Goal: Task Accomplishment & Management: Use online tool/utility

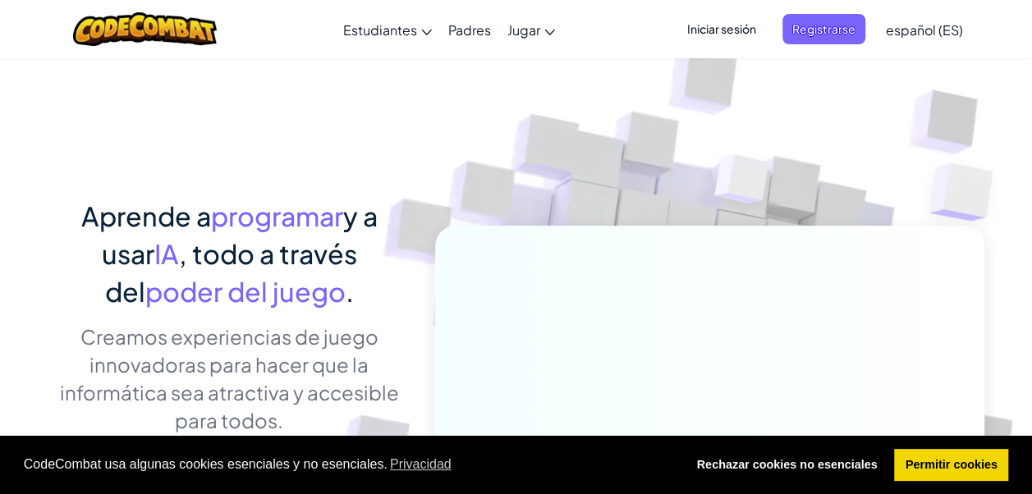
click at [706, 29] on span "Iniciar sesión" at bounding box center [721, 29] width 89 height 30
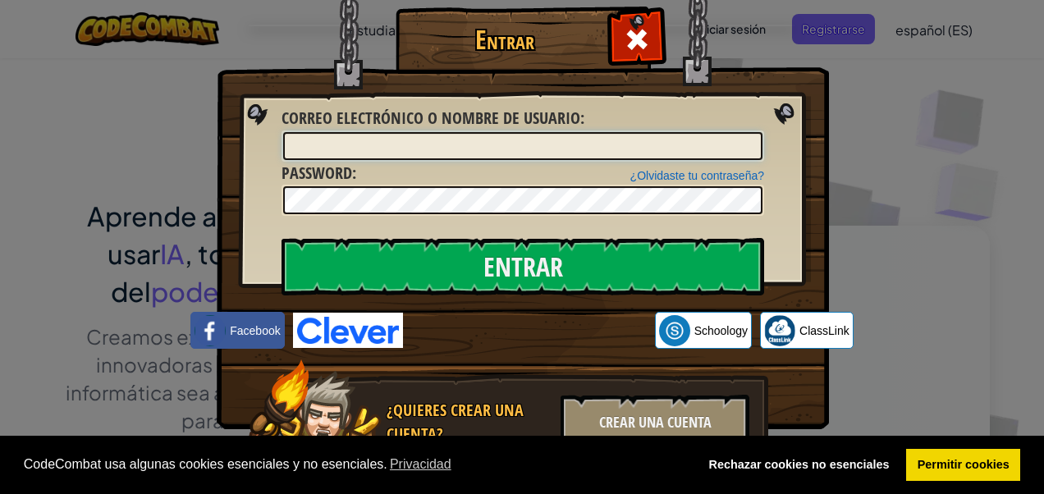
click at [644, 153] on input "Correo electrónico o nombre de usuario :" at bounding box center [522, 146] width 479 height 28
click at [445, 0] on img at bounding box center [523, 191] width 612 height 478
click at [407, 138] on input "hchwhfchwhcw@" at bounding box center [522, 146] width 479 height 28
type input "[EMAIL_ADDRESS][DOMAIN_NAME]"
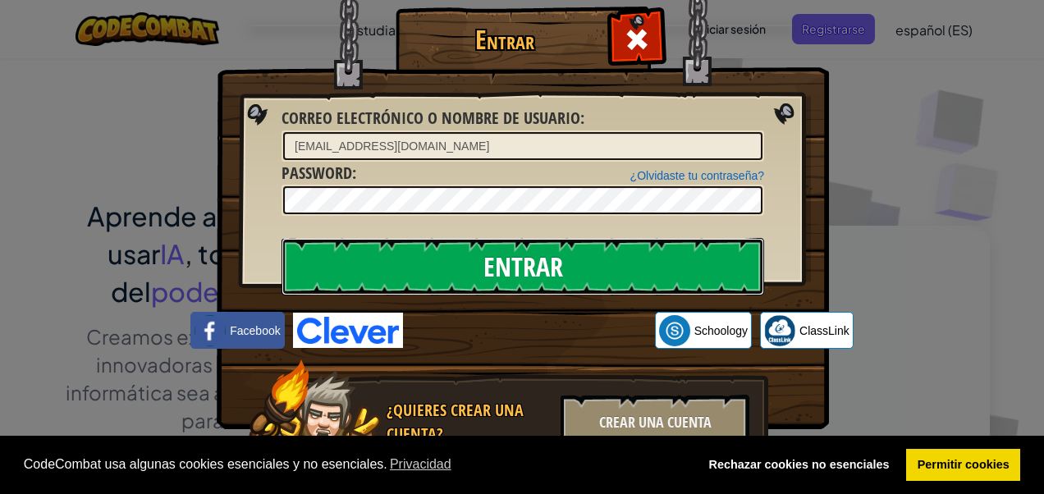
click at [640, 282] on input "Entrar" at bounding box center [523, 266] width 483 height 57
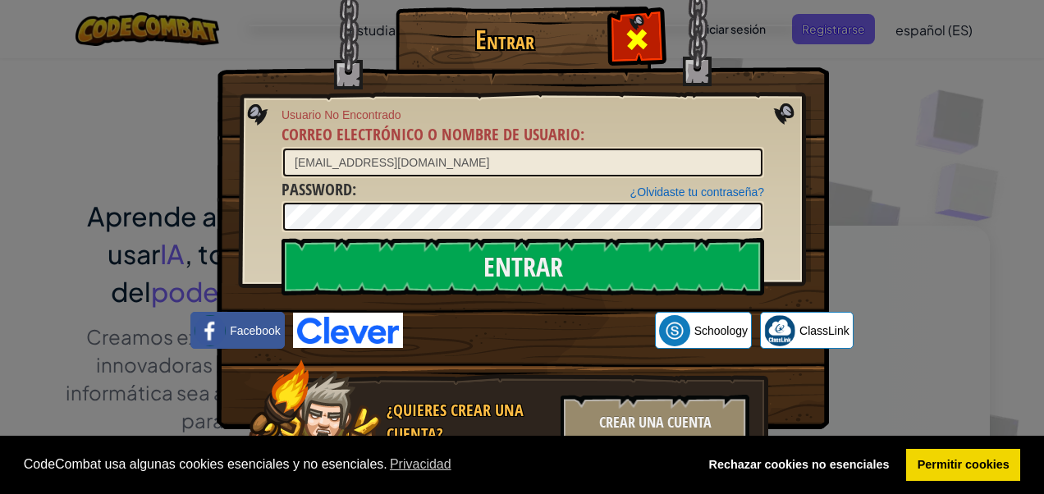
click at [625, 30] on span at bounding box center [637, 39] width 26 height 26
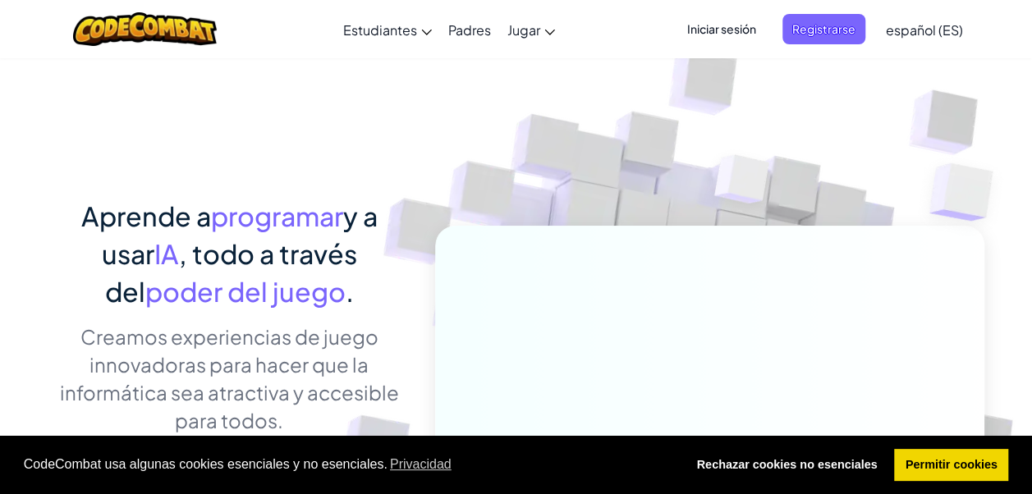
click at [731, 26] on span "Iniciar sesión" at bounding box center [721, 29] width 89 height 30
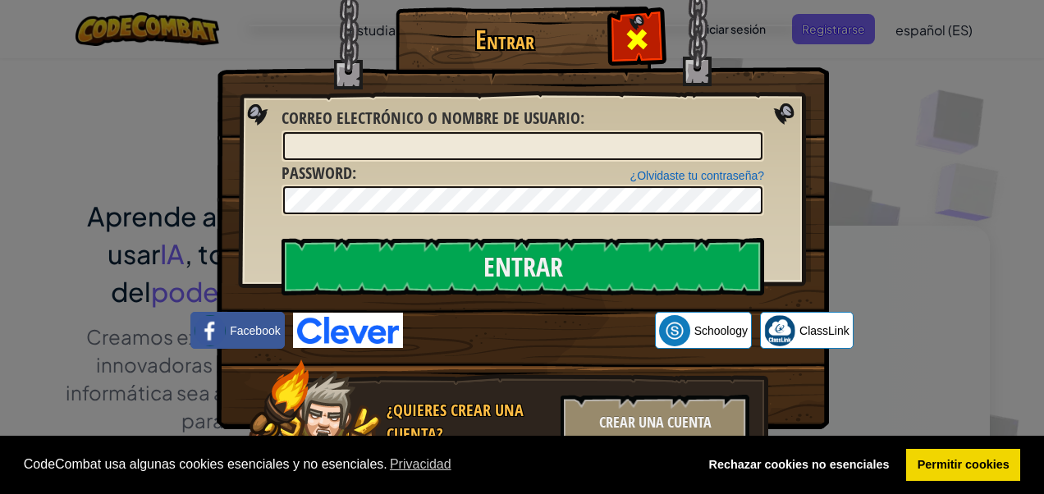
click at [637, 46] on span at bounding box center [637, 39] width 26 height 26
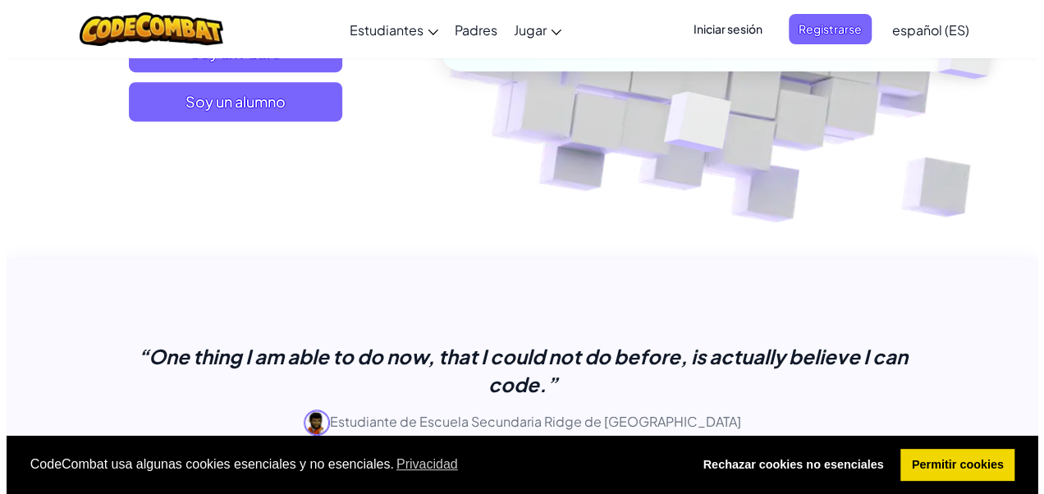
scroll to position [327, 0]
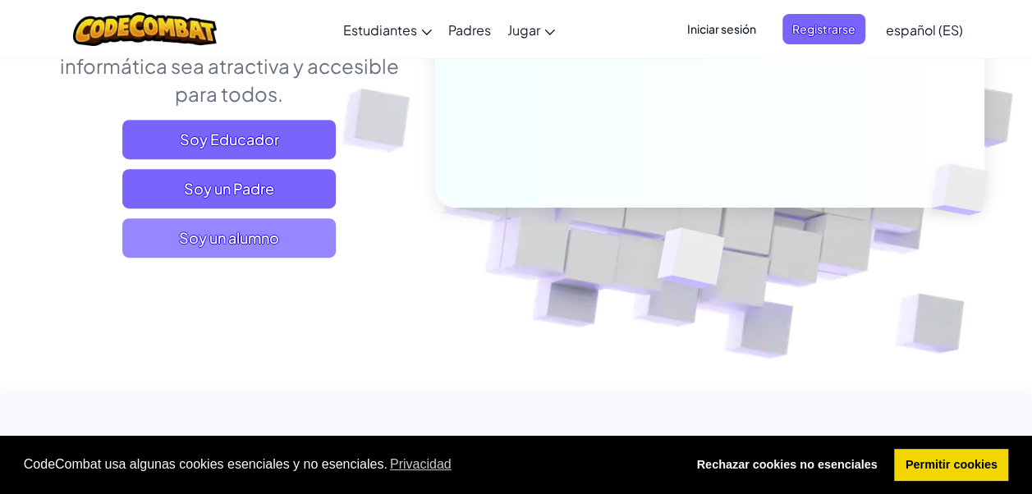
click at [294, 233] on span "Soy un alumno" at bounding box center [228, 237] width 213 height 39
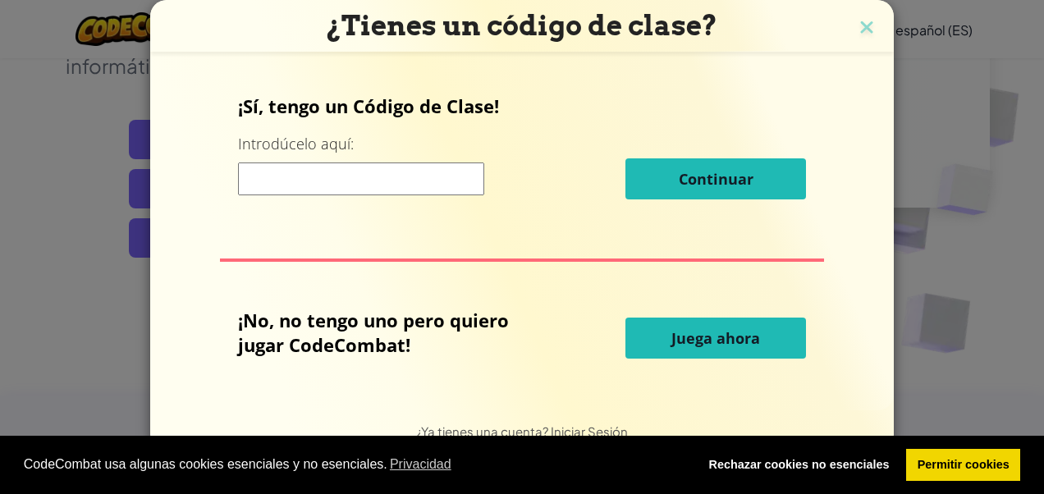
click at [349, 179] on input at bounding box center [361, 179] width 246 height 33
type input "GlassArmStone"
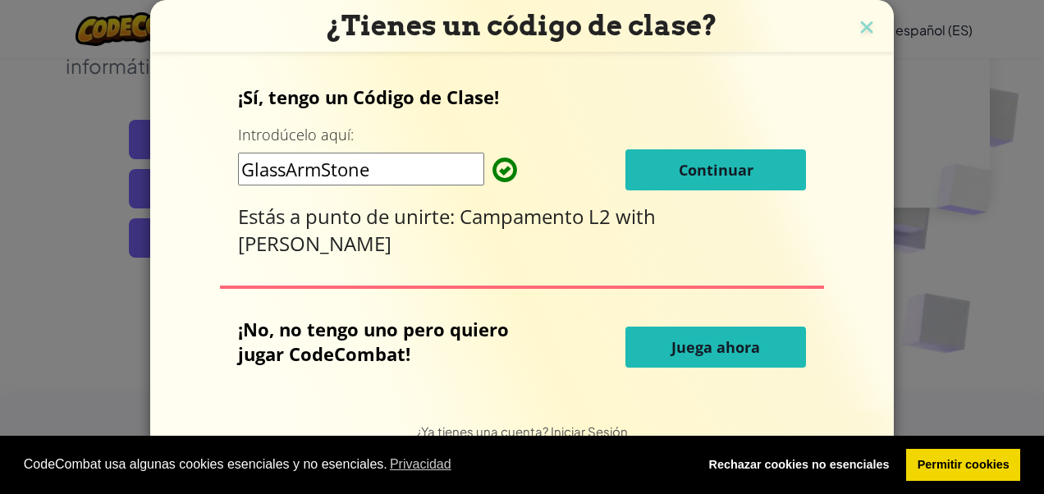
click at [680, 179] on span "Continuar" at bounding box center [716, 170] width 75 height 20
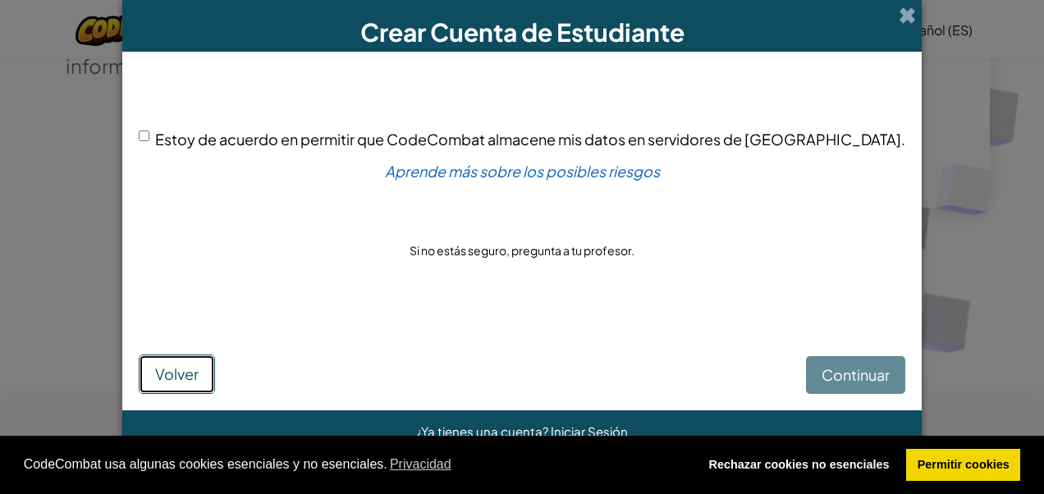
click at [199, 371] on span "Volver" at bounding box center [177, 373] width 44 height 19
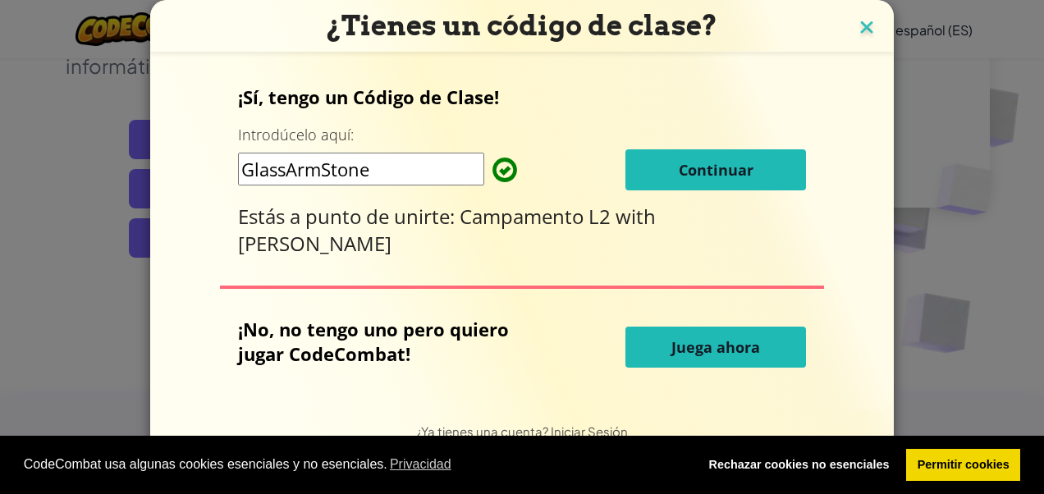
click at [861, 16] on img at bounding box center [866, 28] width 21 height 25
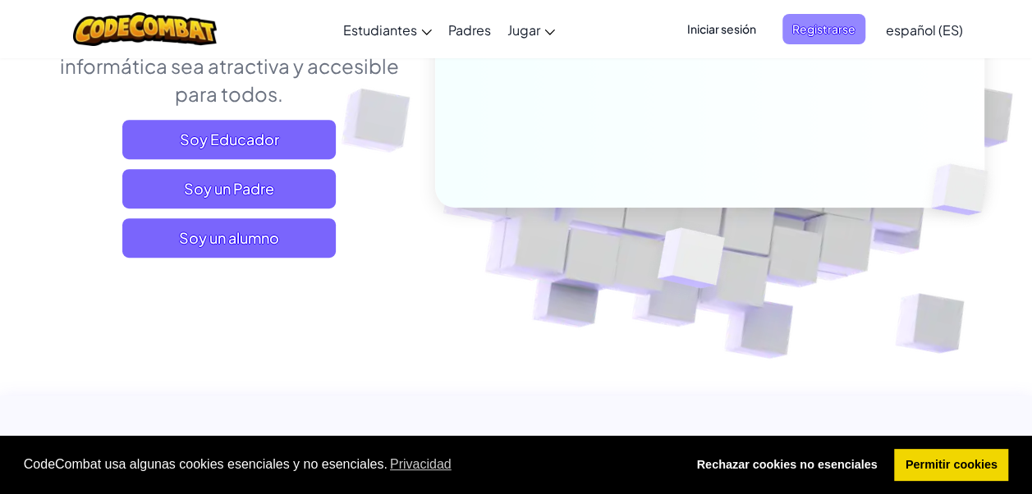
click at [809, 30] on span "Registrarse" at bounding box center [823, 29] width 83 height 30
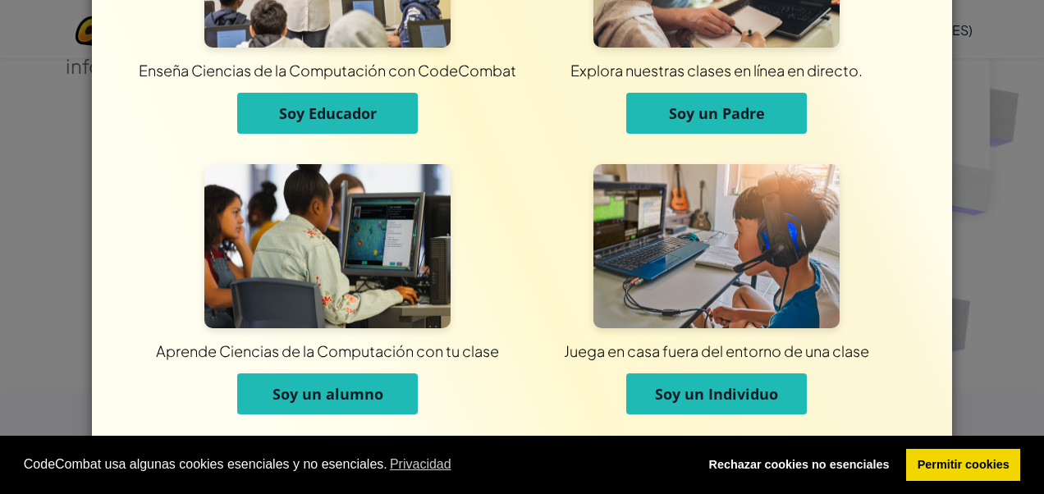
scroll to position [156, 0]
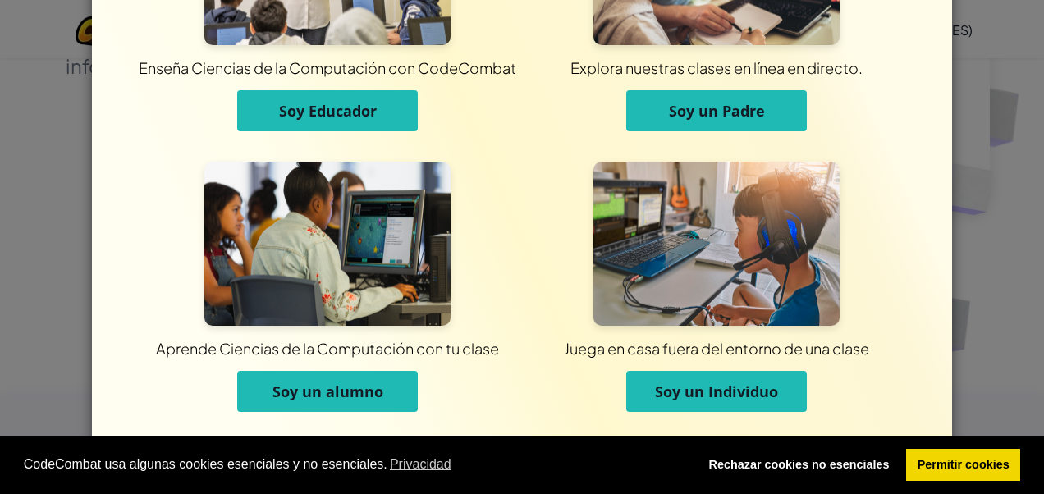
click at [328, 399] on span "Soy un alumno" at bounding box center [328, 392] width 111 height 20
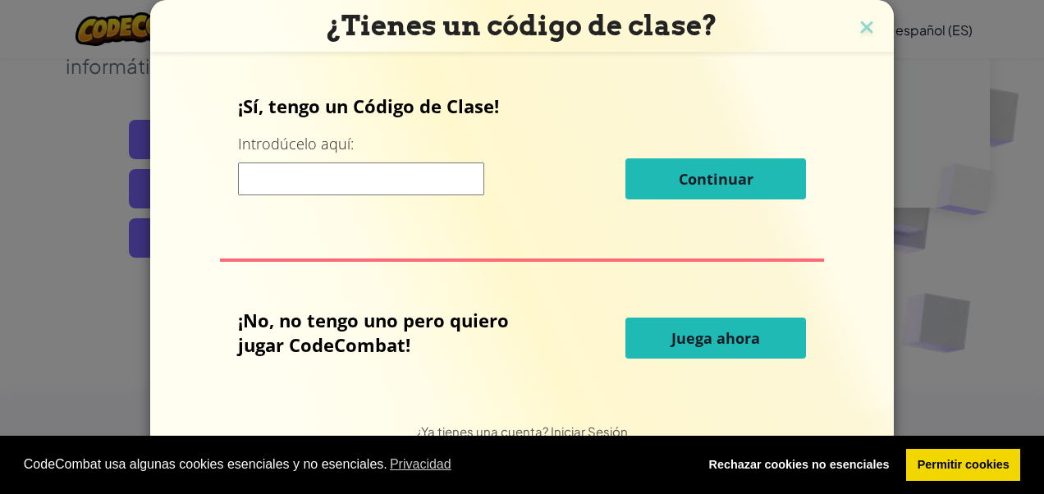
scroll to position [0, 0]
click at [398, 182] on input at bounding box center [361, 179] width 246 height 33
type input "GlassArmStone"
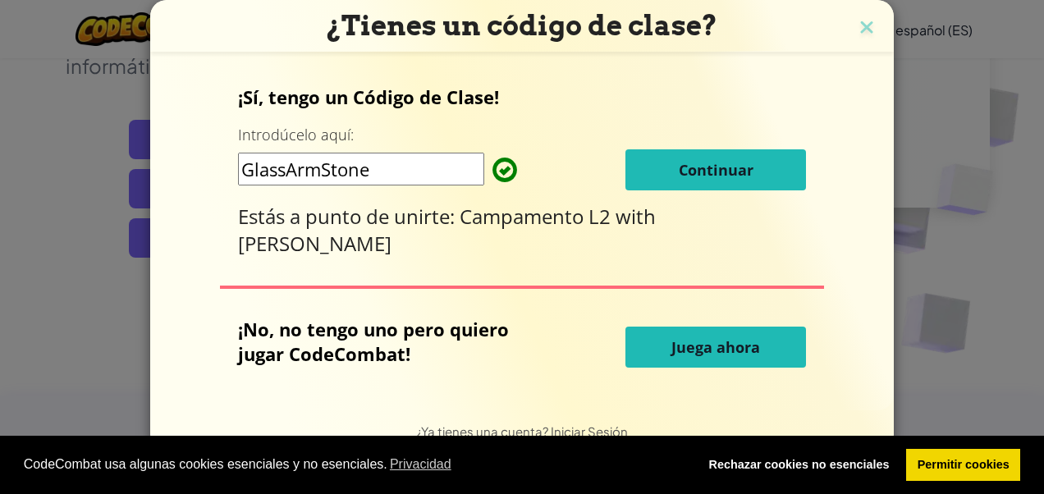
click at [663, 153] on button "Continuar" at bounding box center [715, 169] width 181 height 41
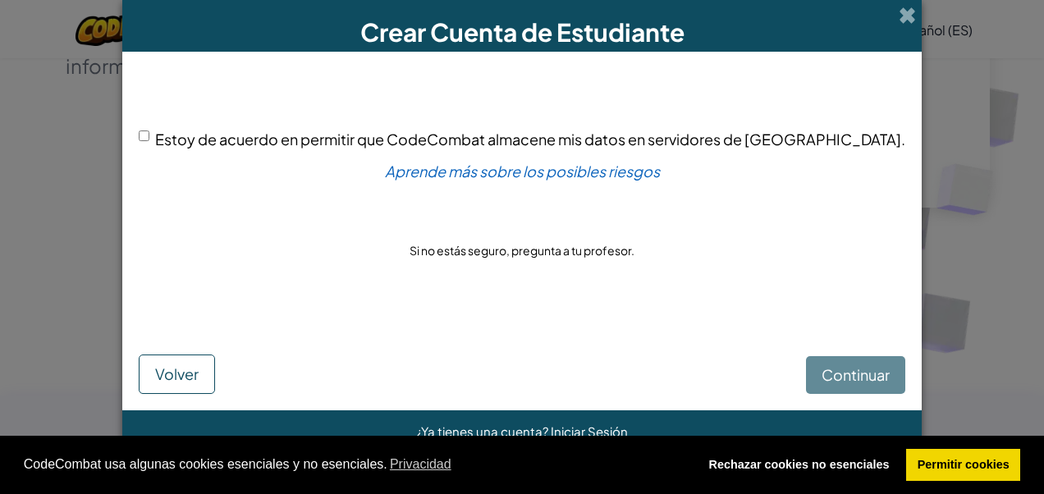
click at [847, 23] on div "Crear Cuenta de Estudiante" at bounding box center [521, 26] width 799 height 52
click at [899, 16] on span at bounding box center [907, 15] width 17 height 17
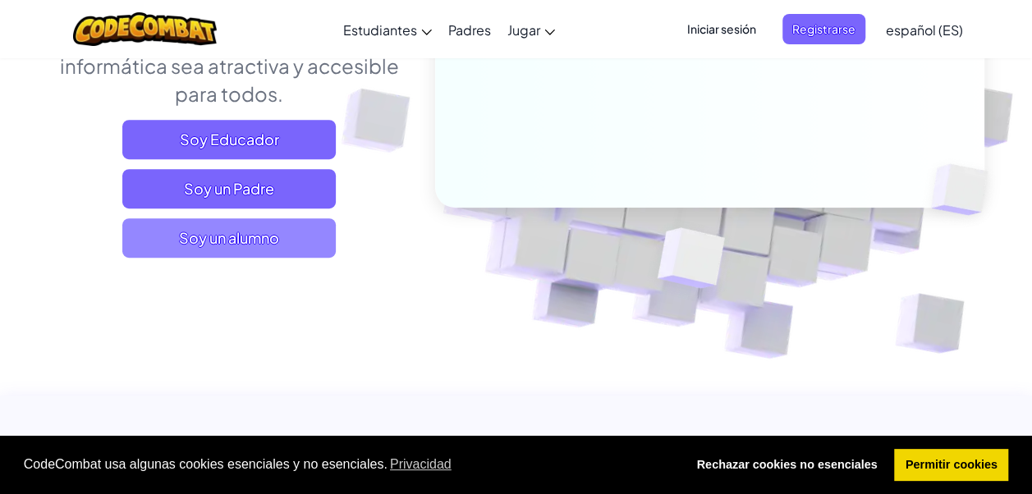
click at [281, 238] on span "Soy un alumno" at bounding box center [228, 237] width 213 height 39
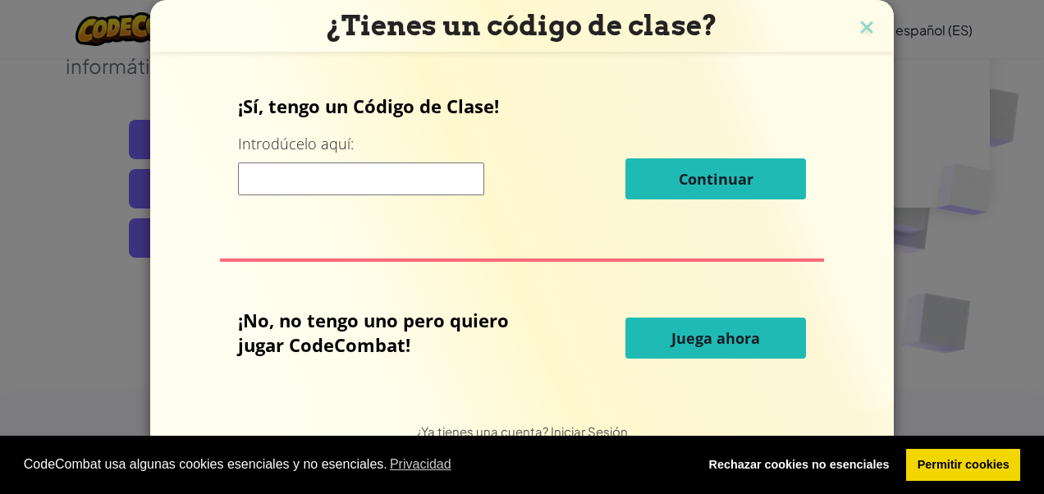
click at [318, 184] on input at bounding box center [361, 179] width 246 height 33
type input "GlassArmStone"
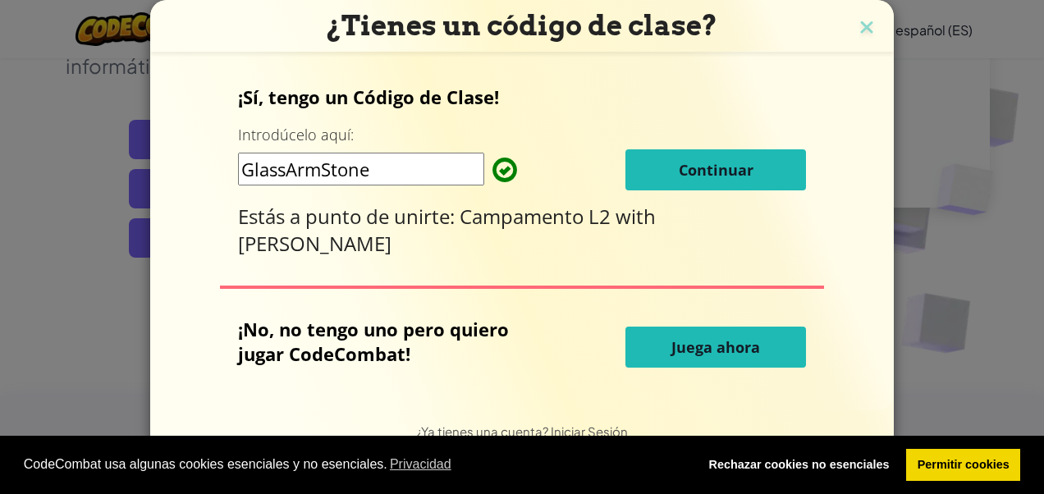
click at [663, 360] on button "Juega ahora" at bounding box center [715, 347] width 181 height 41
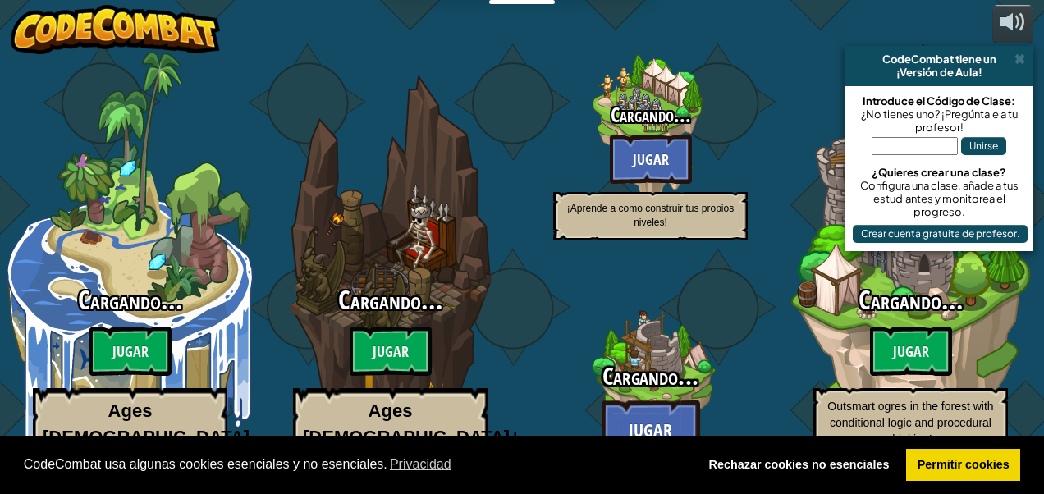
select select "es-ES"
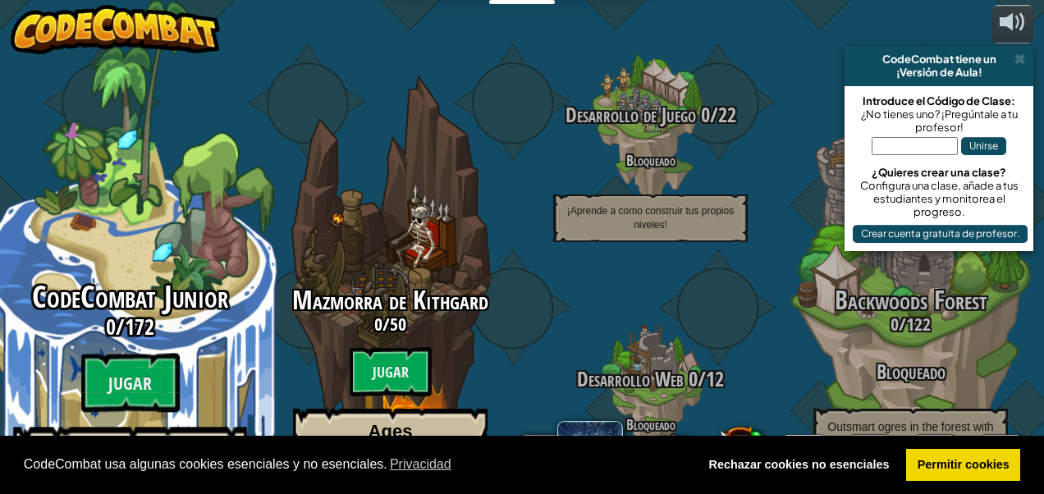
click at [196, 276] on span "CodeCombat Junior" at bounding box center [130, 297] width 196 height 43
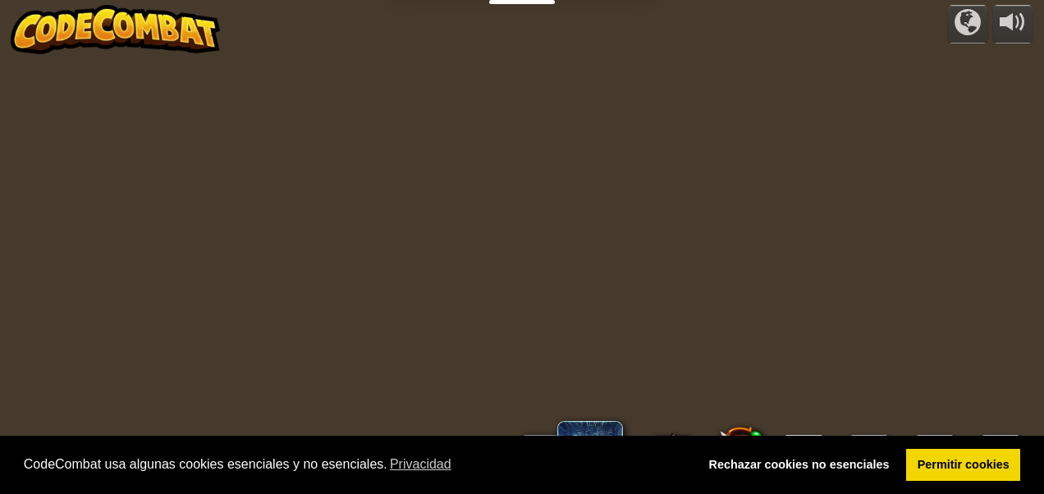
select select "es-ES"
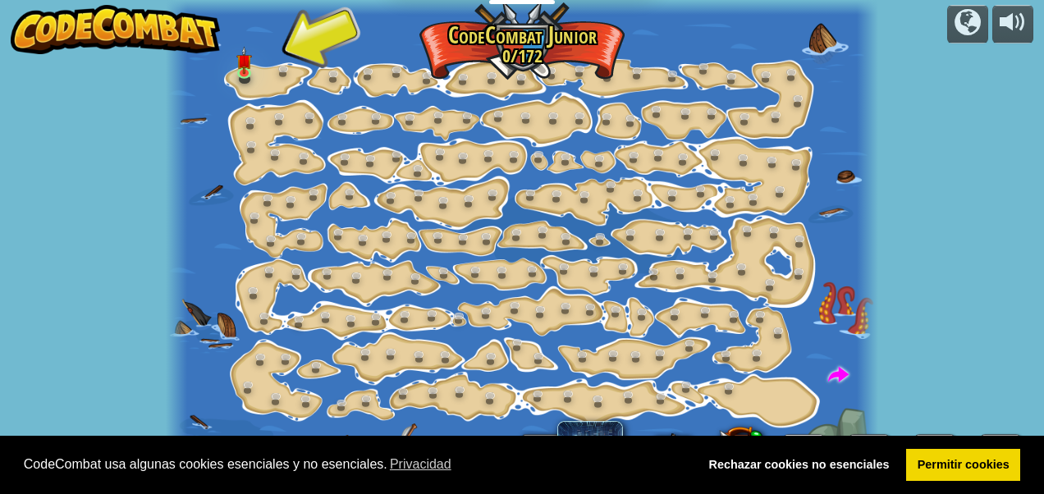
click at [199, 256] on div at bounding box center [522, 247] width 712 height 494
click at [266, 97] on div at bounding box center [522, 247] width 712 height 494
click at [254, 72] on link at bounding box center [247, 73] width 33 height 33
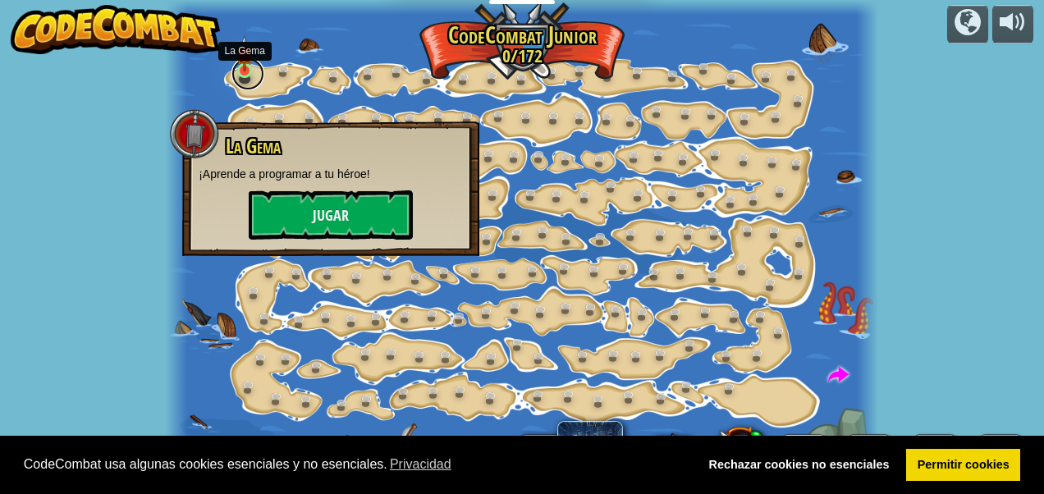
click at [254, 72] on link at bounding box center [247, 73] width 33 height 33
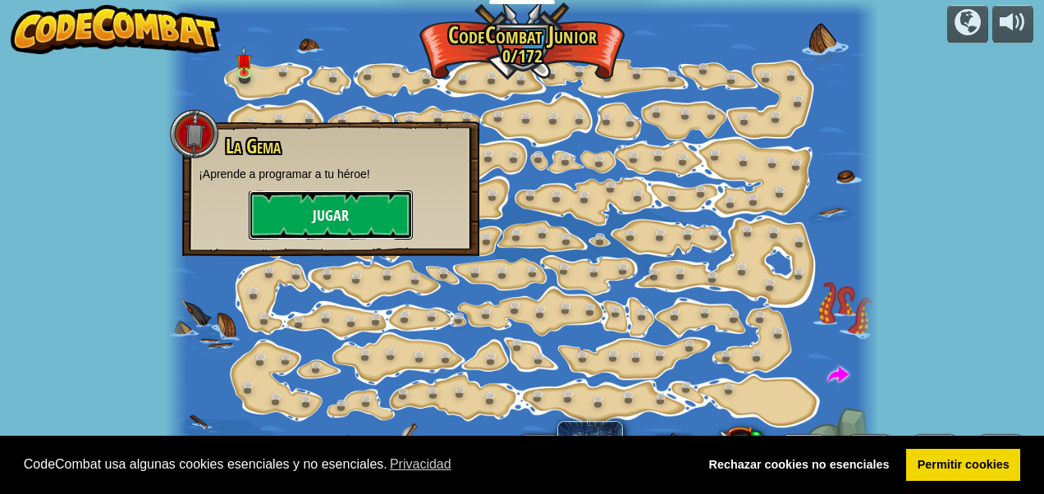
click at [305, 208] on button "Jugar" at bounding box center [331, 214] width 164 height 49
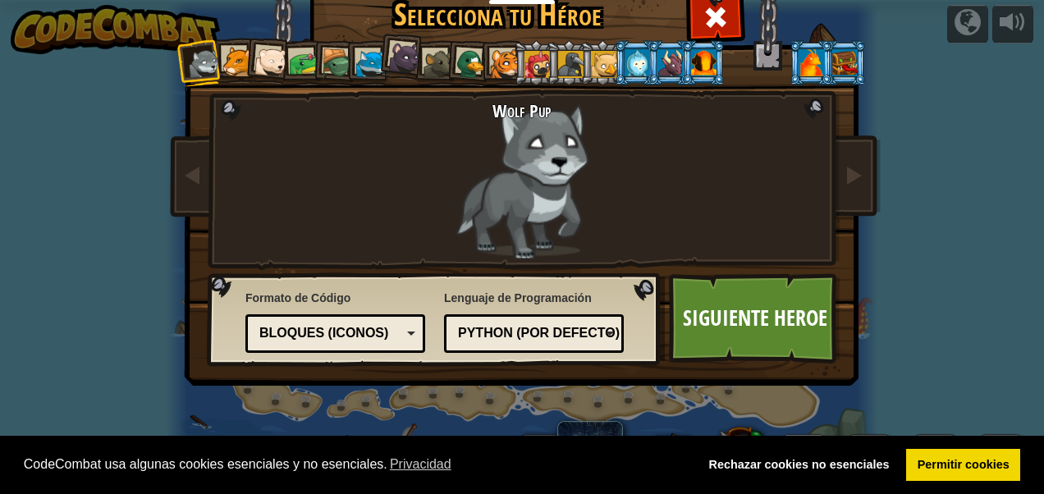
click at [458, 67] on div at bounding box center [472, 64] width 32 height 32
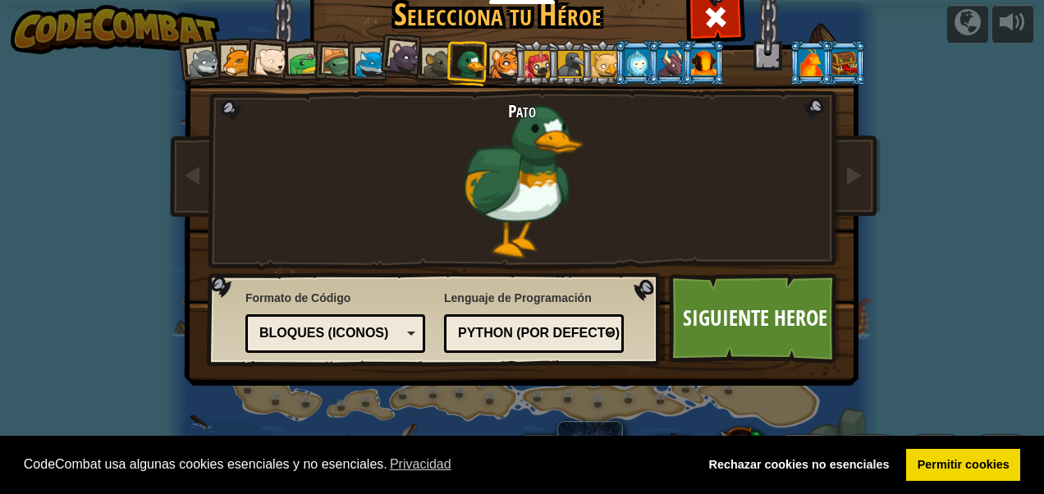
click at [388, 60] on div at bounding box center [404, 57] width 33 height 33
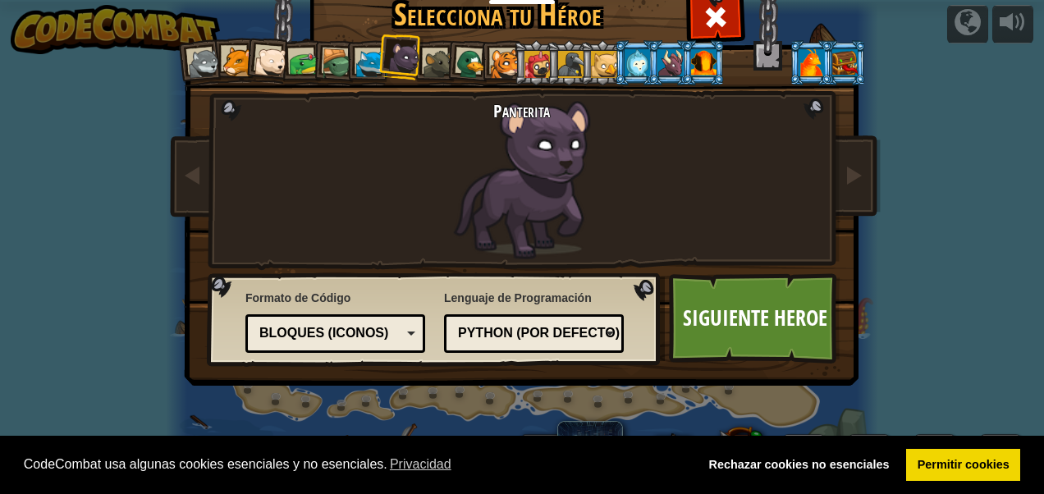
click at [360, 56] on div at bounding box center [371, 64] width 30 height 30
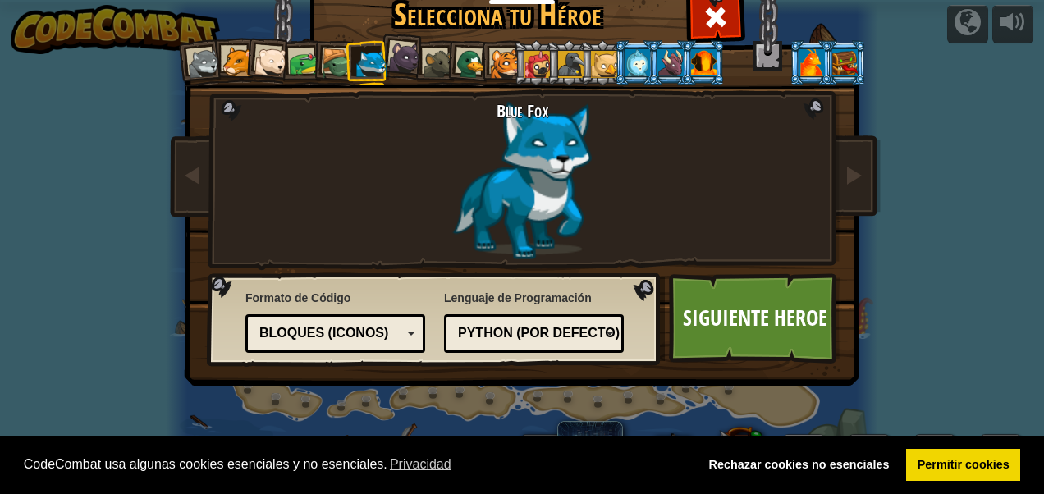
click at [456, 59] on div at bounding box center [472, 64] width 32 height 32
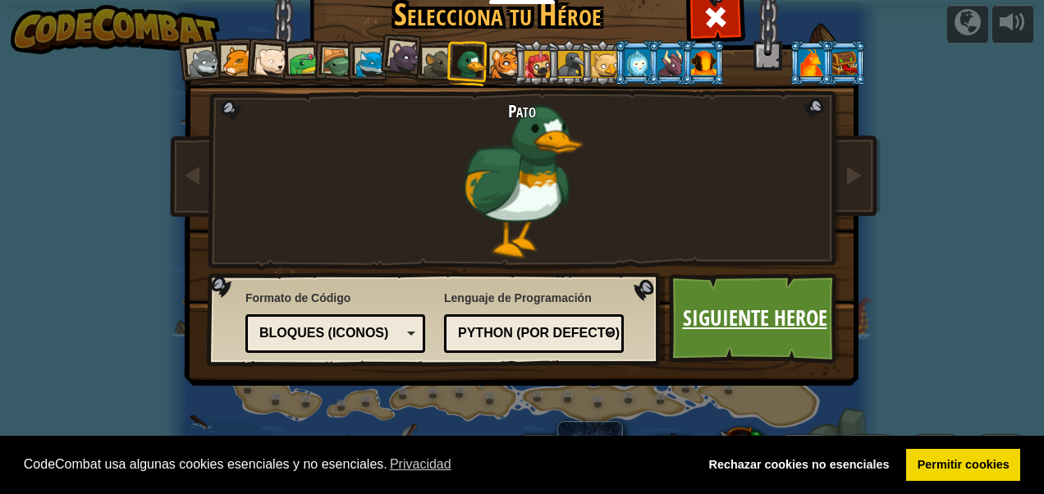
click at [704, 306] on link "Siguiente Heroe" at bounding box center [755, 318] width 172 height 90
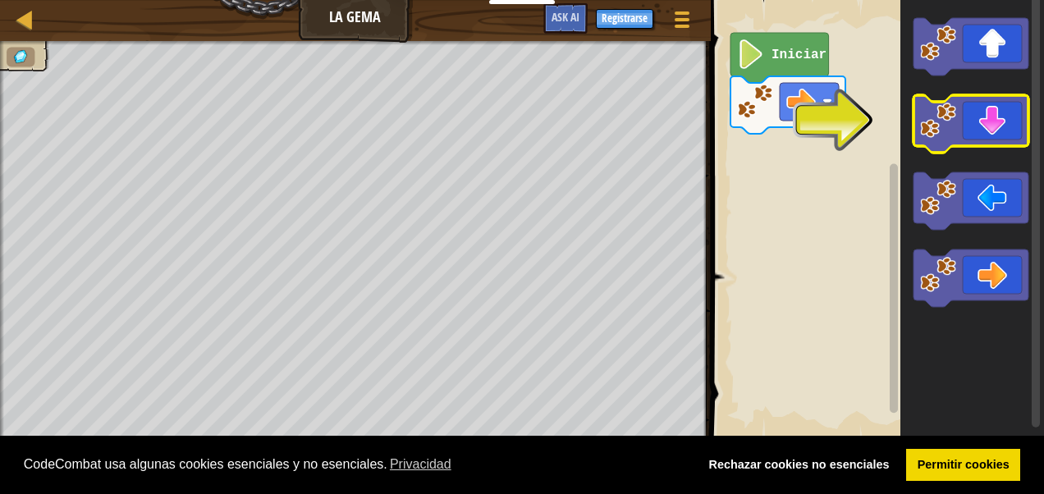
click at [978, 136] on icon "Espacio de trabajo de Blockly" at bounding box center [971, 123] width 115 height 57
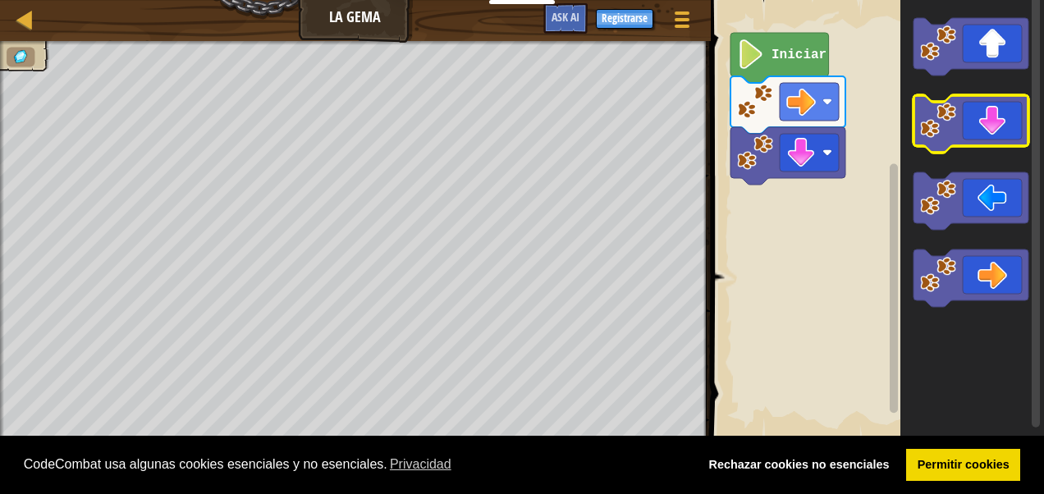
click at [975, 134] on icon "Espacio de trabajo de Blockly" at bounding box center [971, 123] width 115 height 57
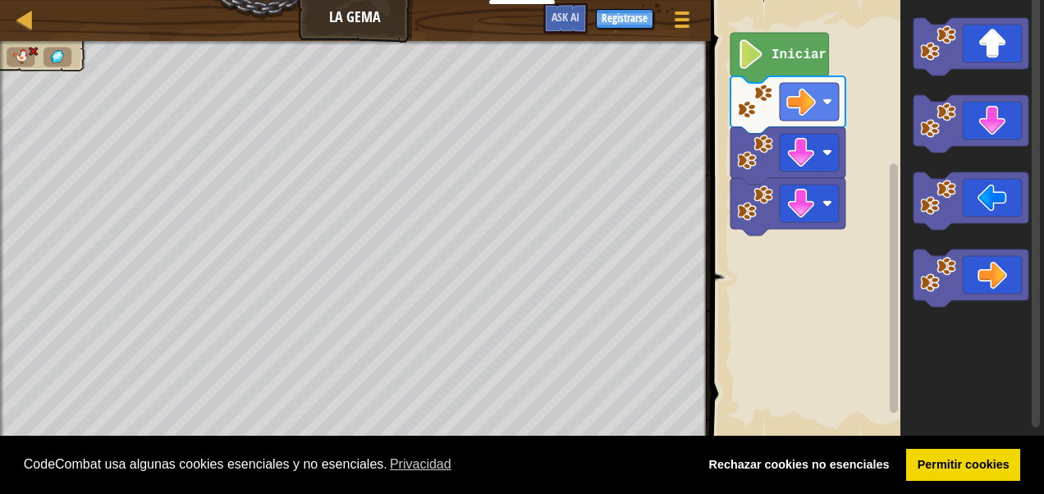
click at [926, 344] on icon "Espacio de trabajo de Blockly" at bounding box center [972, 220] width 144 height 456
click at [680, 21] on div at bounding box center [682, 19] width 22 height 24
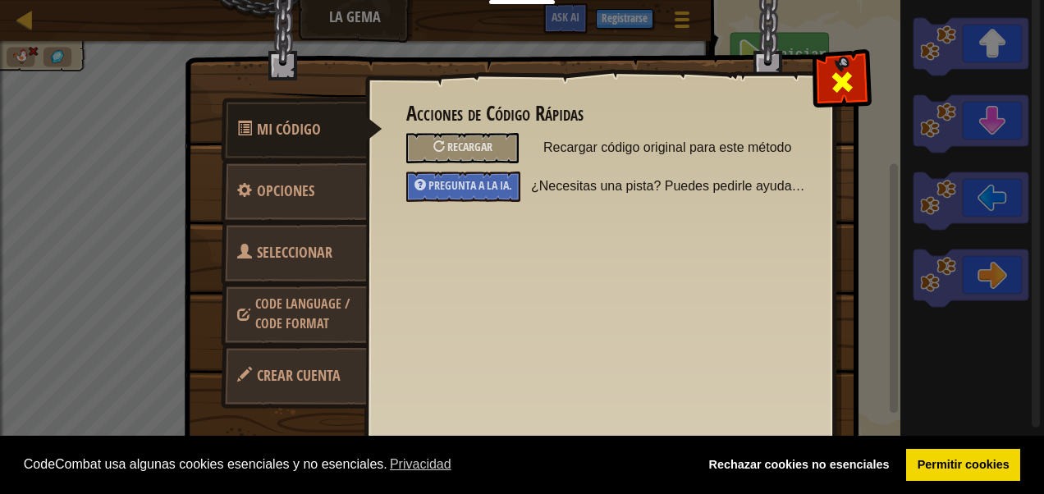
click at [836, 87] on span at bounding box center [842, 82] width 26 height 26
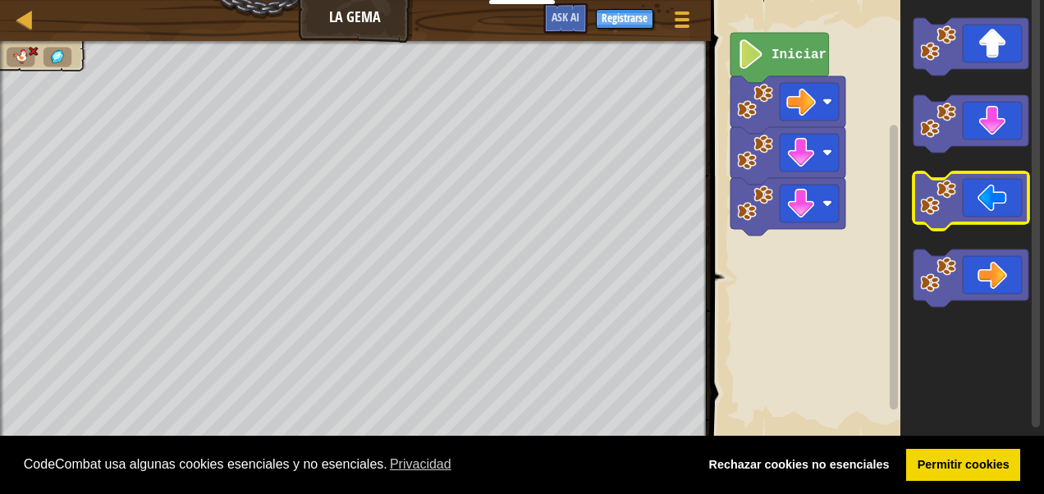
click at [983, 198] on icon "Espacio de trabajo de Blockly" at bounding box center [971, 200] width 115 height 57
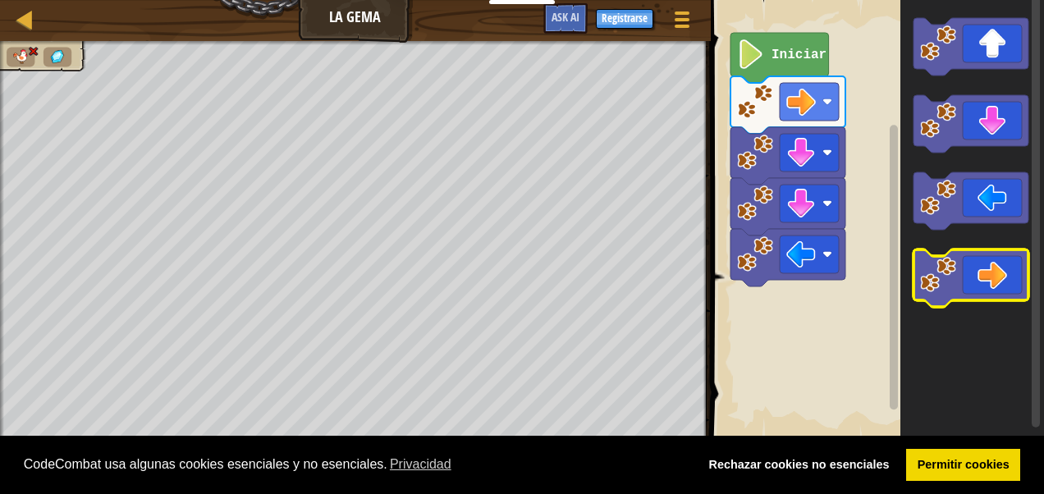
click at [1010, 277] on icon "Espacio de trabajo de Blockly" at bounding box center [971, 278] width 115 height 57
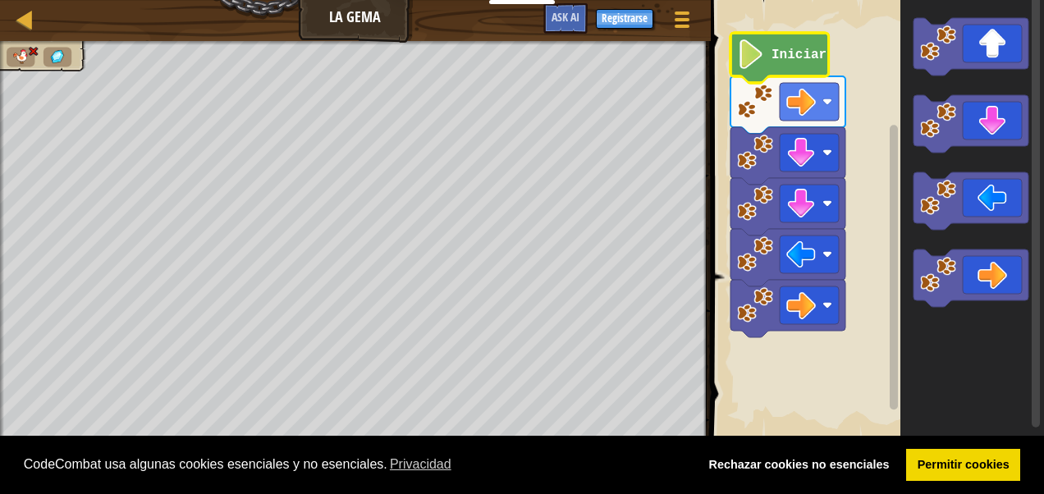
click at [781, 57] on text "Iniciar" at bounding box center [799, 55] width 55 height 15
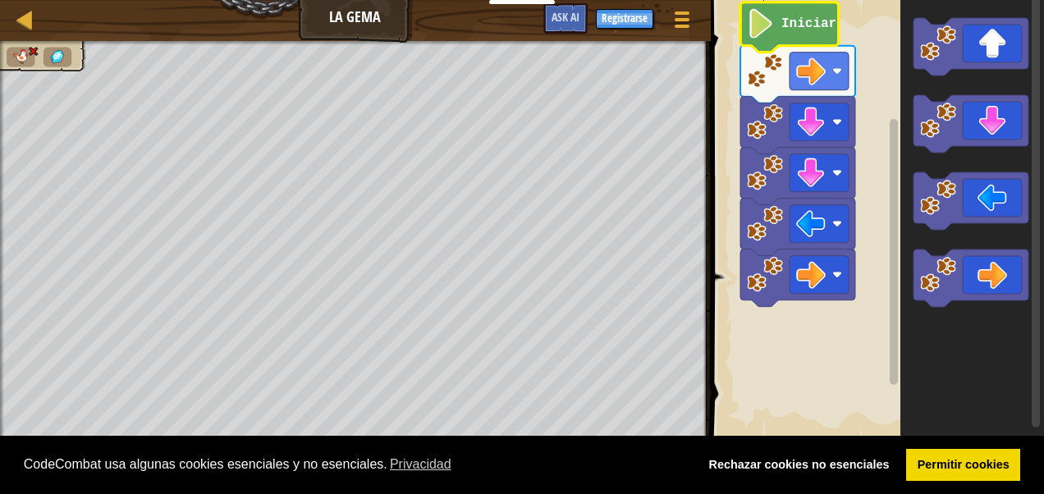
click at [859, 187] on div "Iniciar" at bounding box center [875, 220] width 338 height 456
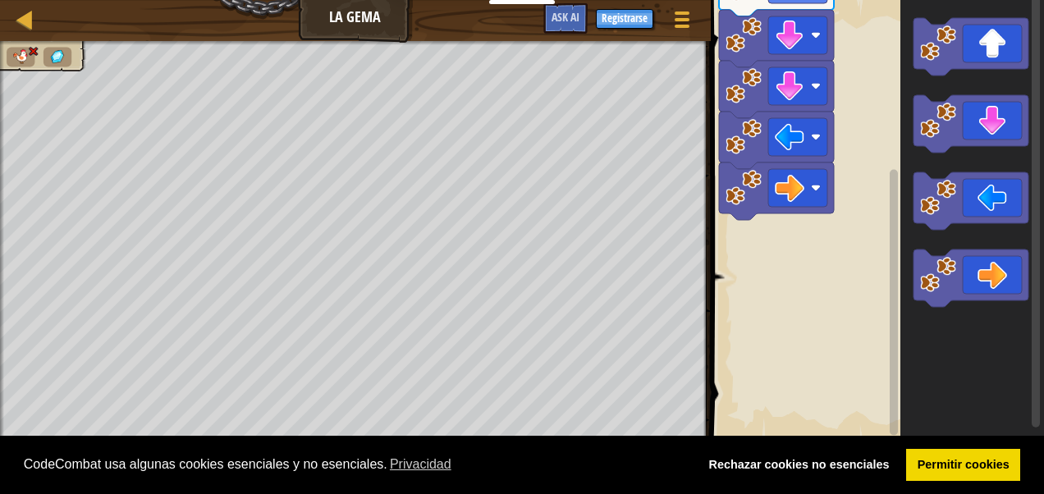
click at [850, 102] on rect "Espacio de trabajo de Blockly" at bounding box center [875, 220] width 338 height 456
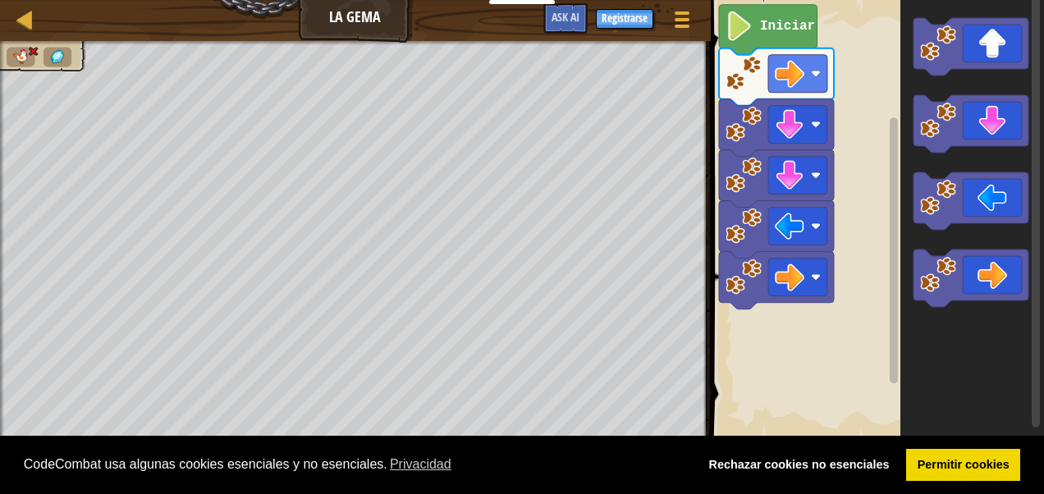
click at [893, 126] on rect "Espacio de trabajo de Blockly" at bounding box center [894, 250] width 8 height 266
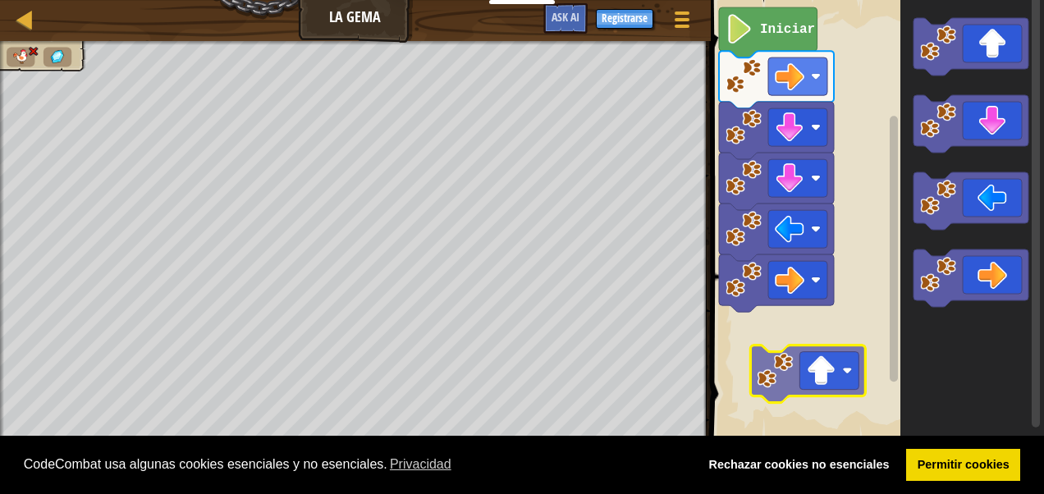
click at [828, 360] on div "Iniciar" at bounding box center [875, 220] width 338 height 456
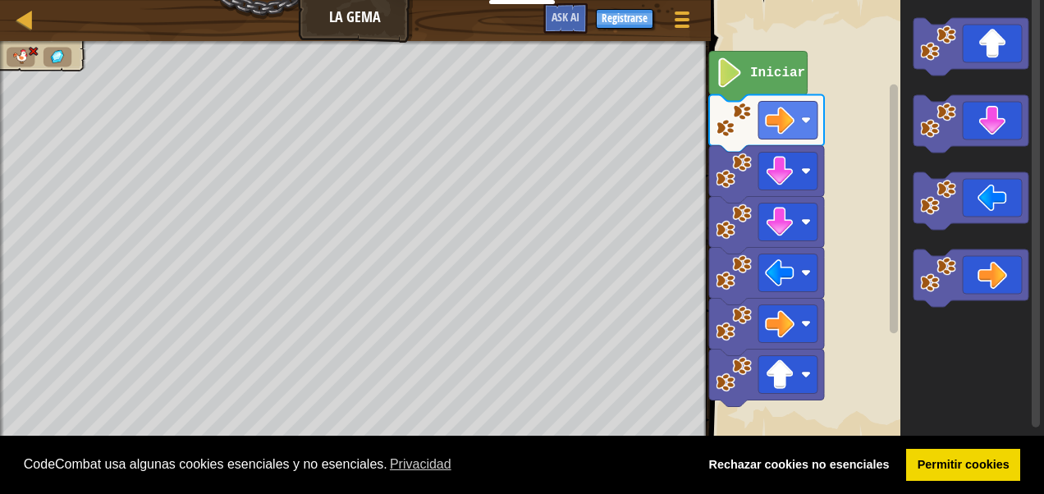
click at [762, 0] on html "Cookie Policy CodeCombat [GEOGRAPHIC_DATA] algunas cookies esenciales y no esen…" at bounding box center [522, 0] width 1044 height 0
click at [727, 0] on body "Cookie Policy CodeCombat [GEOGRAPHIC_DATA] algunas cookies esenciales y no esen…" at bounding box center [522, 0] width 1044 height 0
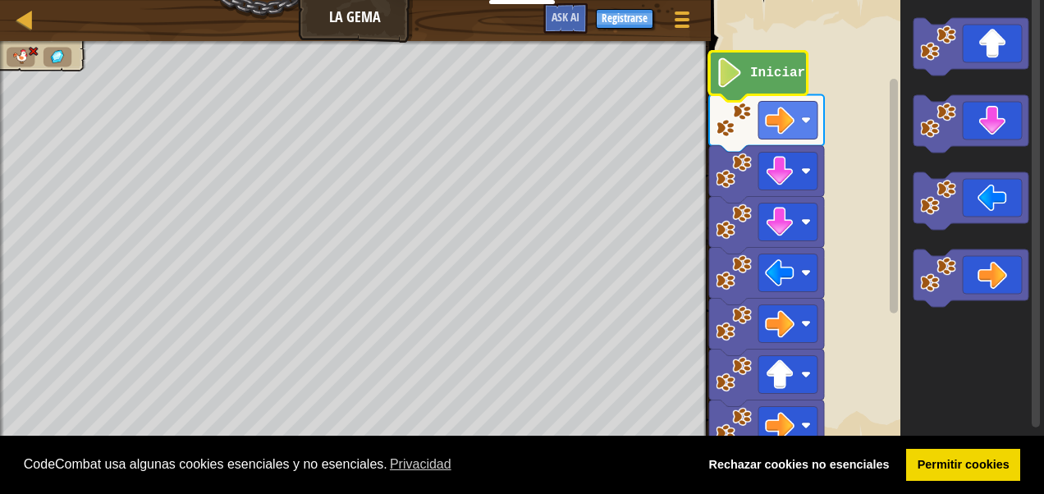
click at [758, 76] on text "Iniciar" at bounding box center [777, 73] width 55 height 15
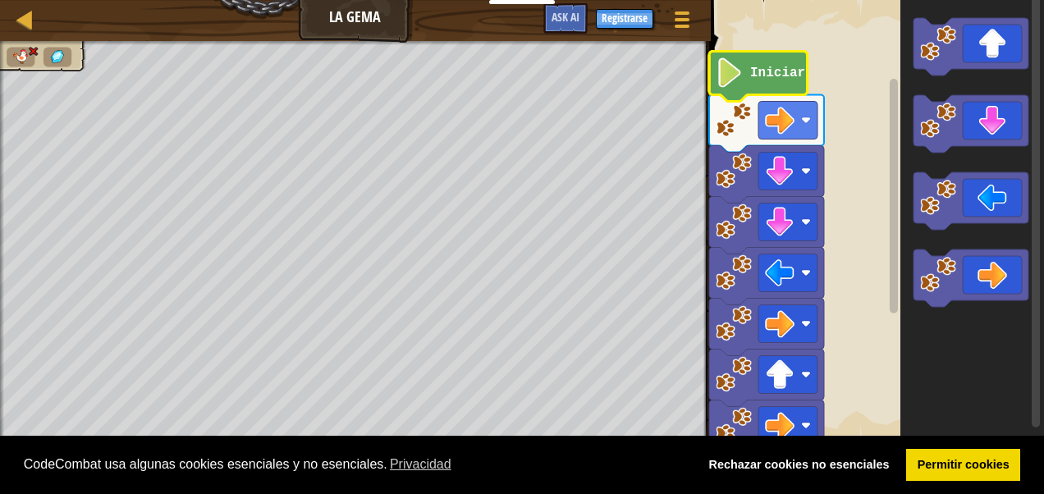
click at [758, 76] on text "Iniciar" at bounding box center [777, 73] width 55 height 15
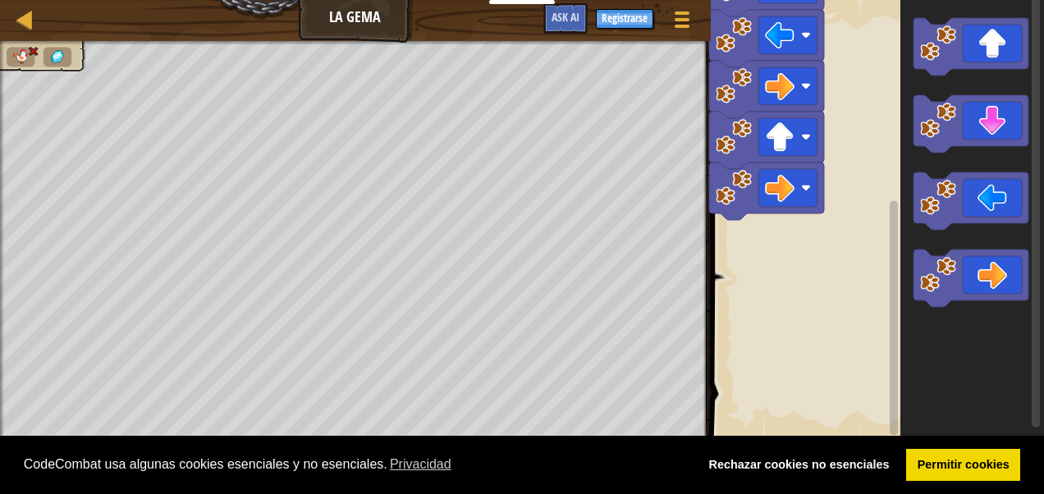
click at [477, 0] on html "Cookie Policy CodeCombat [GEOGRAPHIC_DATA] algunas cookies esenciales y no esen…" at bounding box center [522, 0] width 1044 height 0
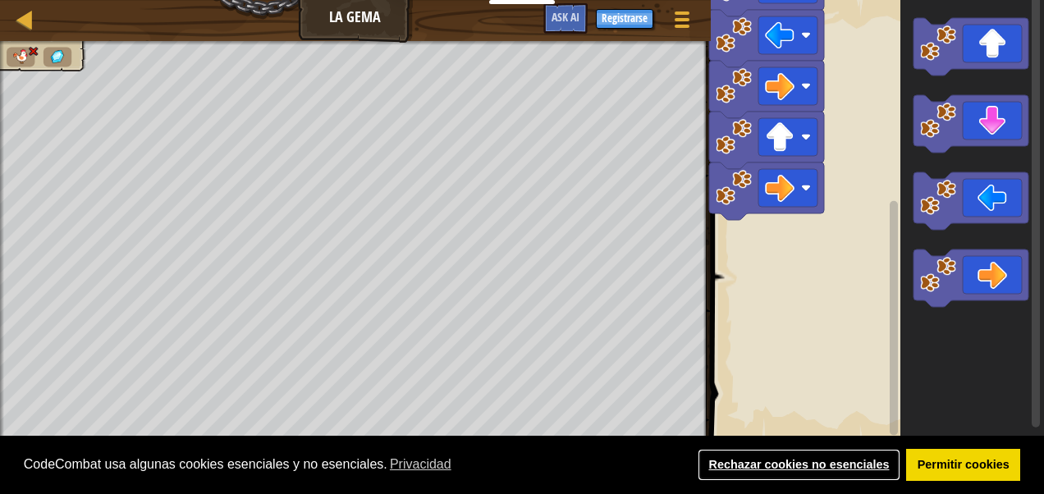
click at [780, 473] on link "Rechazar cookies no esenciales" at bounding box center [799, 465] width 203 height 33
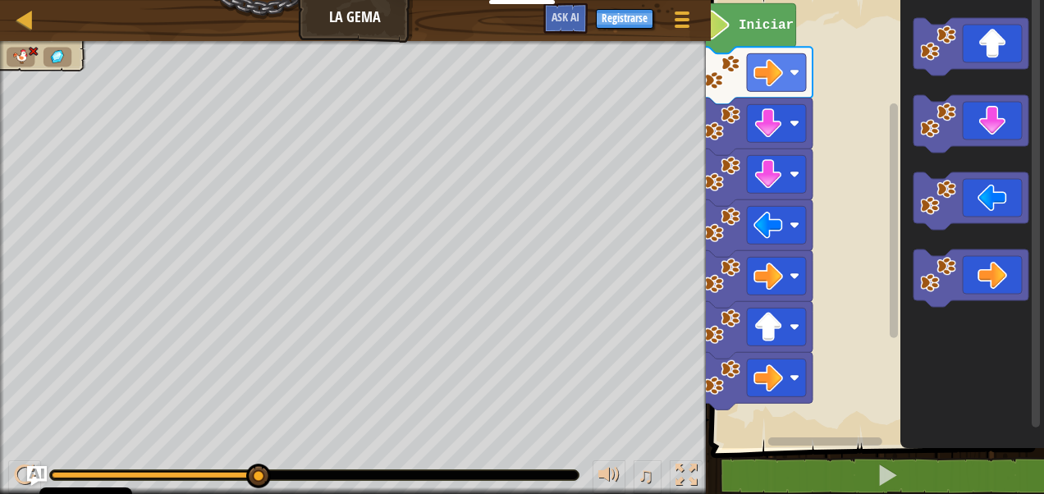
click at [862, 248] on rect "Espacio de trabajo de Blockly" at bounding box center [875, 220] width 338 height 456
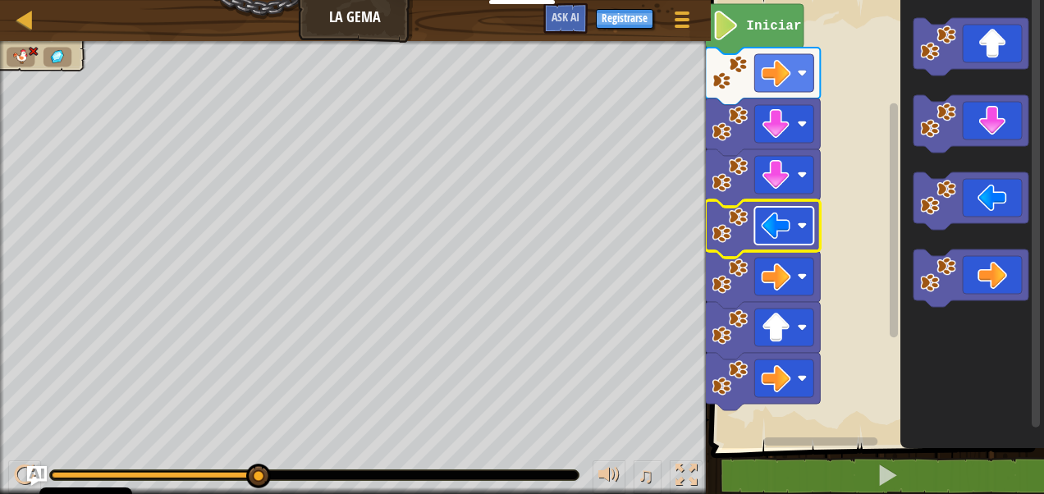
click at [807, 215] on rect "Espacio de trabajo de Blockly" at bounding box center [783, 226] width 59 height 38
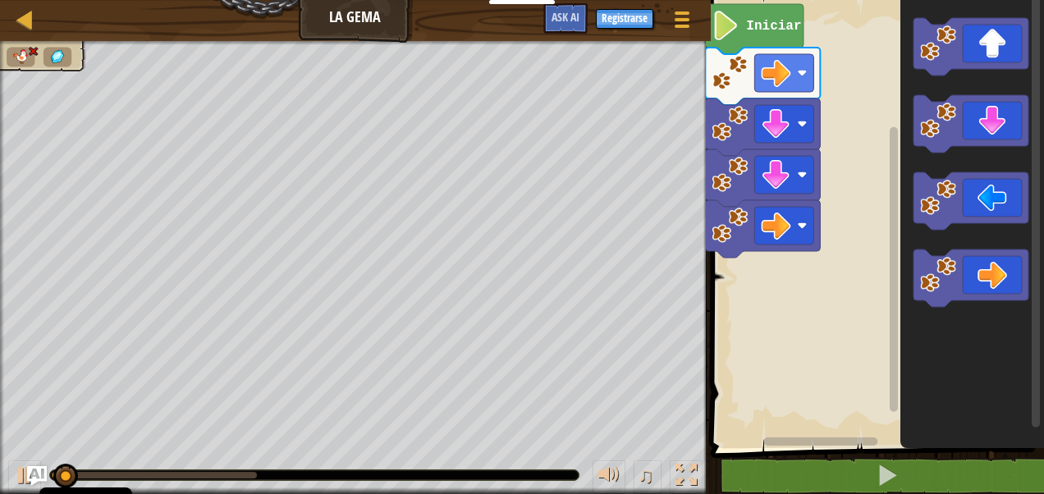
click at [766, 37] on icon "Espacio de trabajo de Blockly" at bounding box center [754, 29] width 98 height 50
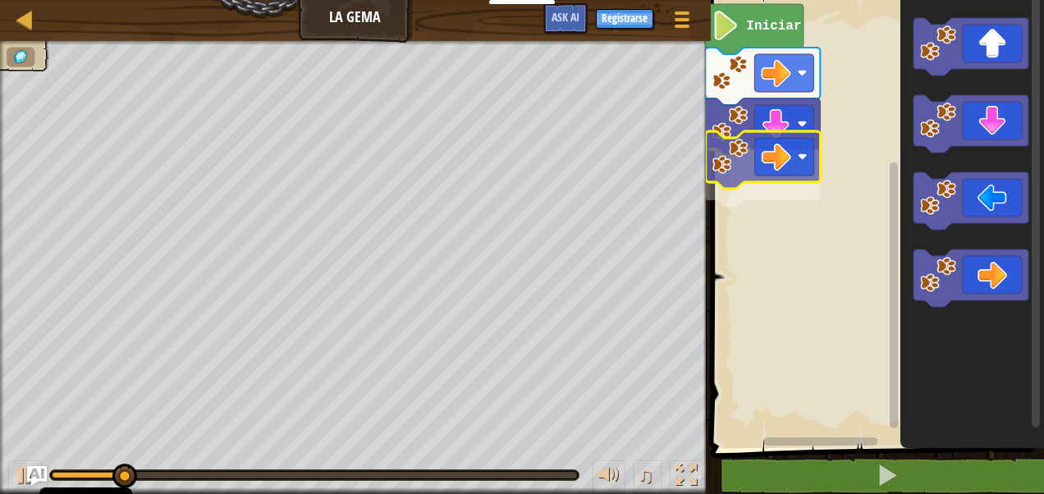
click at [763, 167] on div "Iniciar" at bounding box center [875, 220] width 338 height 456
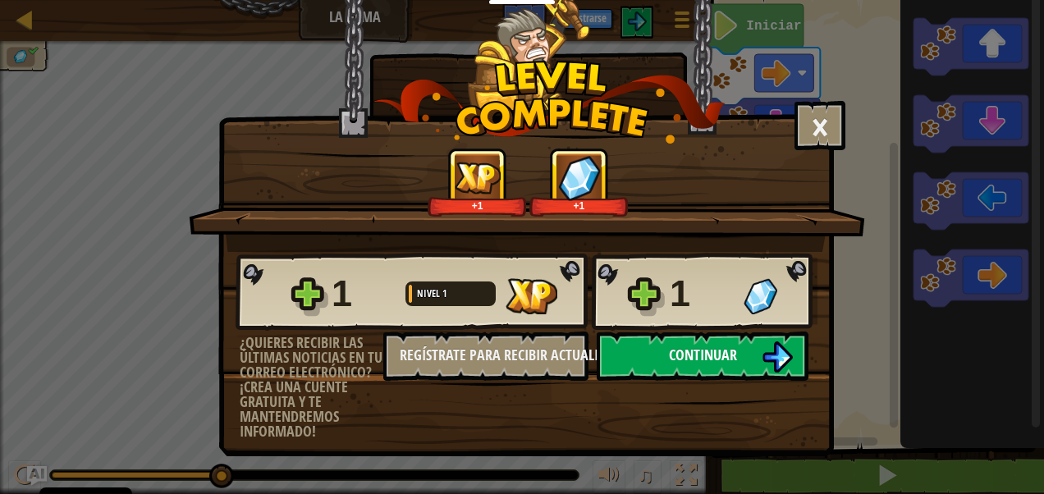
click at [698, 349] on span "Continuar" at bounding box center [703, 355] width 68 height 21
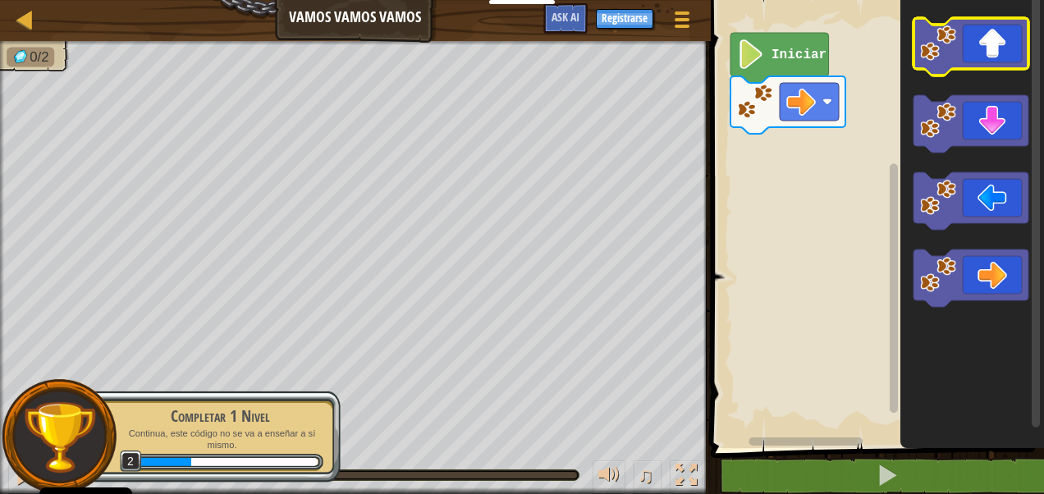
click at [994, 53] on icon "Espacio de trabajo de Blockly" at bounding box center [971, 46] width 115 height 57
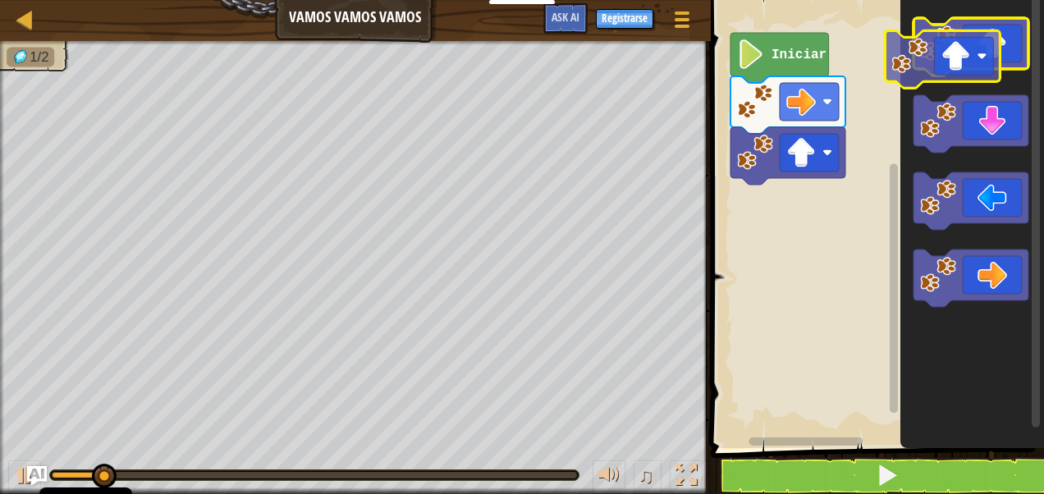
click at [965, 66] on icon "Espacio de trabajo de Blockly" at bounding box center [971, 46] width 115 height 57
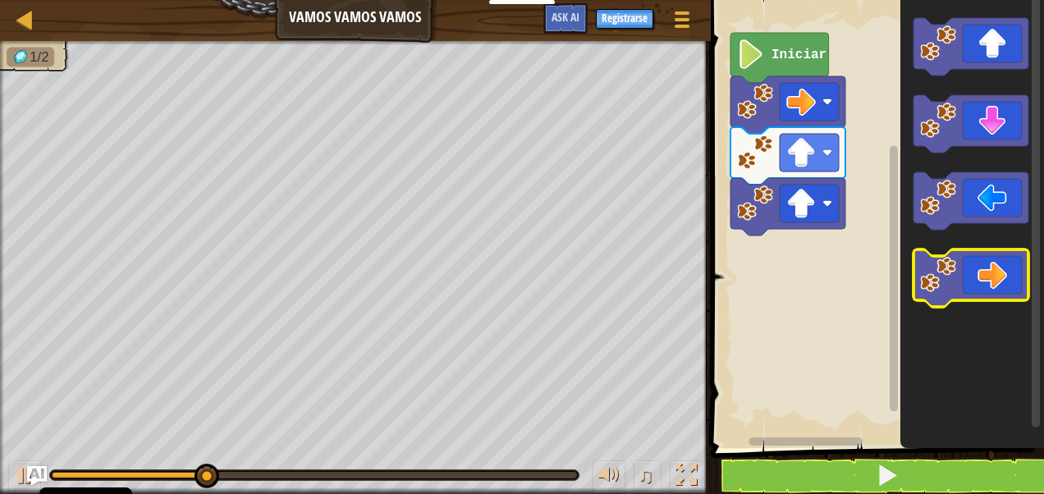
click at [997, 303] on rect "Espacio de trabajo de Blockly" at bounding box center [971, 278] width 115 height 57
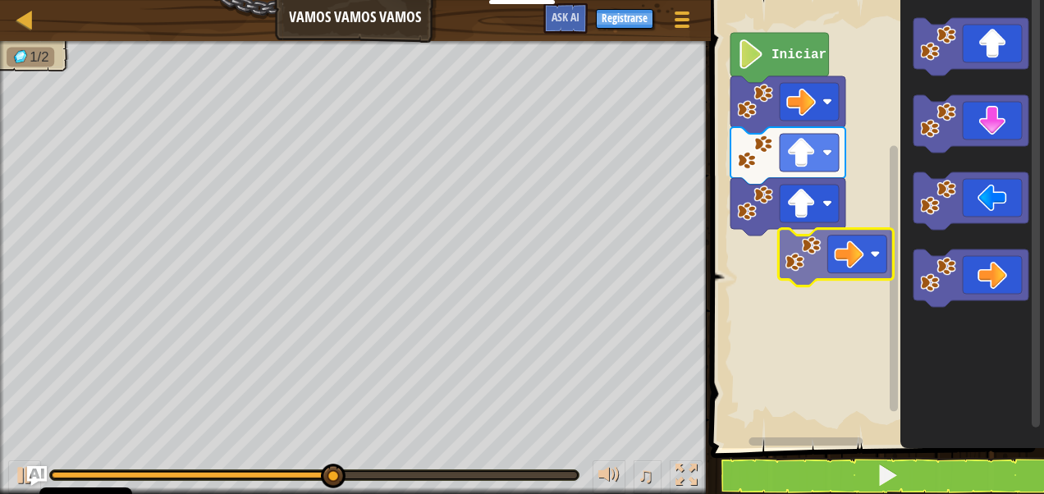
click at [818, 269] on div "Iniciar" at bounding box center [875, 220] width 338 height 456
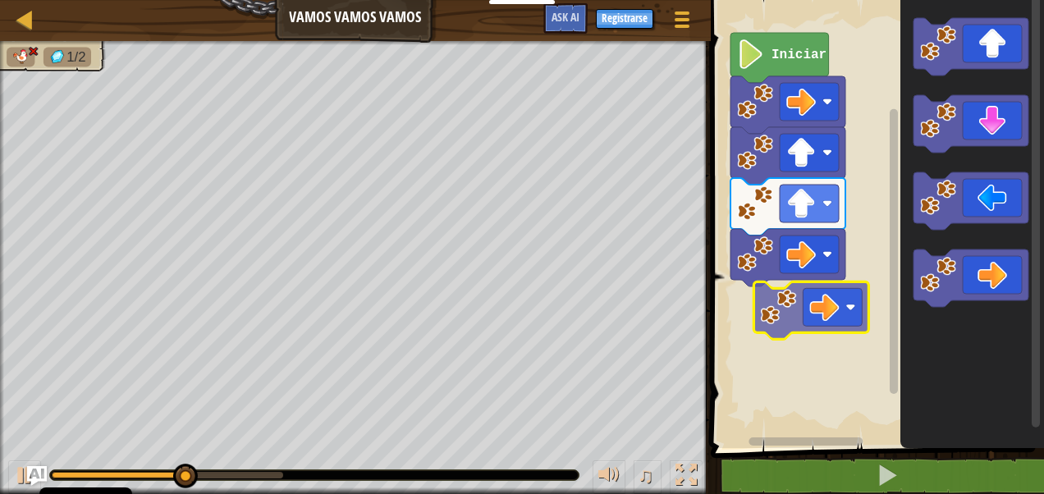
click at [813, 314] on div "Iniciar" at bounding box center [875, 220] width 338 height 456
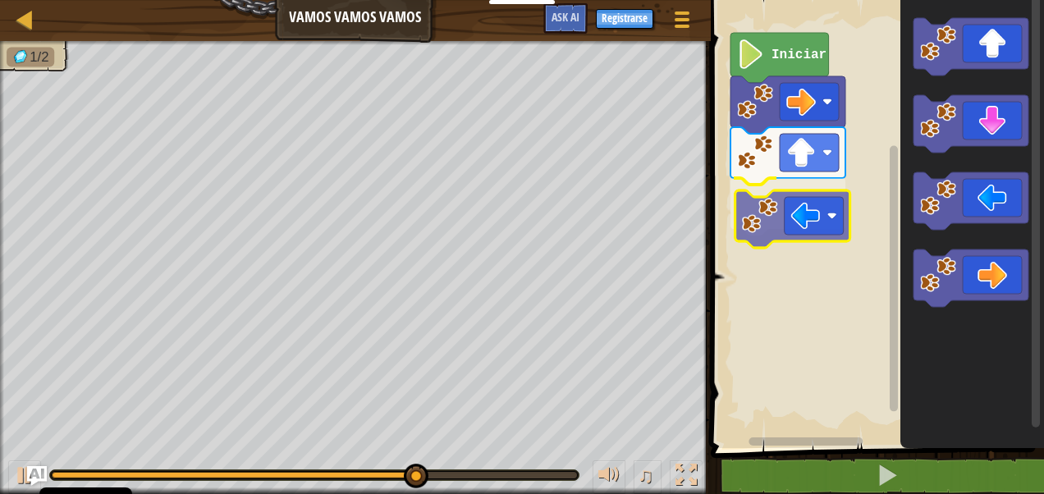
click at [756, 206] on div "Iniciar" at bounding box center [875, 220] width 338 height 456
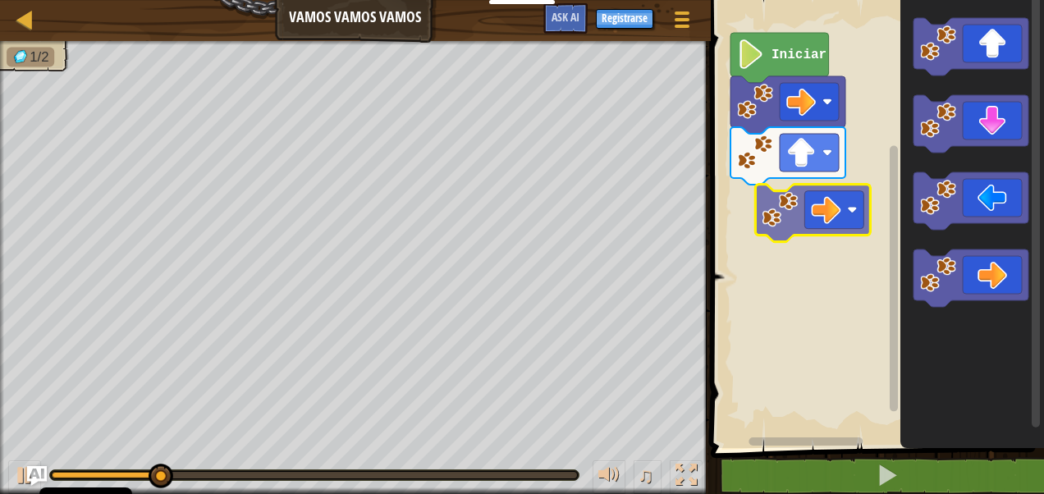
click at [786, 217] on div "Iniciar" at bounding box center [875, 220] width 338 height 456
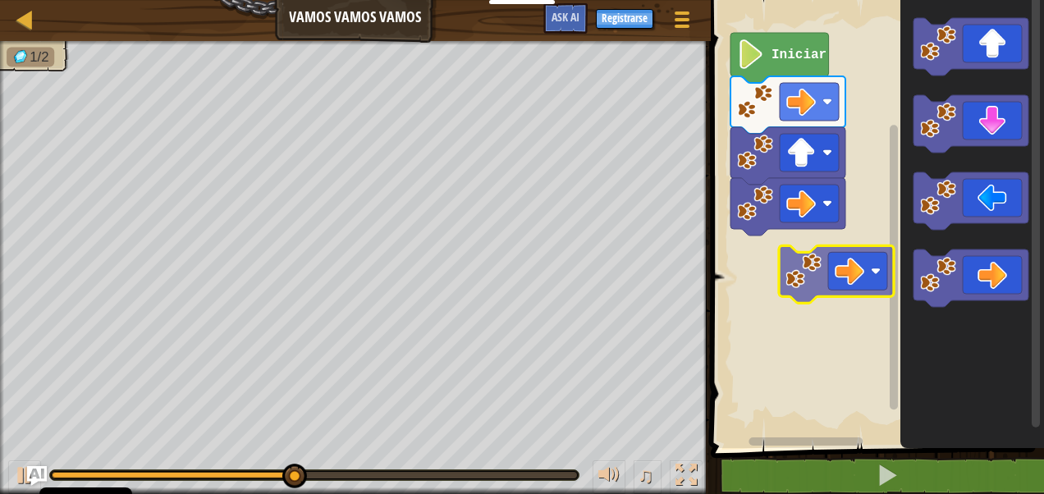
click at [813, 268] on div "Iniciar" at bounding box center [875, 220] width 338 height 456
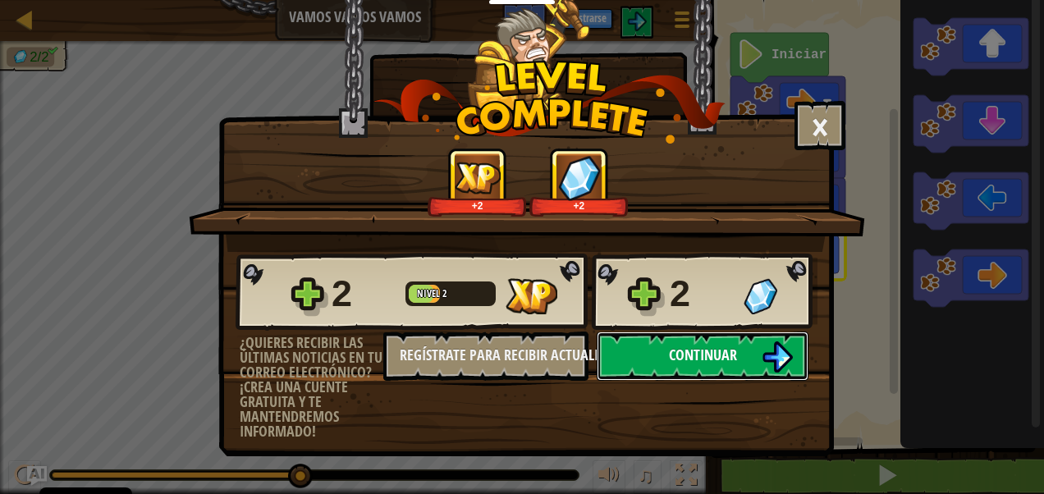
click at [752, 358] on button "Continuar" at bounding box center [703, 356] width 212 height 49
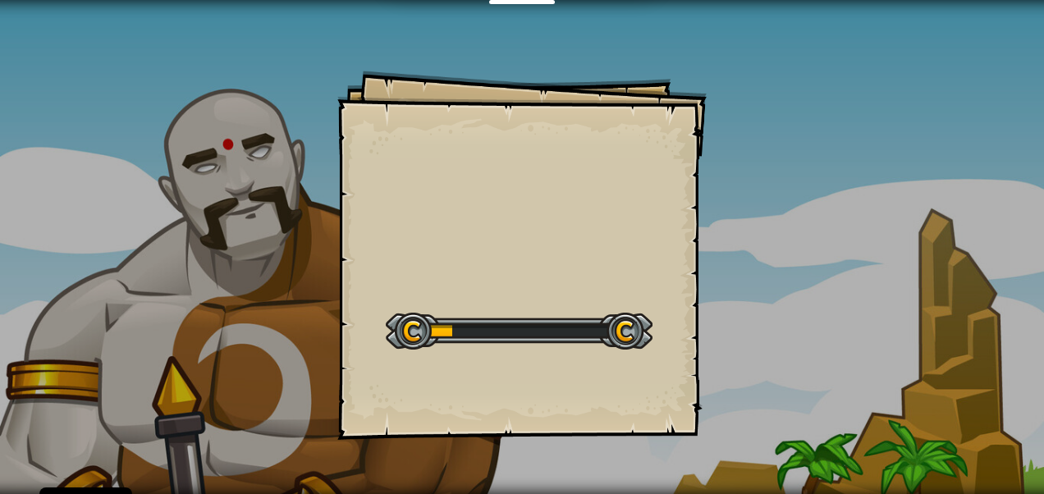
click at [625, 348] on div at bounding box center [519, 331] width 267 height 37
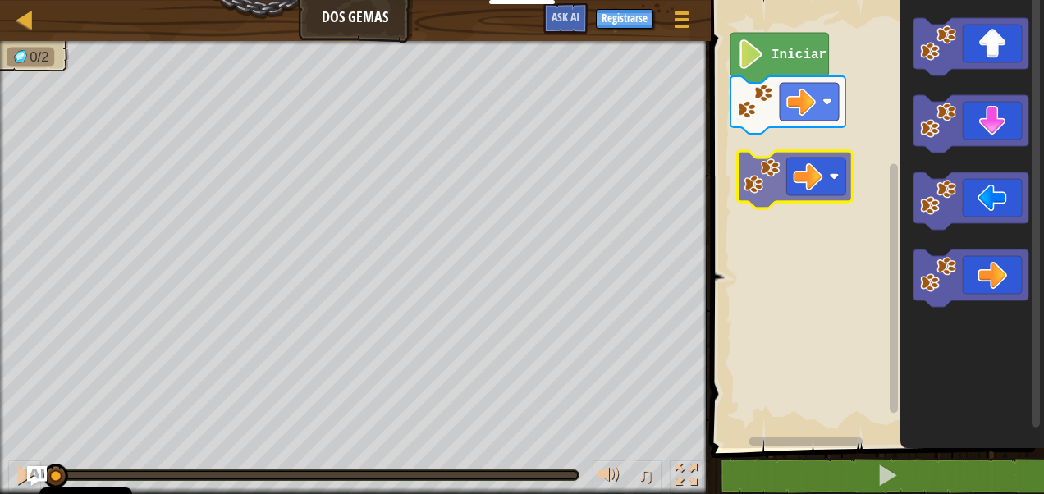
click at [808, 176] on div "Iniciar" at bounding box center [875, 220] width 338 height 456
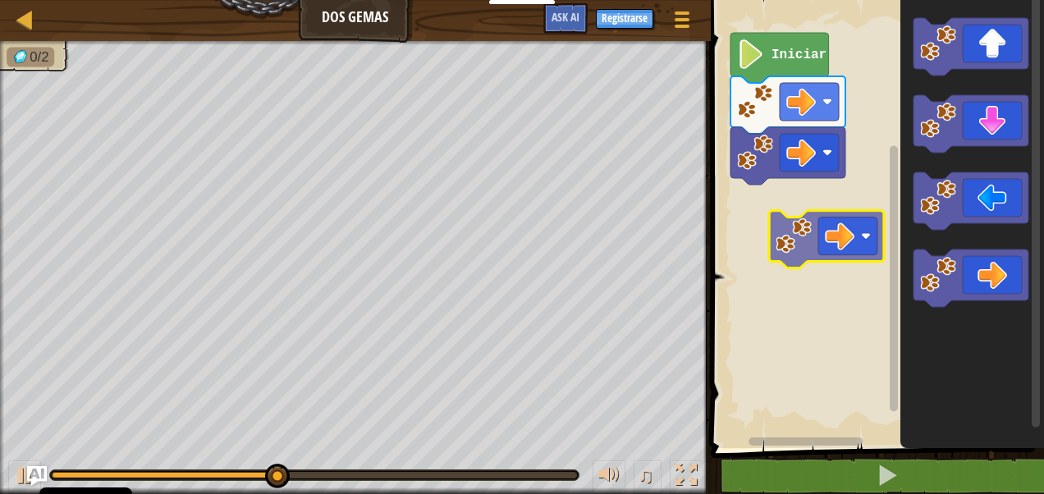
click at [801, 258] on div "Iniciar" at bounding box center [875, 220] width 338 height 456
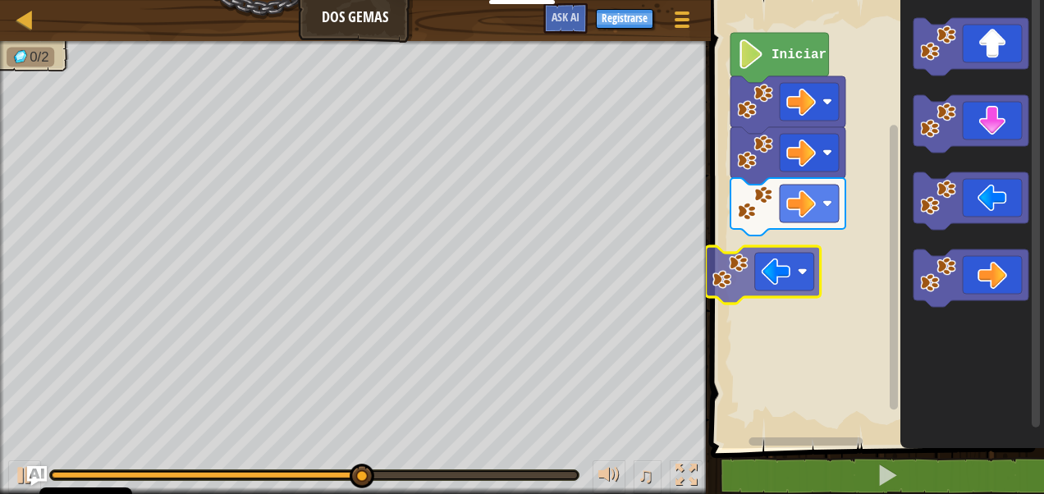
click at [762, 281] on div "Iniciar" at bounding box center [875, 220] width 338 height 456
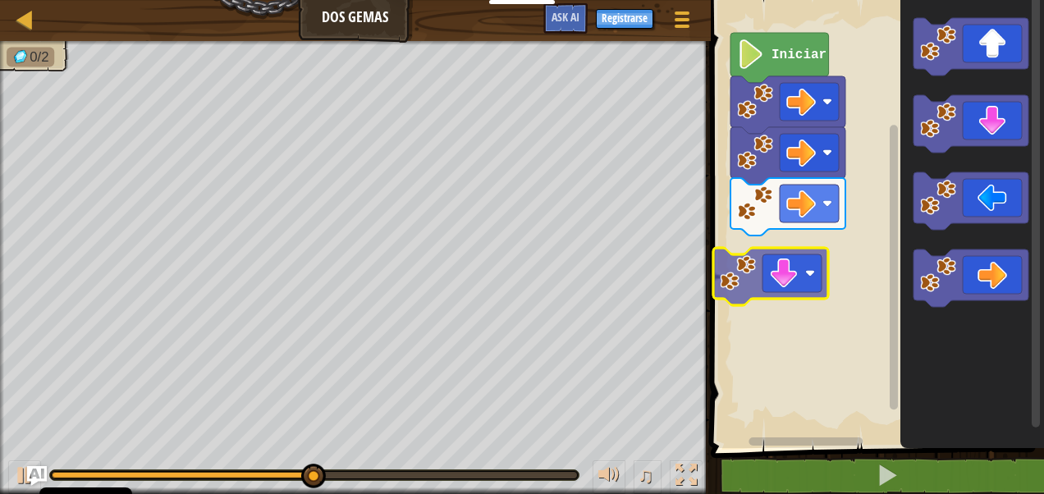
click at [786, 287] on div "Iniciar" at bounding box center [875, 220] width 338 height 456
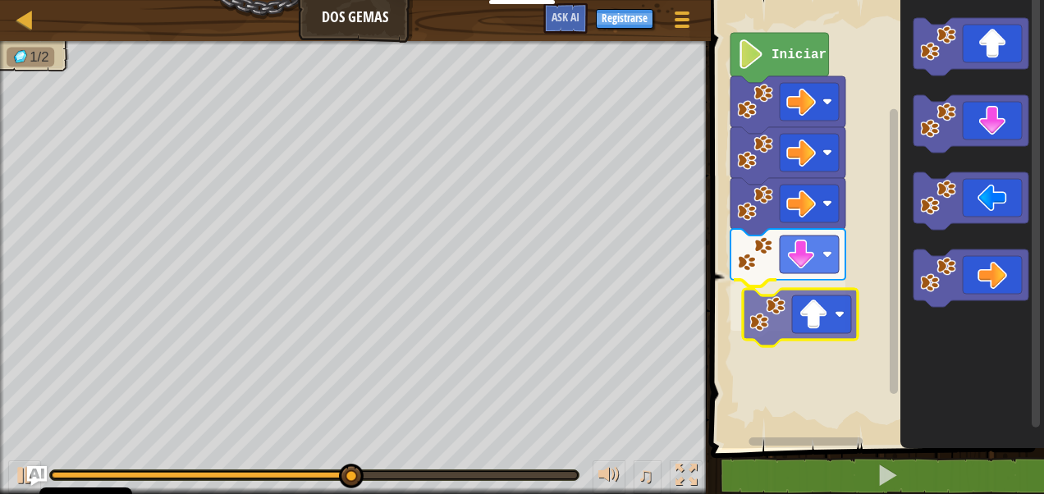
click at [778, 306] on div "Iniciar" at bounding box center [875, 220] width 338 height 456
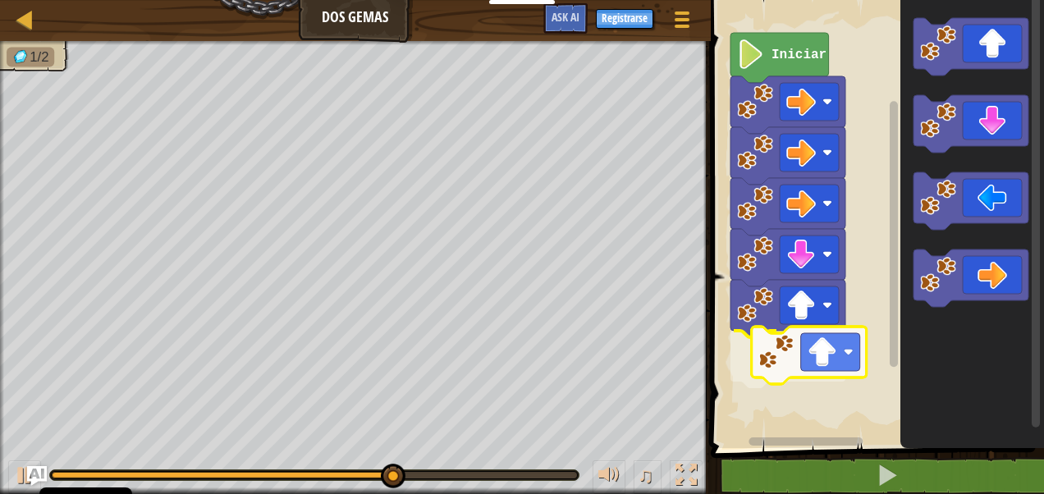
click at [779, 389] on div "Iniciar" at bounding box center [875, 220] width 338 height 456
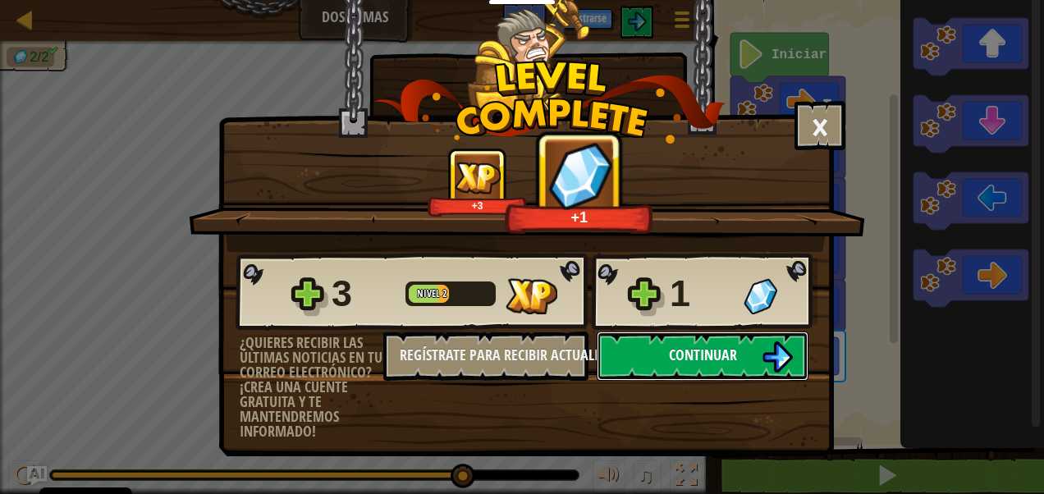
click at [770, 360] on img at bounding box center [777, 356] width 31 height 31
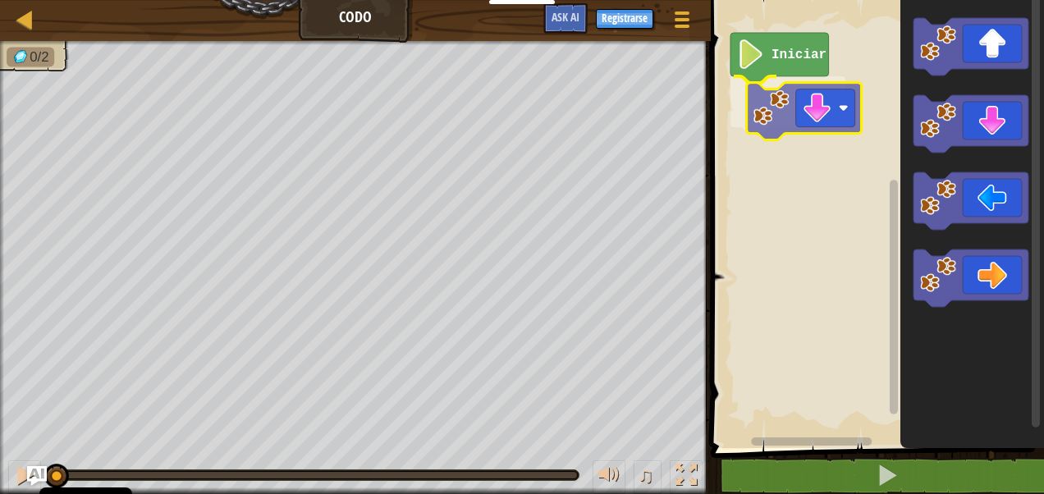
click at [772, 113] on div "Iniciar" at bounding box center [875, 220] width 338 height 456
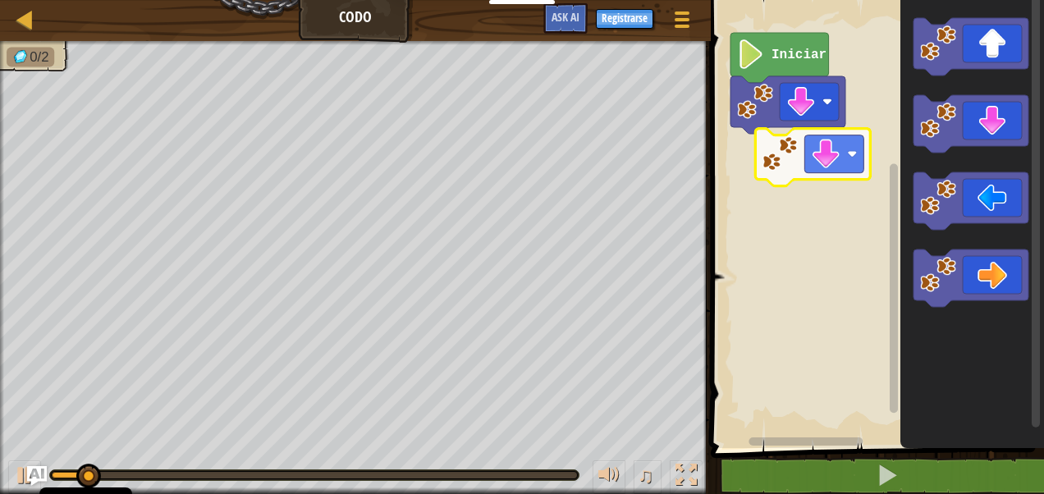
click at [784, 157] on div "Iniciar" at bounding box center [875, 220] width 338 height 456
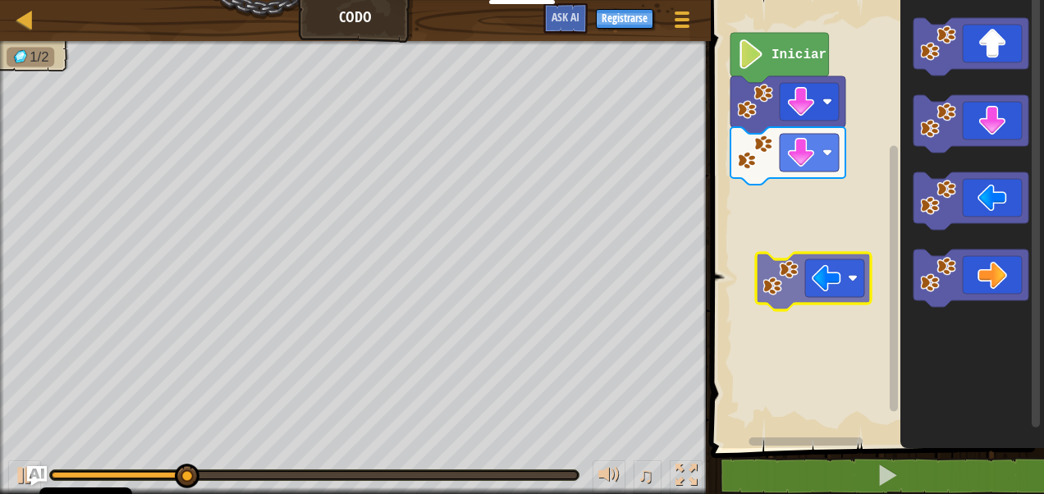
click at [655, 180] on div "Mapa Codo Menú del Juego Registrarse Ask AI 1 ההההההההההההההההההההההההההההההההה…" at bounding box center [522, 247] width 1044 height 494
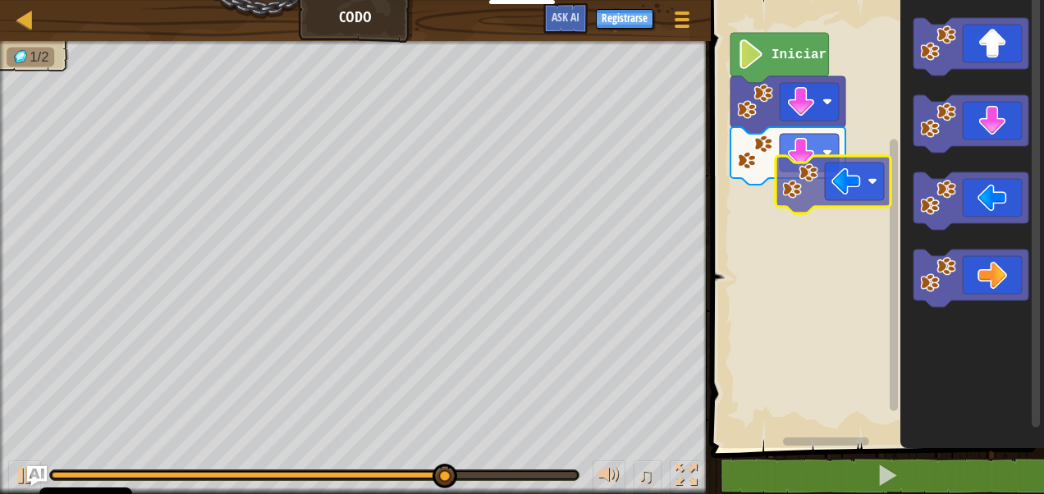
click at [793, 185] on div "Iniciar" at bounding box center [875, 220] width 338 height 456
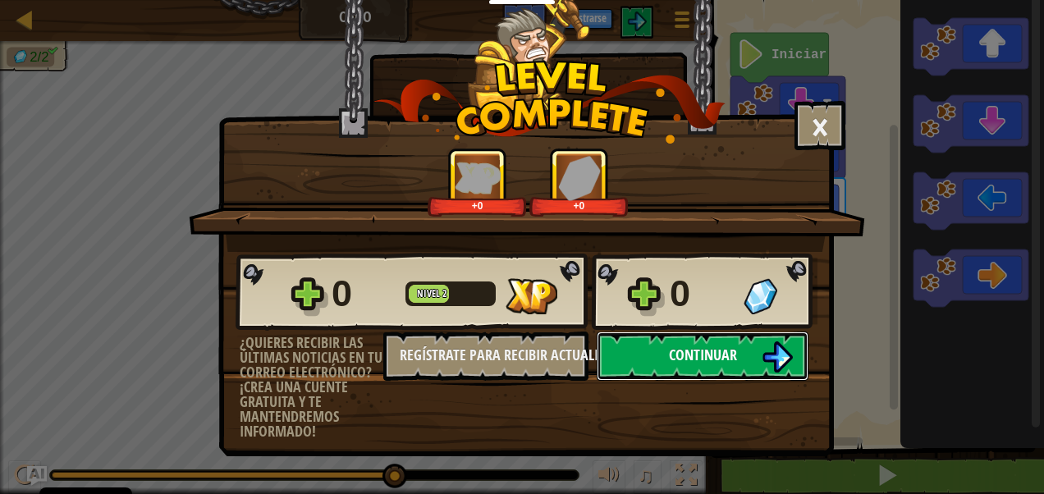
click at [640, 353] on button "Continuar" at bounding box center [703, 356] width 212 height 49
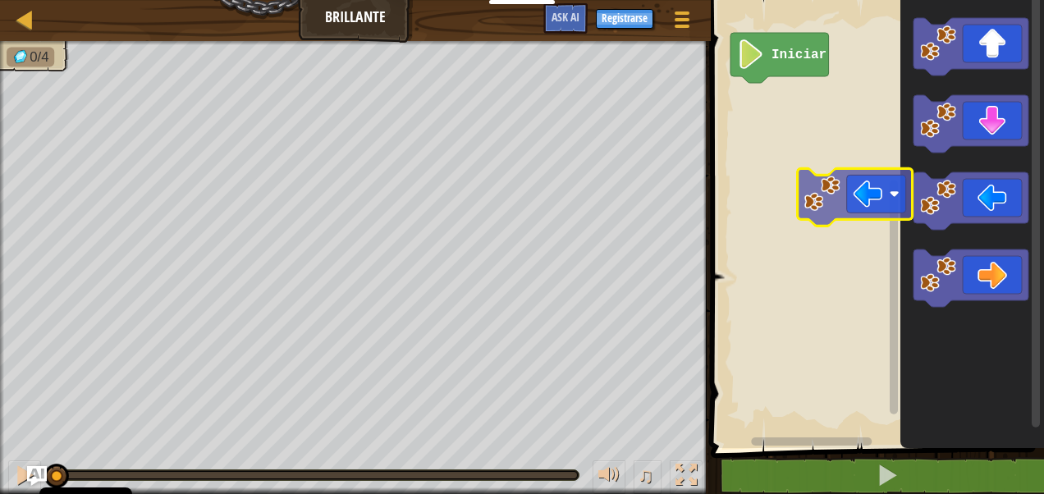
click at [823, 222] on div "Iniciar" at bounding box center [875, 220] width 338 height 456
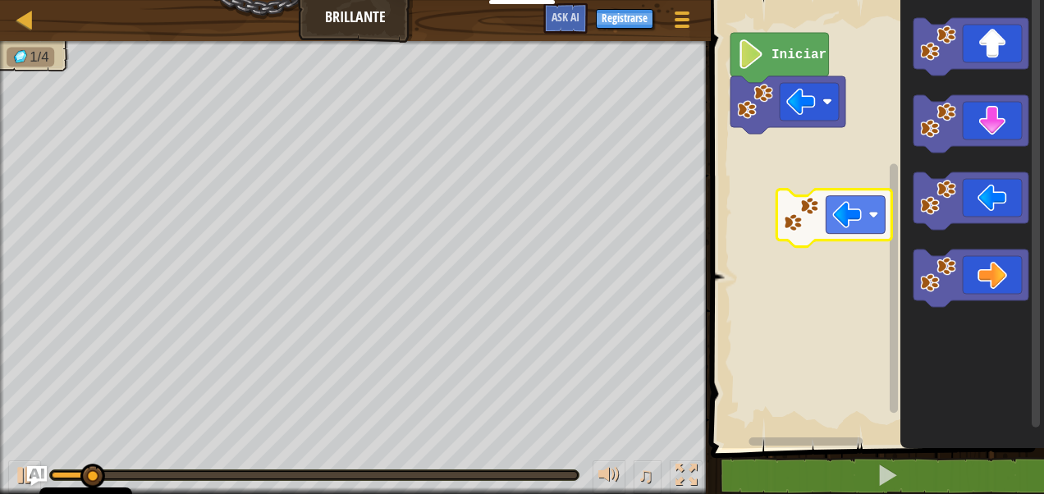
click at [812, 234] on div "Iniciar" at bounding box center [875, 220] width 338 height 456
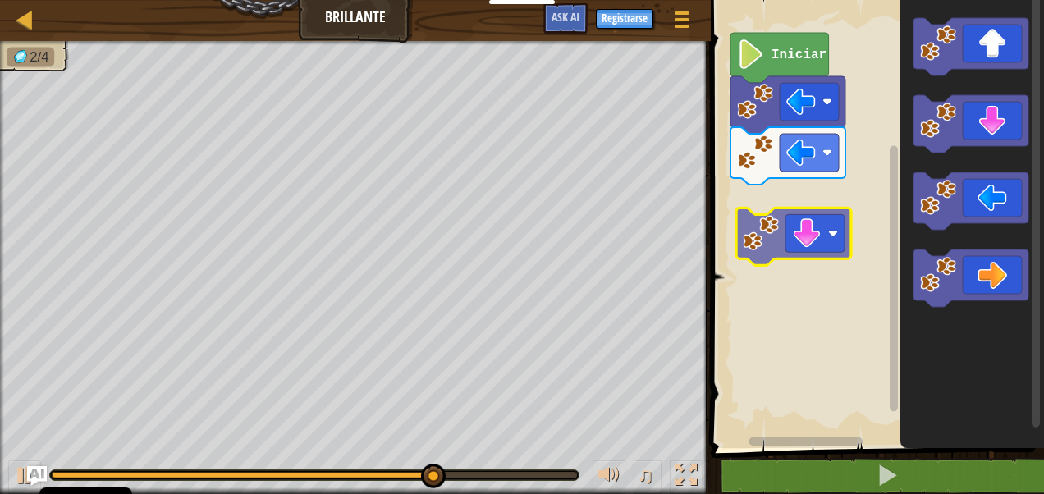
click at [775, 216] on div "Iniciar" at bounding box center [875, 220] width 338 height 456
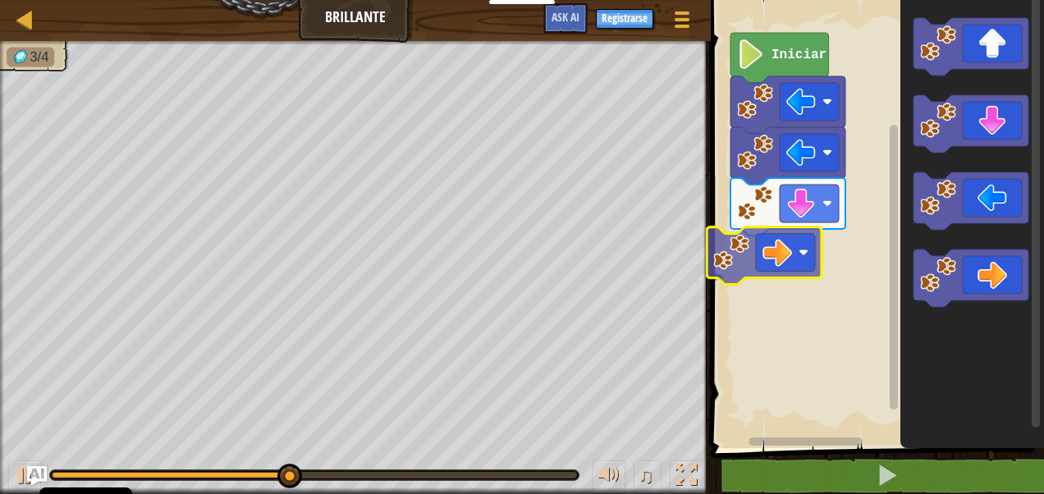
click at [772, 246] on div "Iniciar" at bounding box center [875, 220] width 338 height 456
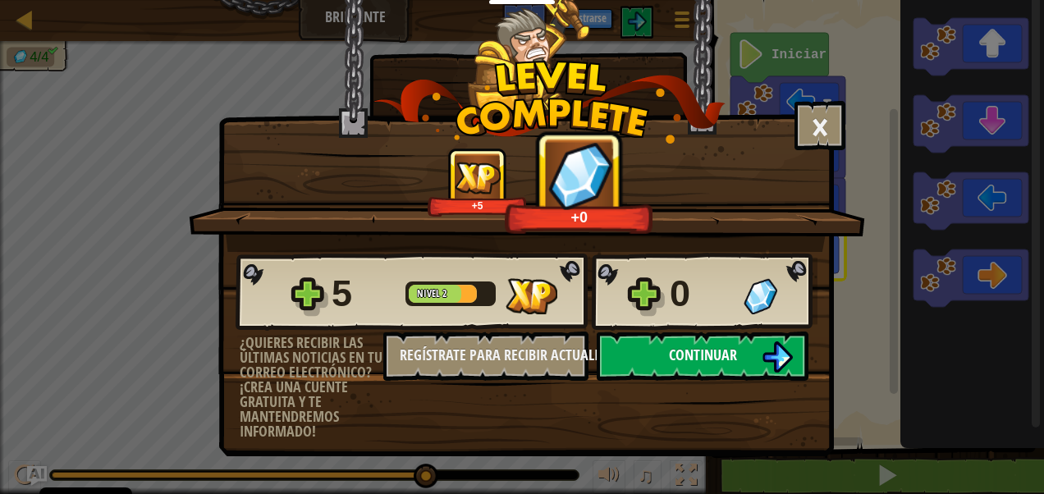
click at [693, 344] on button "Continuar" at bounding box center [703, 356] width 212 height 49
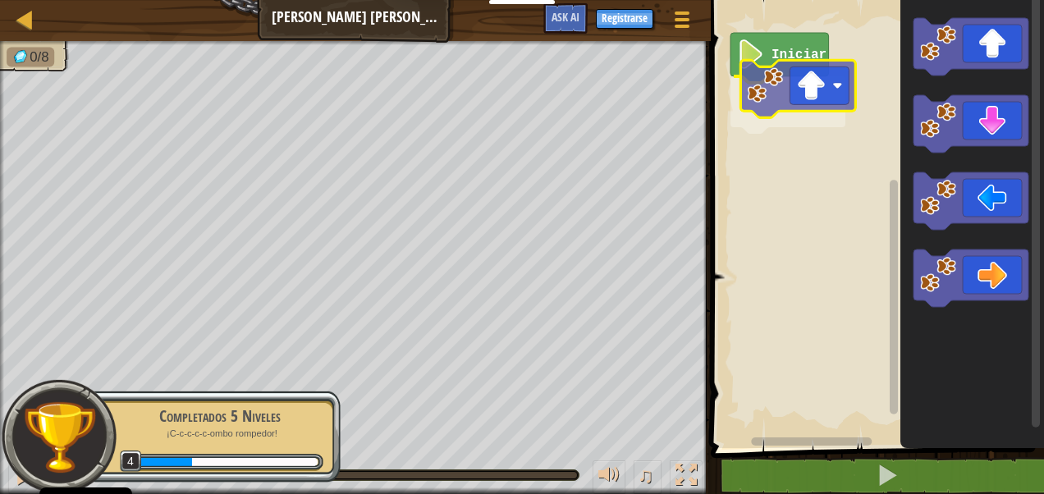
click at [832, 85] on div "Iniciar" at bounding box center [875, 220] width 338 height 456
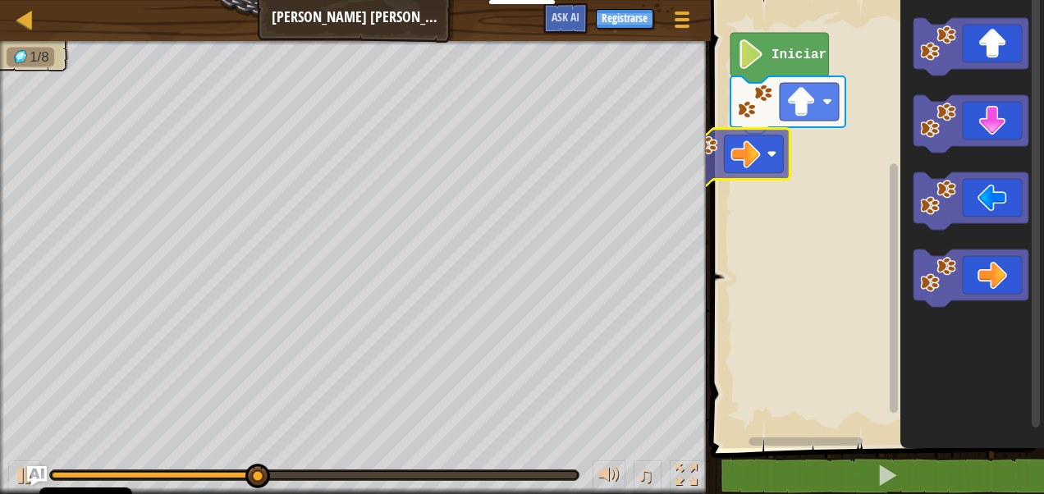
click at [758, 151] on div "Iniciar" at bounding box center [875, 220] width 338 height 456
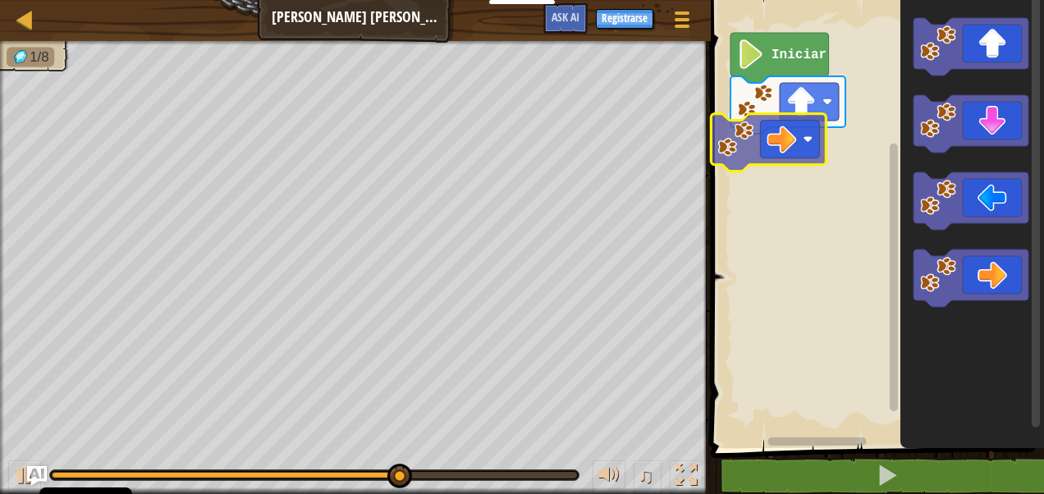
click at [736, 129] on div "Iniciar" at bounding box center [875, 220] width 338 height 456
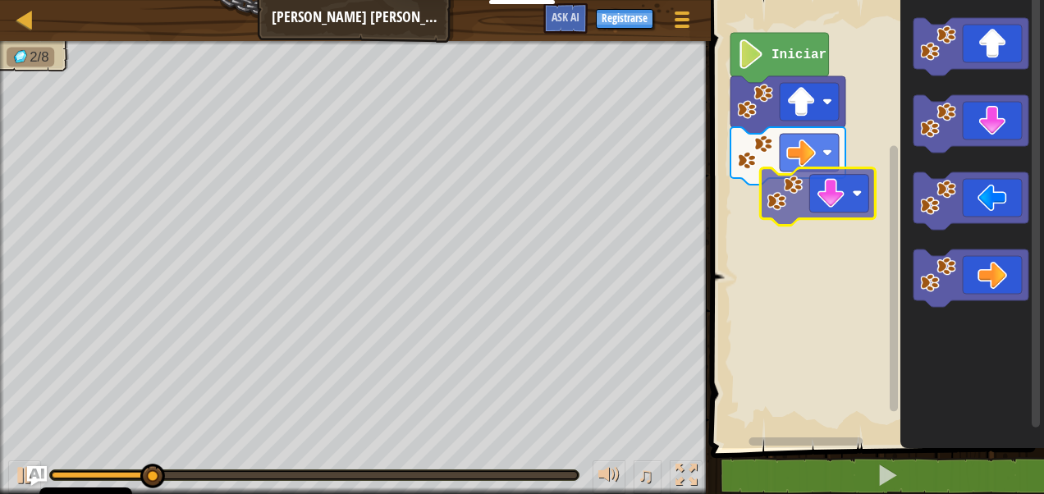
click at [788, 199] on div "Iniciar" at bounding box center [875, 220] width 338 height 456
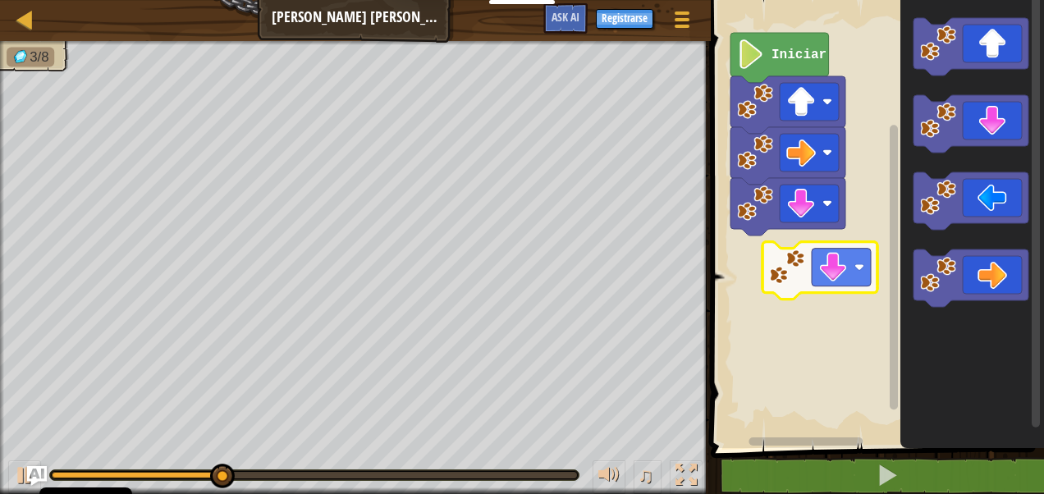
click at [774, 292] on div "Iniciar" at bounding box center [875, 220] width 338 height 456
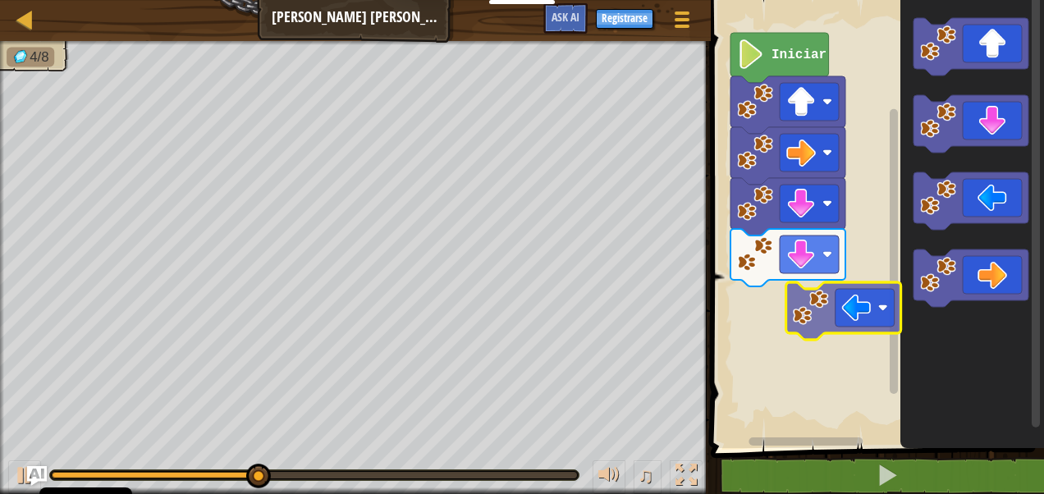
click at [819, 308] on div "Iniciar" at bounding box center [875, 220] width 338 height 456
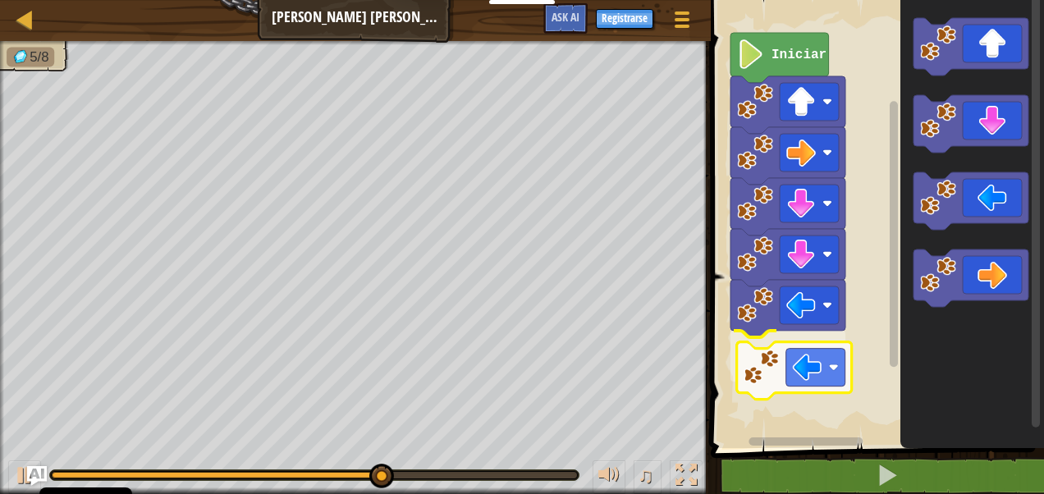
click at [758, 369] on div "Iniciar" at bounding box center [875, 220] width 338 height 456
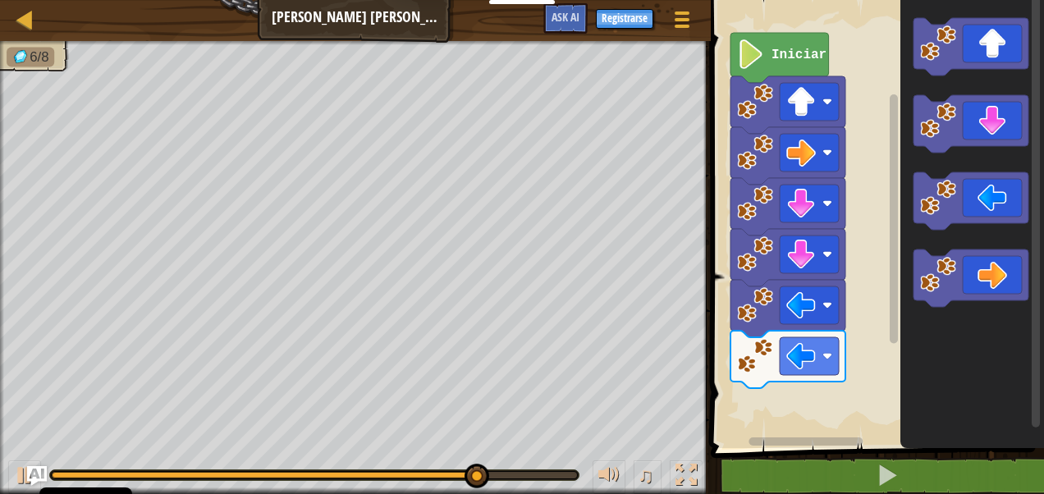
click at [935, 202] on g "Espacio de trabajo de Blockly" at bounding box center [971, 162] width 115 height 289
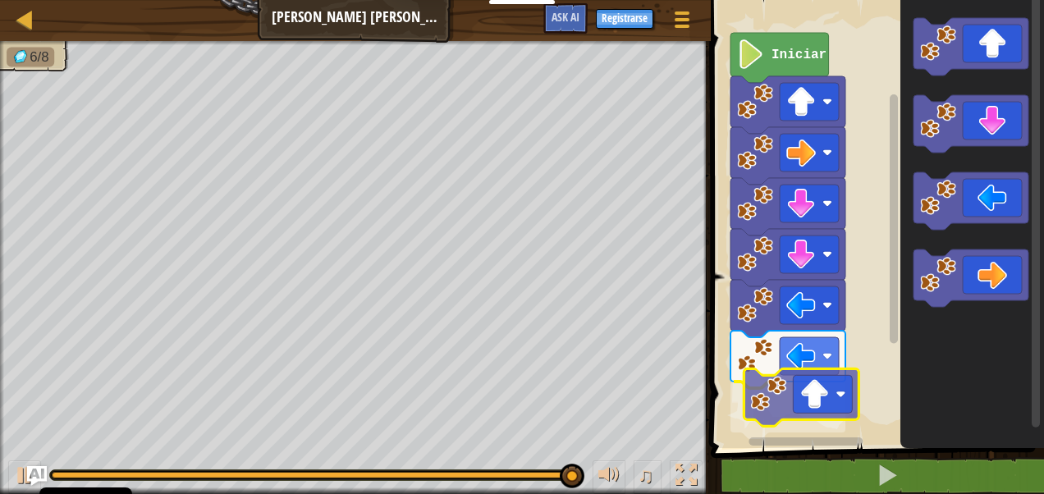
click at [801, 414] on div "Iniciar" at bounding box center [875, 220] width 338 height 456
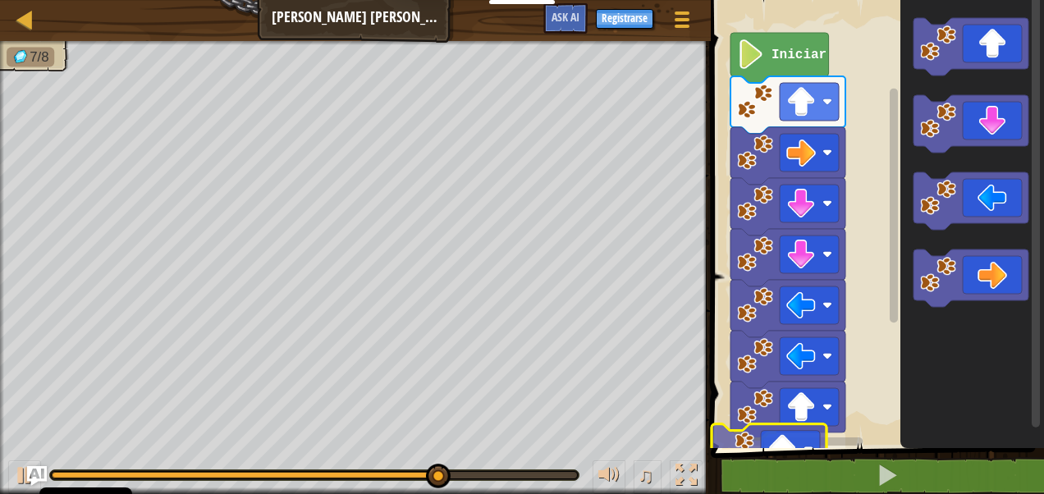
click at [767, 479] on div "1 ההההההההההההההההההההההההההההההההההההההההההההההההההההההההההההההההההההההההההההה…" at bounding box center [875, 256] width 338 height 497
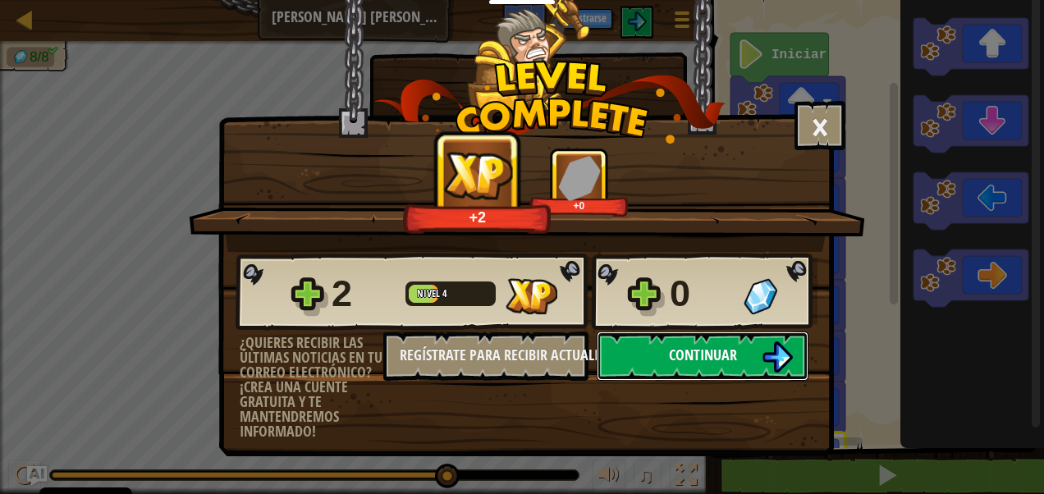
click at [689, 358] on span "Continuar" at bounding box center [703, 355] width 68 height 21
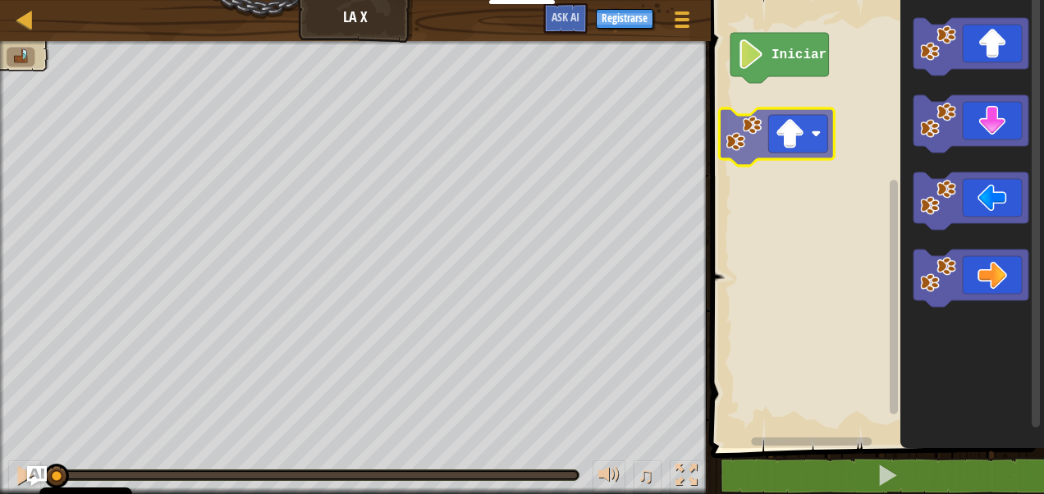
click at [744, 115] on div "Iniciar" at bounding box center [875, 220] width 338 height 456
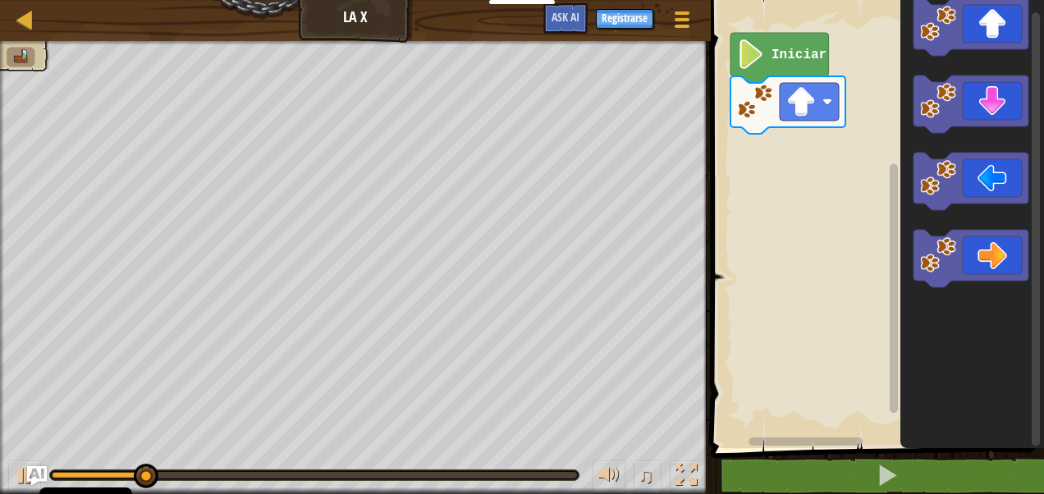
click at [776, 177] on div "Iniciar" at bounding box center [875, 220] width 338 height 456
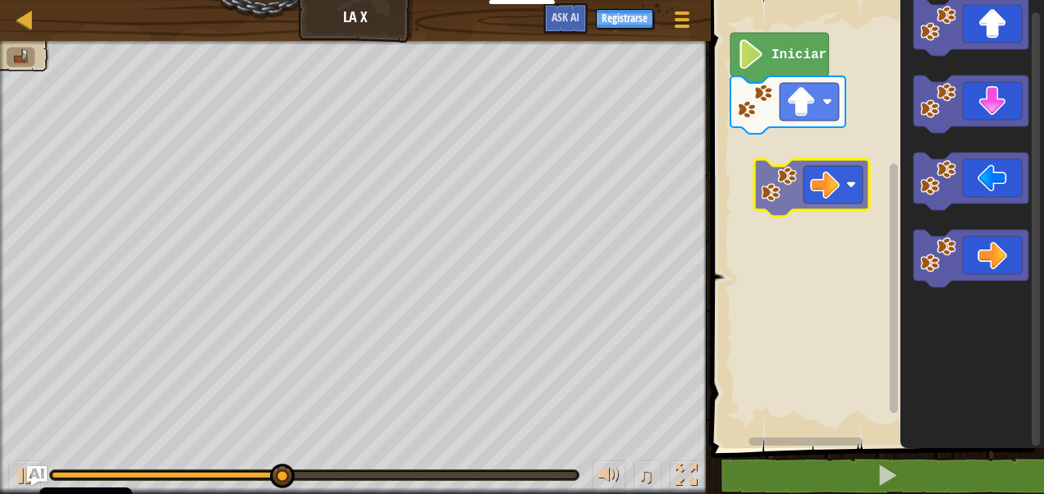
click at [811, 172] on div "Iniciar" at bounding box center [875, 220] width 338 height 456
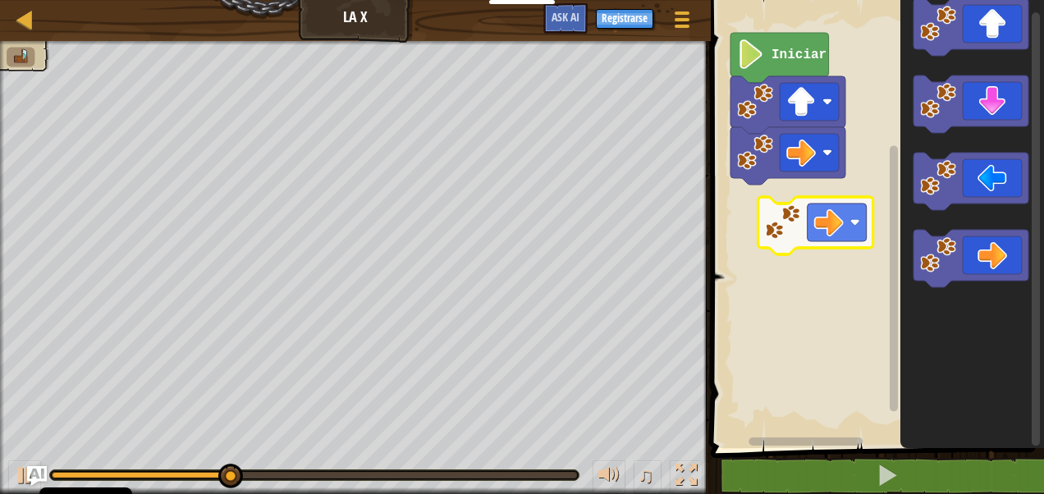
click at [850, 232] on div "Iniciar" at bounding box center [875, 220] width 338 height 456
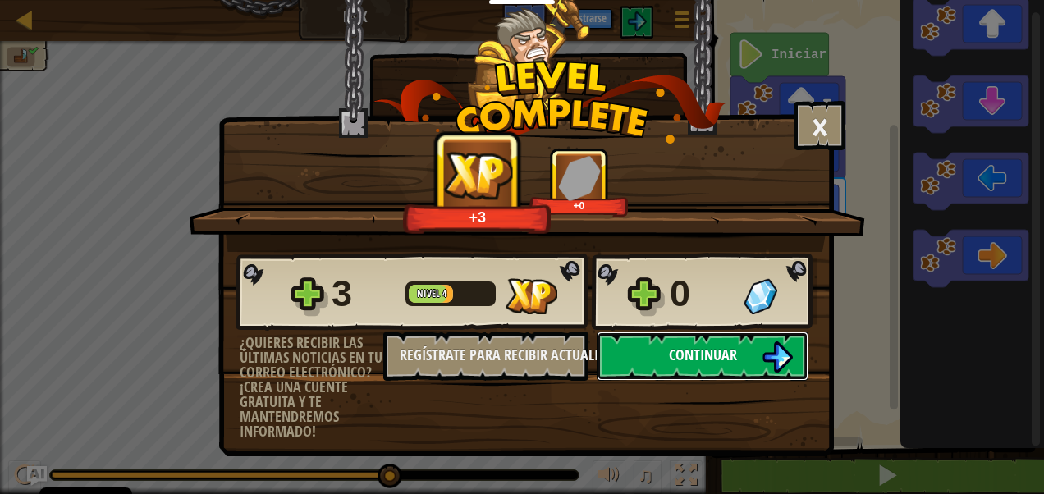
click at [749, 344] on button "Continuar" at bounding box center [703, 356] width 212 height 49
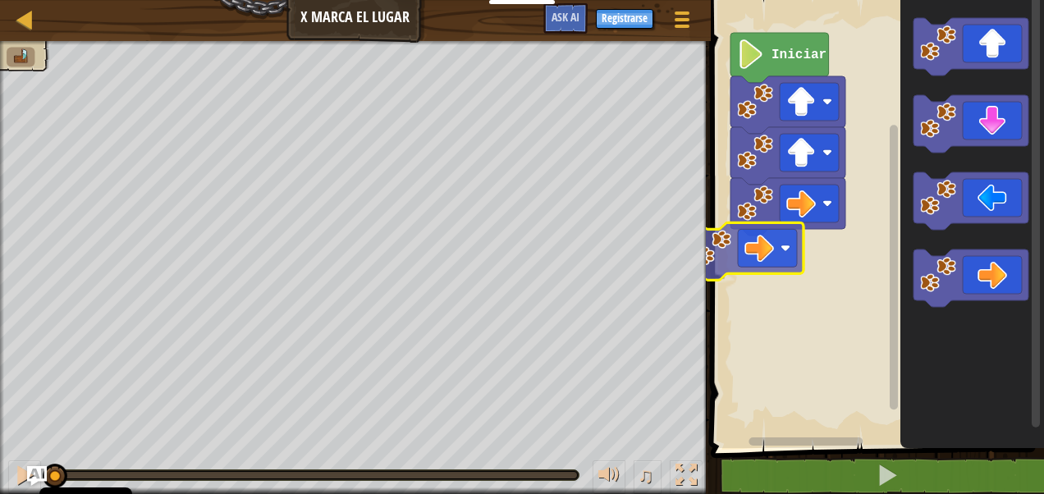
click at [714, 268] on div "Iniciar" at bounding box center [875, 220] width 338 height 456
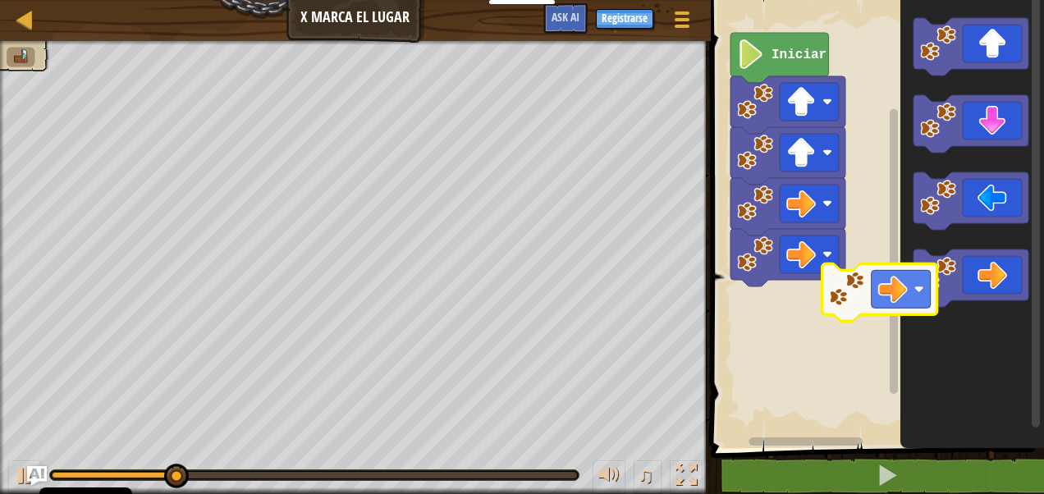
click at [819, 282] on div "Iniciar" at bounding box center [875, 220] width 338 height 456
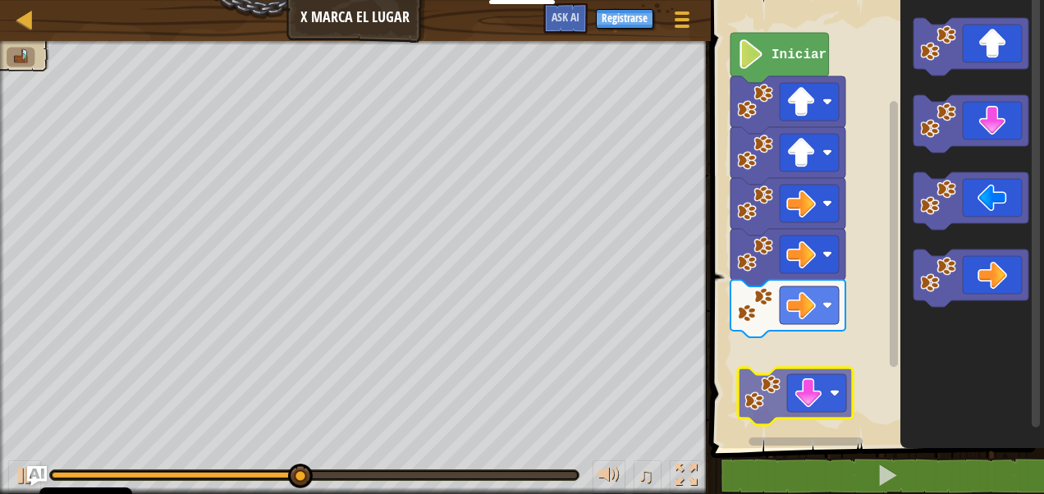
click at [804, 414] on div "Iniciar" at bounding box center [875, 220] width 338 height 456
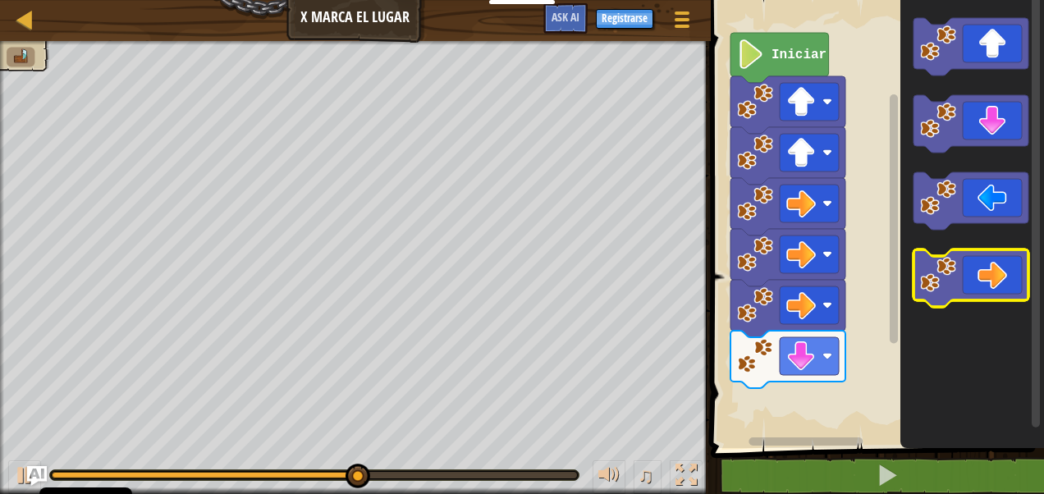
click at [921, 273] on g "Espacio de trabajo de Blockly" at bounding box center [971, 162] width 115 height 289
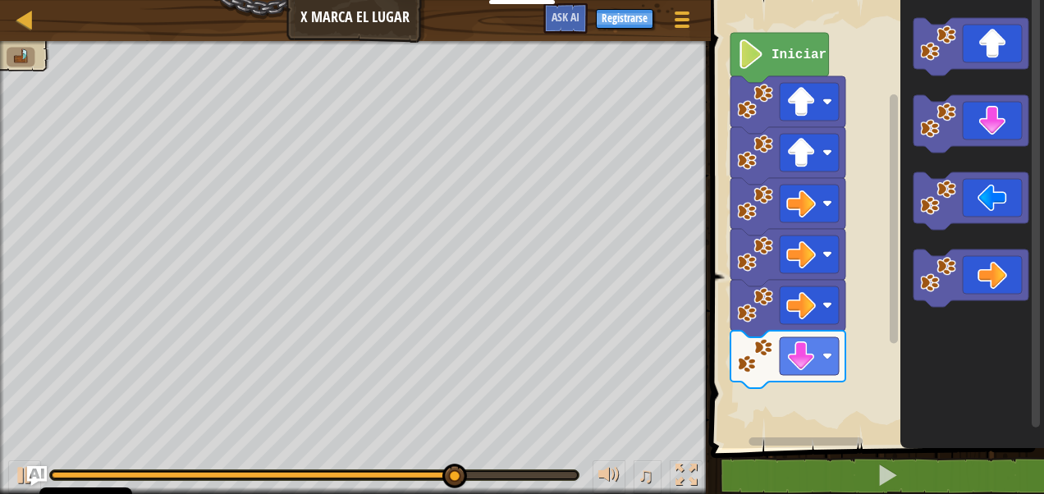
click at [863, 297] on div "Iniciar" at bounding box center [875, 220] width 338 height 456
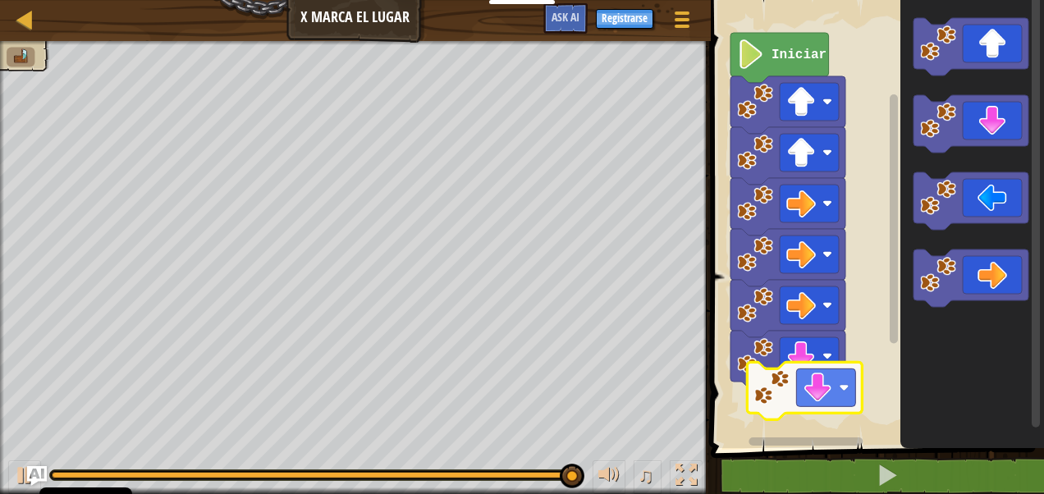
click at [785, 405] on div "Iniciar" at bounding box center [875, 220] width 338 height 456
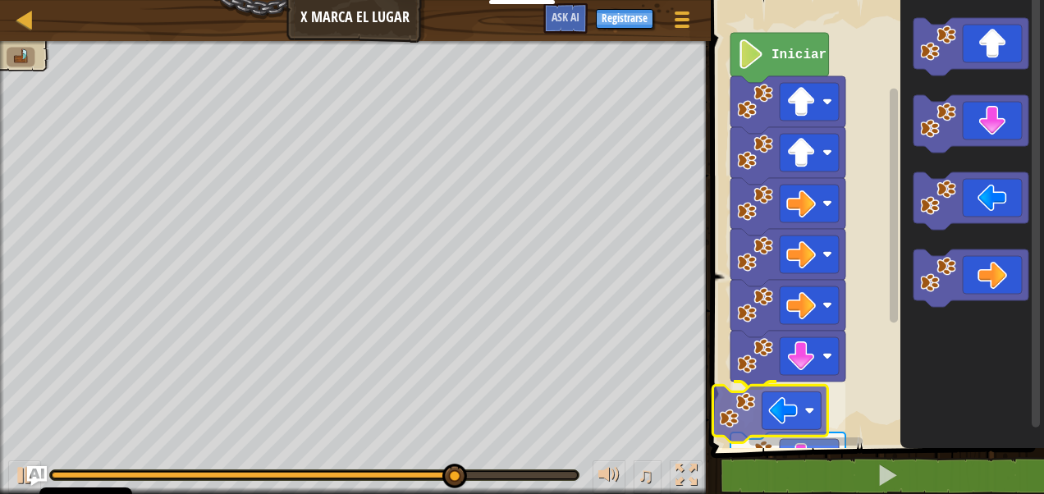
click at [778, 433] on div "Iniciar" at bounding box center [875, 220] width 338 height 456
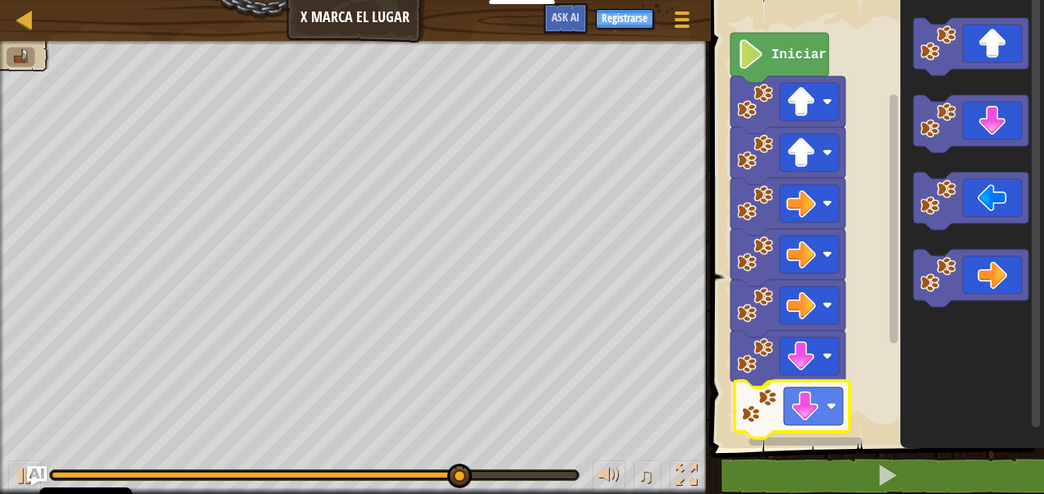
click at [795, 425] on div "Iniciar" at bounding box center [875, 220] width 338 height 456
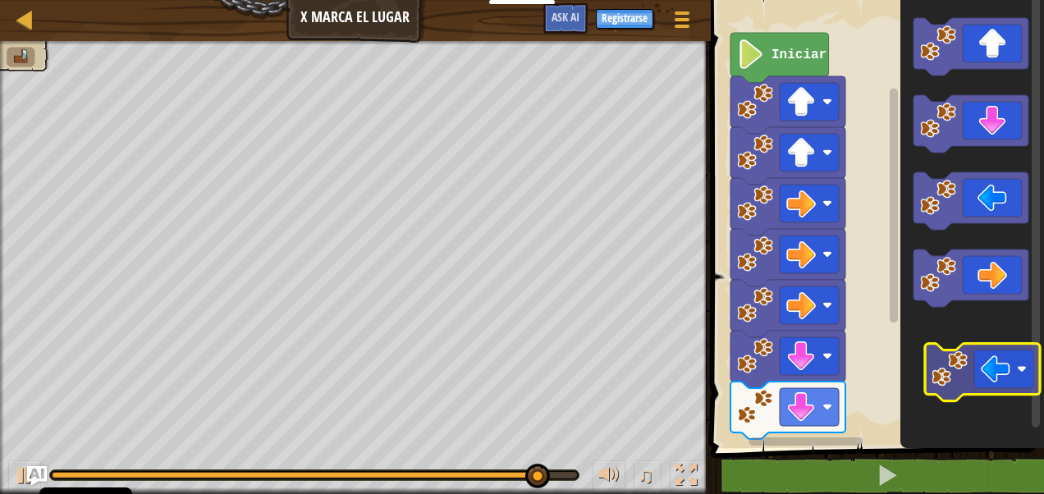
click at [995, 371] on icon "Espacio de trabajo de Blockly" at bounding box center [972, 220] width 144 height 456
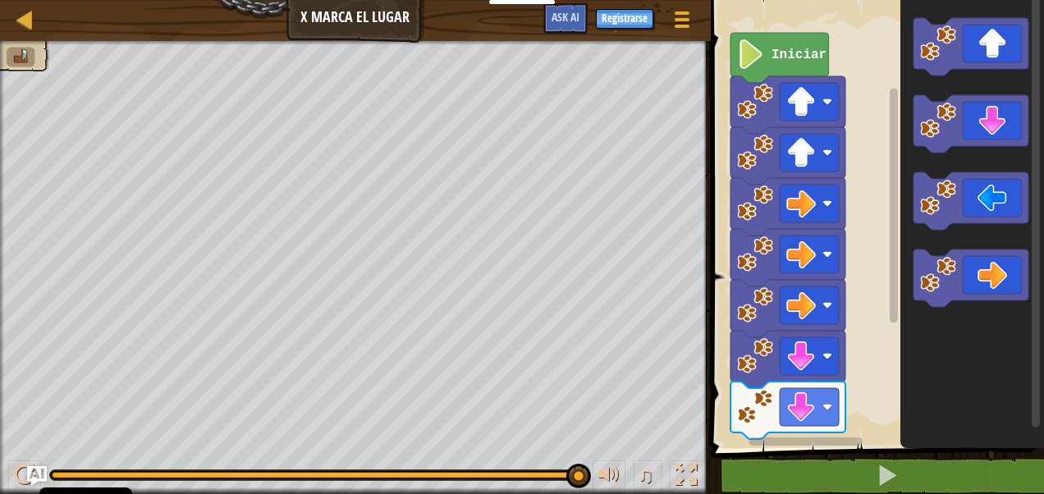
click at [890, 321] on rect "Espacio de trabajo de Blockly" at bounding box center [893, 214] width 12 height 443
click at [886, 325] on div "Iniciar" at bounding box center [875, 220] width 338 height 456
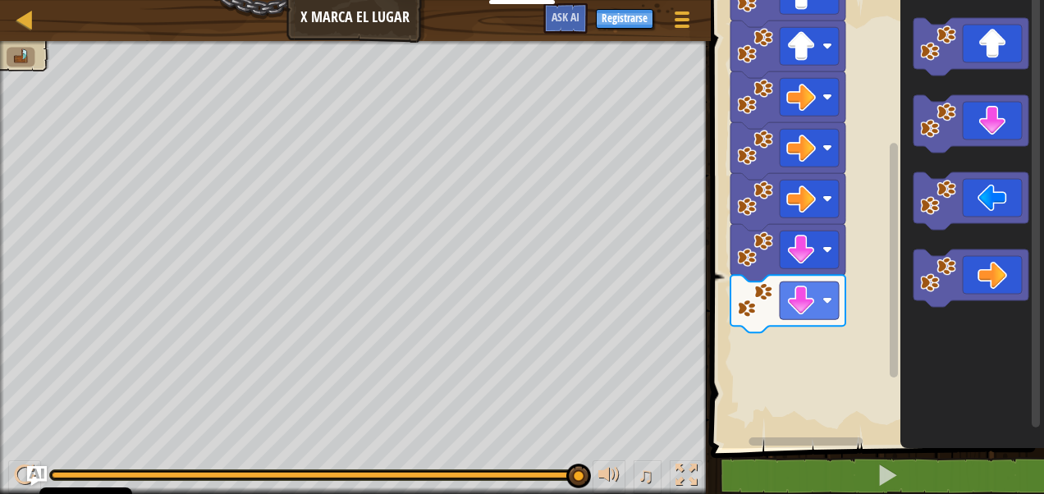
click at [889, 234] on g "Espacio de trabajo de Blockly" at bounding box center [893, 214] width 12 height 443
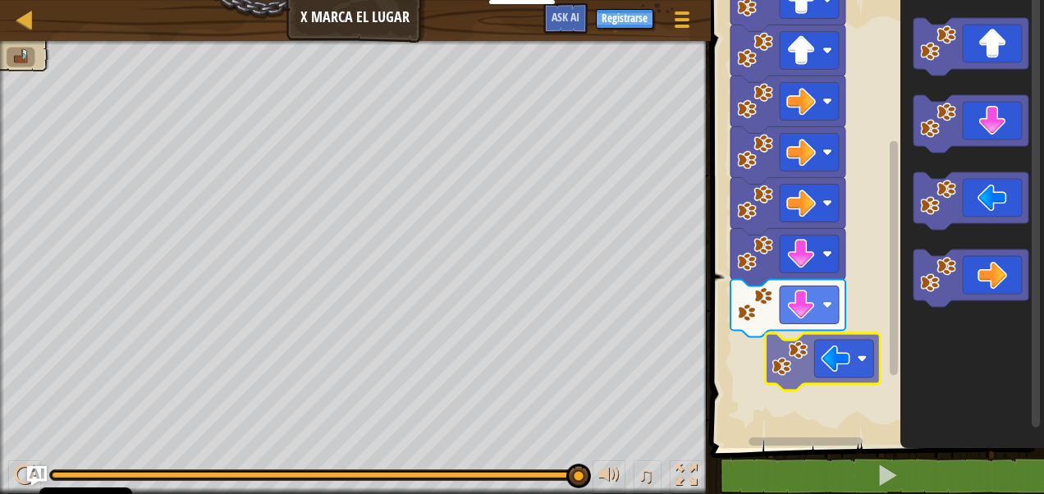
click at [845, 355] on div "Iniciar" at bounding box center [875, 220] width 338 height 456
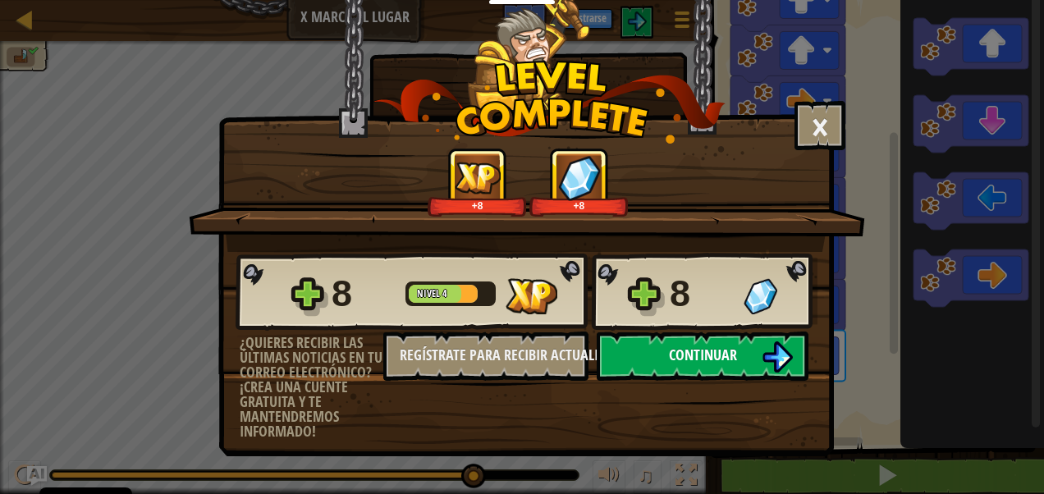
click at [765, 352] on img at bounding box center [777, 356] width 31 height 31
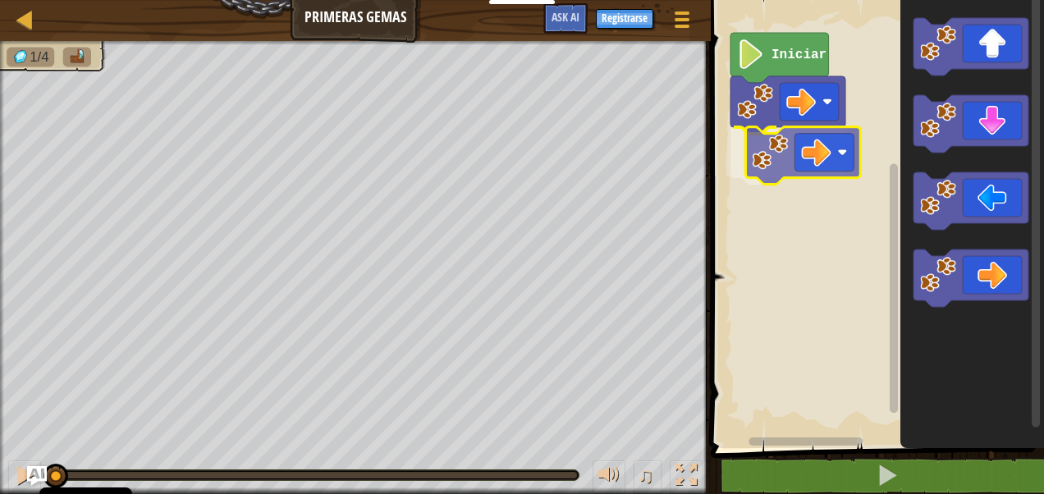
click at [842, 164] on div "Iniciar" at bounding box center [875, 220] width 338 height 456
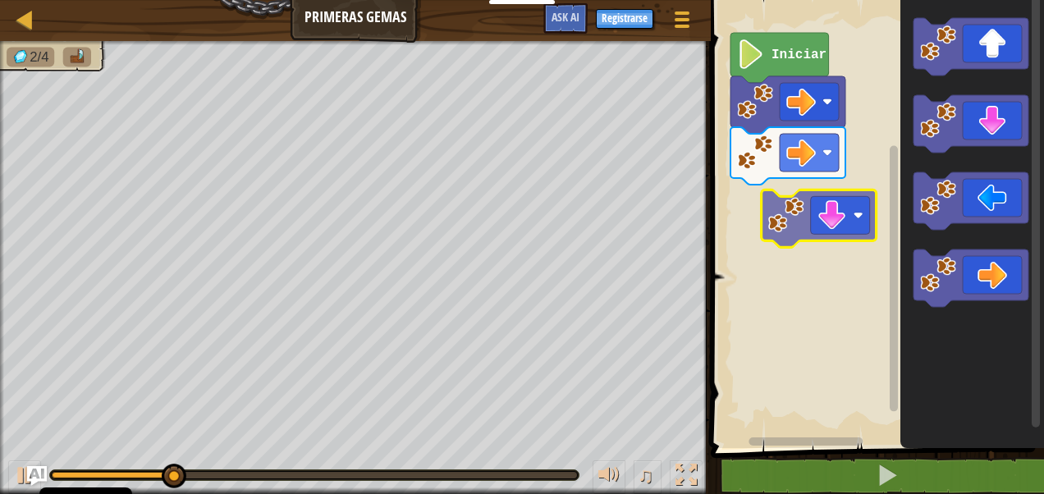
click at [847, 221] on div "Iniciar" at bounding box center [875, 220] width 338 height 456
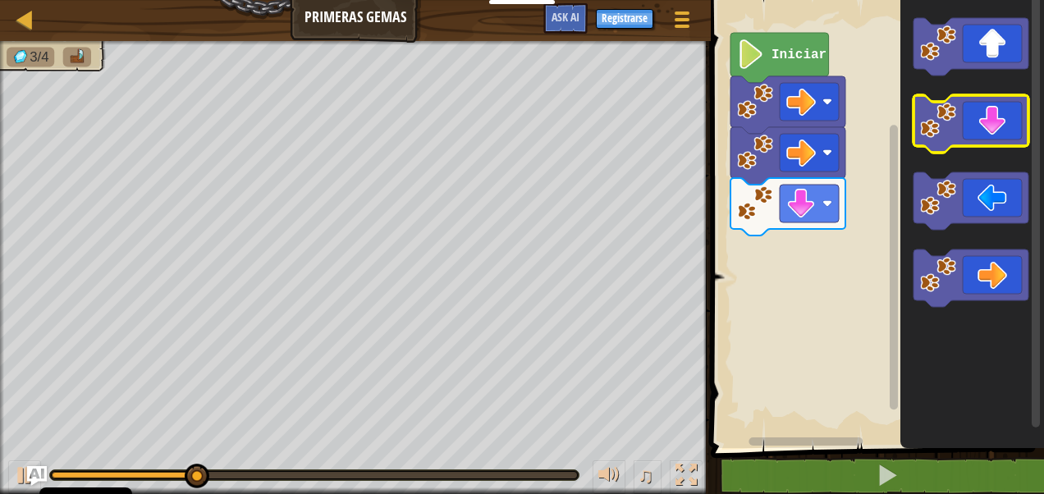
click at [982, 95] on icon "Espacio de trabajo de Blockly" at bounding box center [971, 123] width 115 height 57
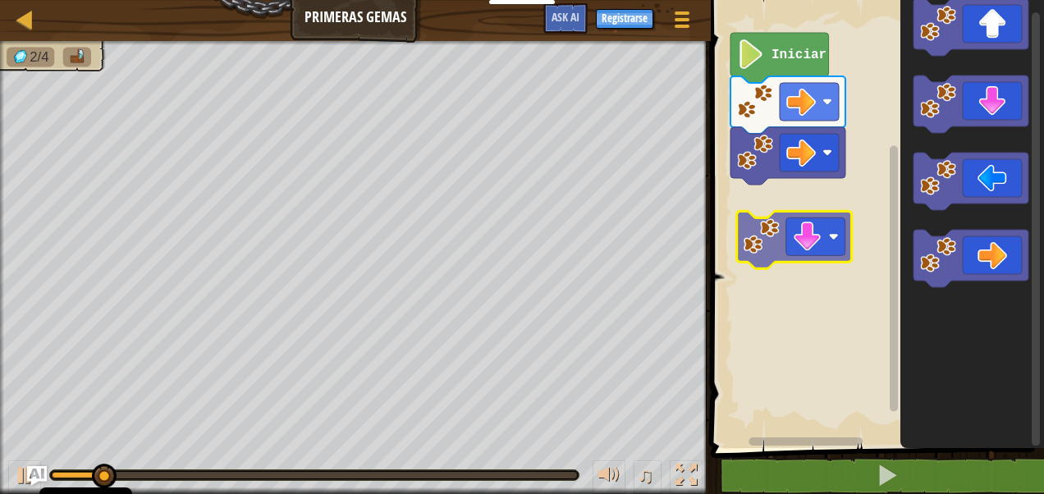
click at [791, 239] on div "Iniciar" at bounding box center [875, 220] width 338 height 456
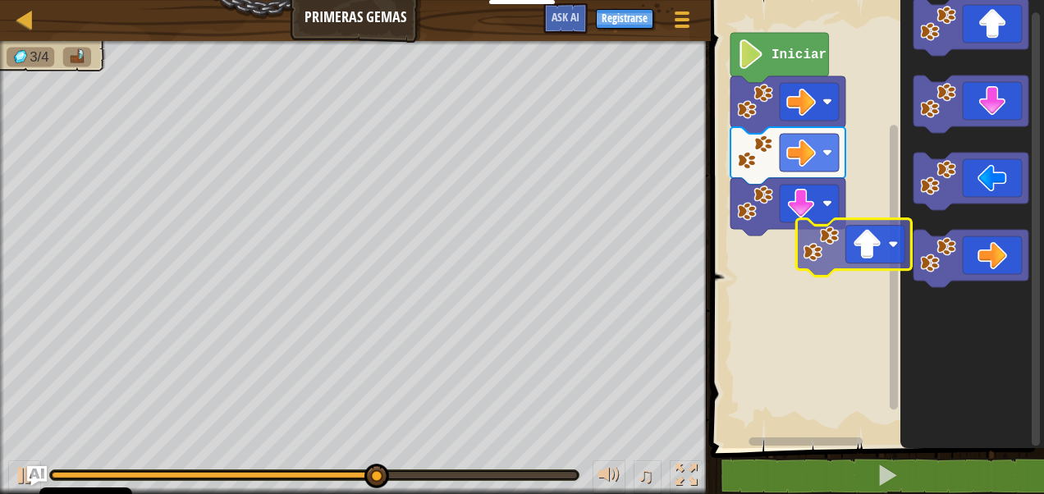
click at [845, 268] on div "Iniciar" at bounding box center [875, 220] width 338 height 456
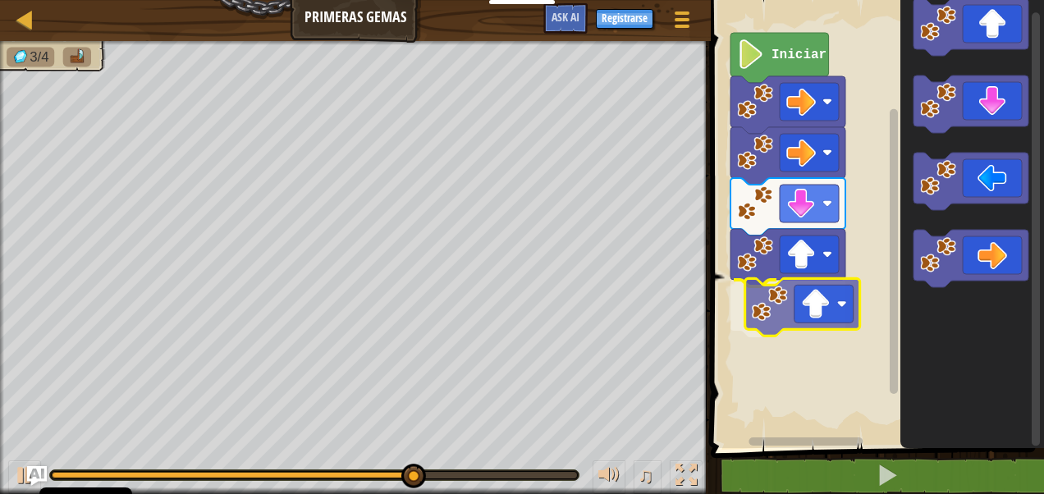
click at [818, 319] on div "Iniciar" at bounding box center [875, 220] width 338 height 456
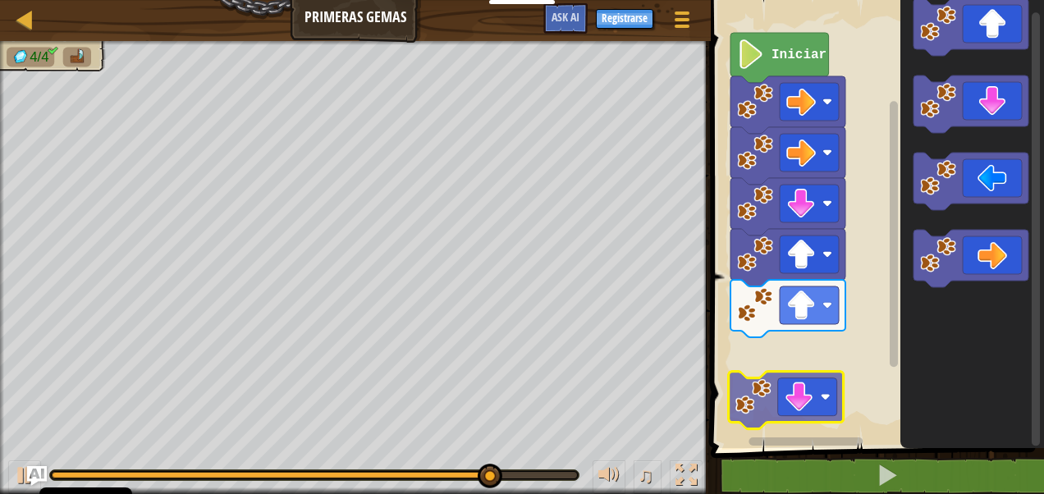
click at [804, 389] on div "Iniciar" at bounding box center [875, 220] width 338 height 456
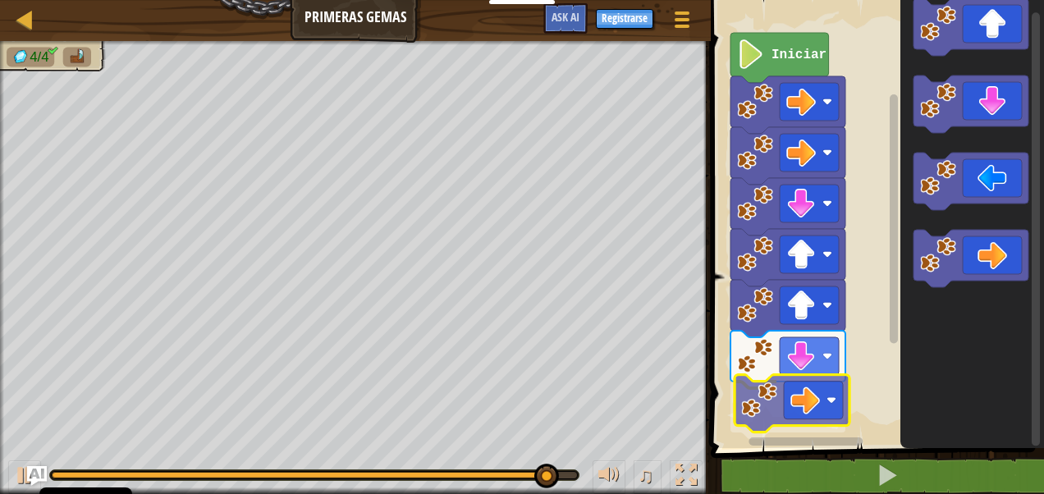
click at [818, 381] on div "Iniciar" at bounding box center [875, 220] width 338 height 456
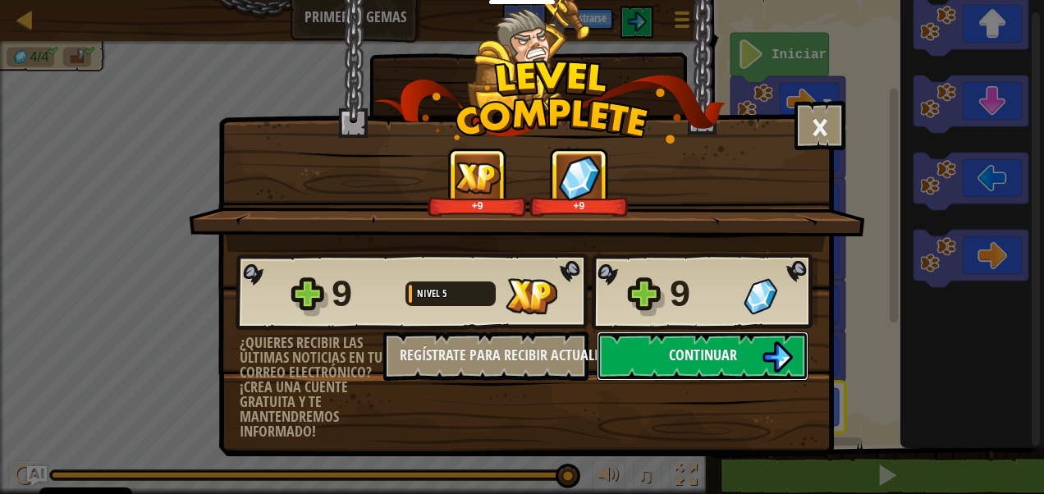
click at [744, 340] on button "Continuar" at bounding box center [703, 356] width 212 height 49
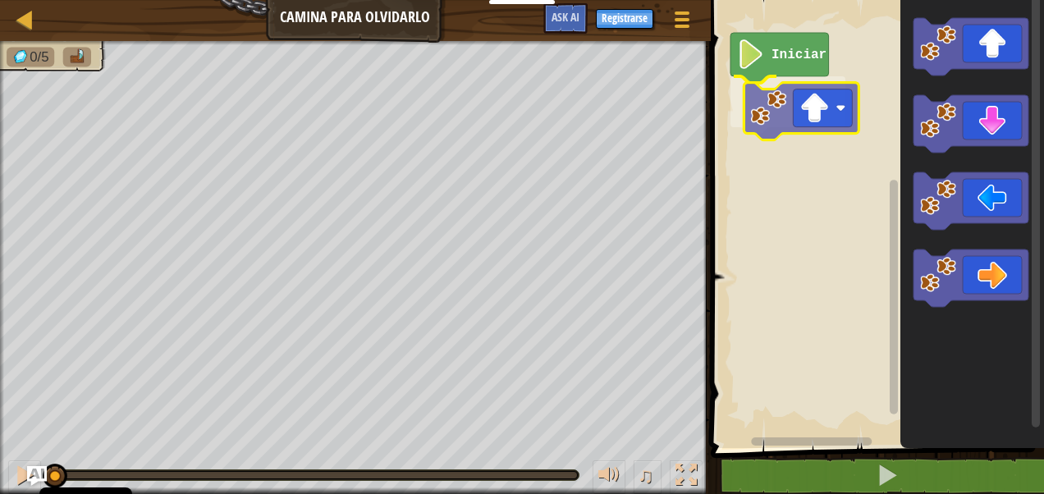
click at [822, 112] on div "Iniciar" at bounding box center [875, 220] width 338 height 456
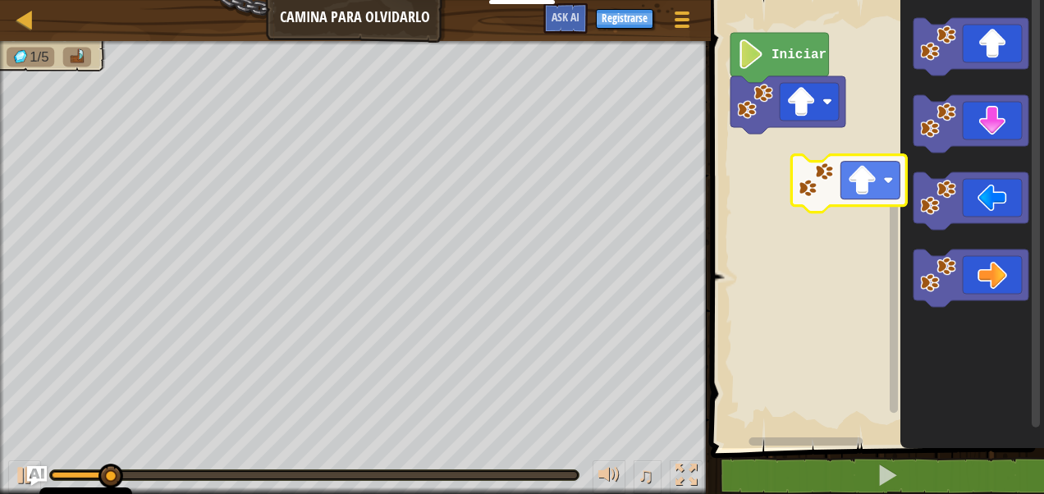
click at [866, 187] on div "Iniciar" at bounding box center [875, 220] width 338 height 456
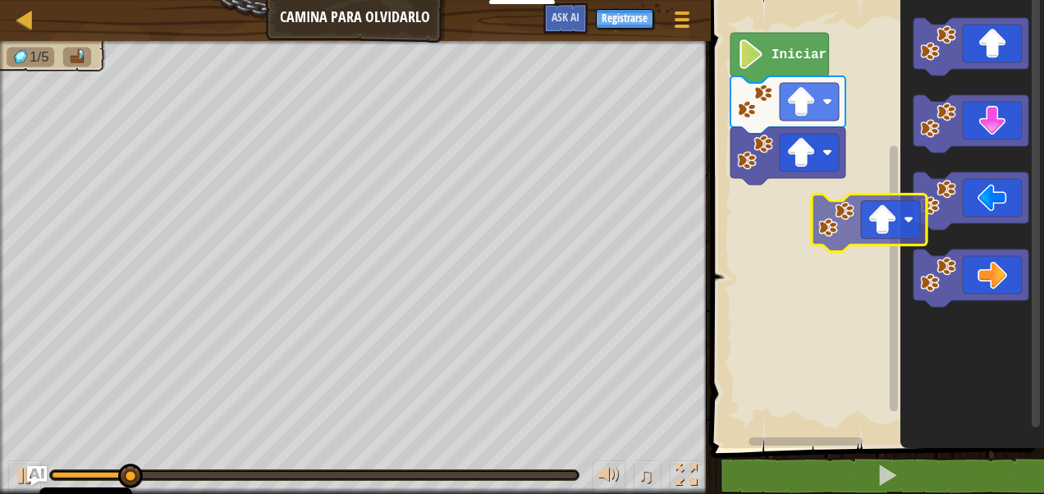
click at [867, 255] on div "Iniciar" at bounding box center [875, 220] width 338 height 456
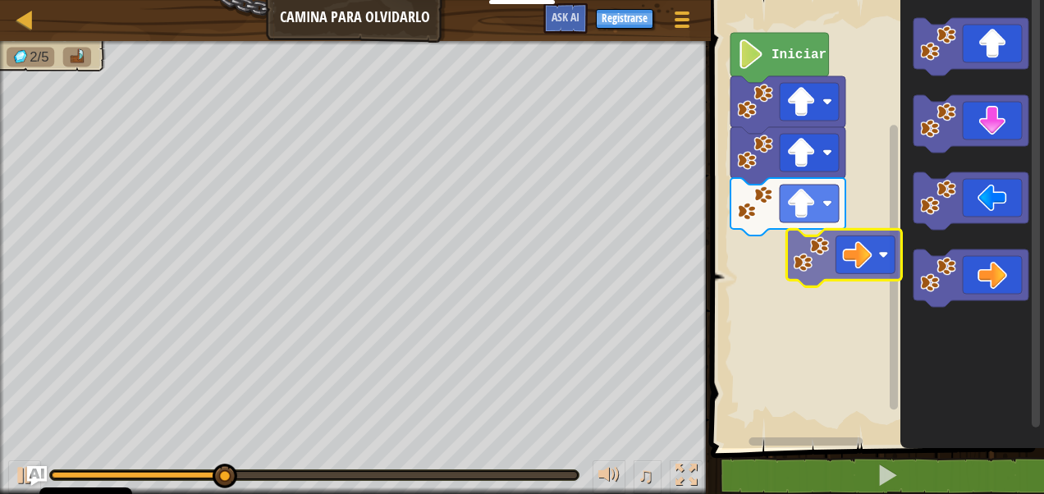
click at [827, 269] on div "Iniciar" at bounding box center [875, 220] width 338 height 456
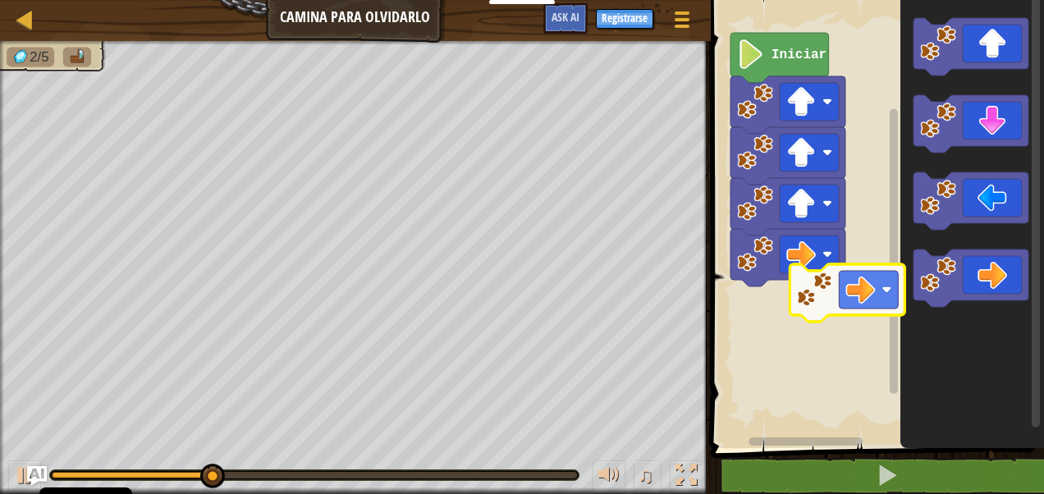
click at [849, 294] on div "Iniciar" at bounding box center [875, 220] width 338 height 456
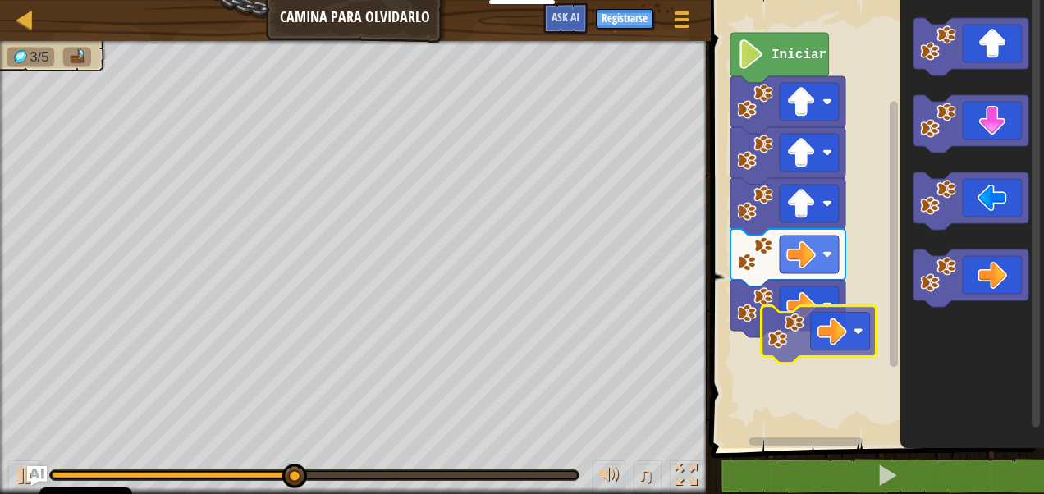
click at [795, 343] on div "Iniciar" at bounding box center [875, 220] width 338 height 456
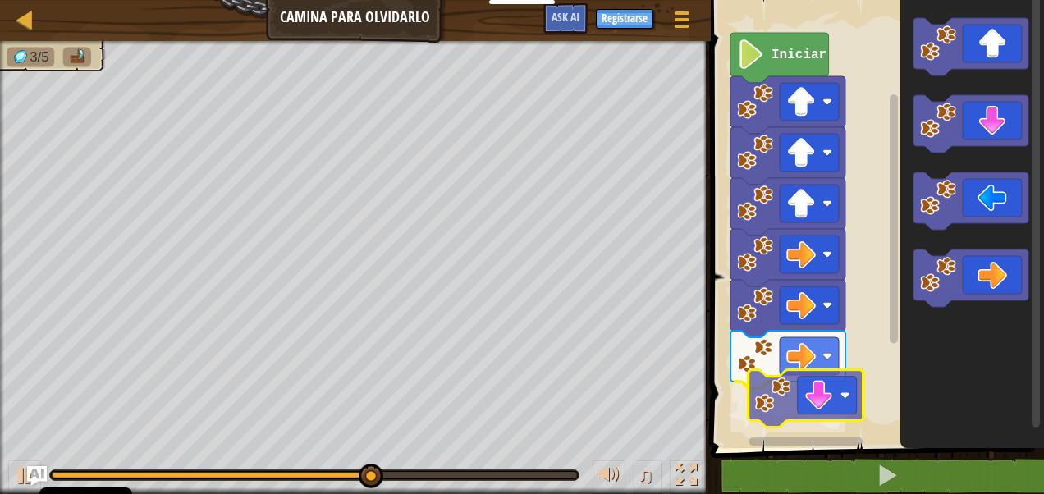
click at [820, 404] on div "Iniciar" at bounding box center [875, 220] width 338 height 456
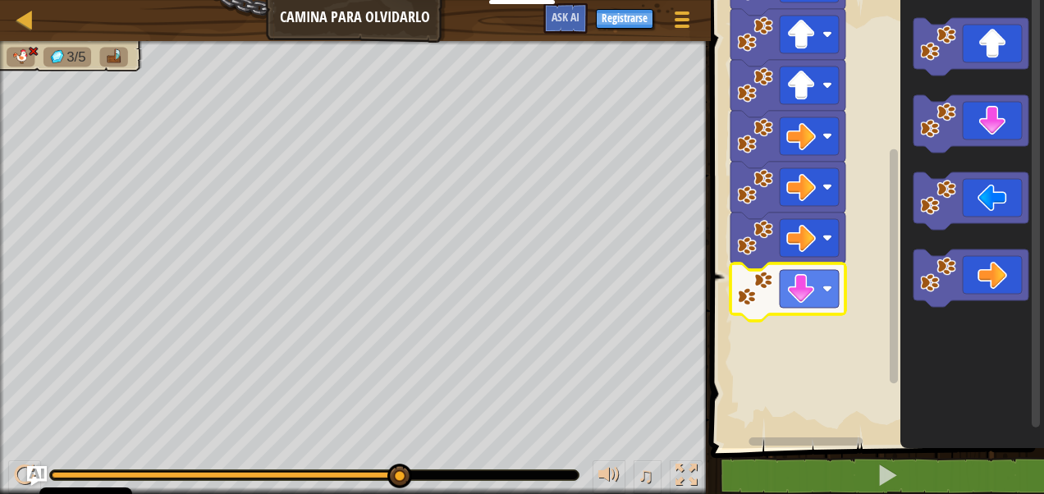
click at [900, 351] on div "Iniciar" at bounding box center [875, 220] width 338 height 456
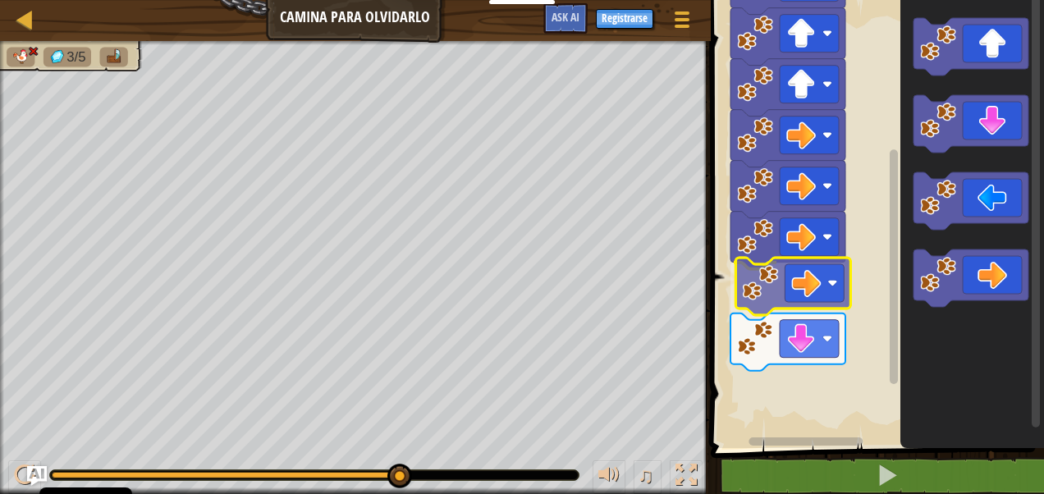
click at [816, 286] on div "Iniciar" at bounding box center [875, 220] width 338 height 456
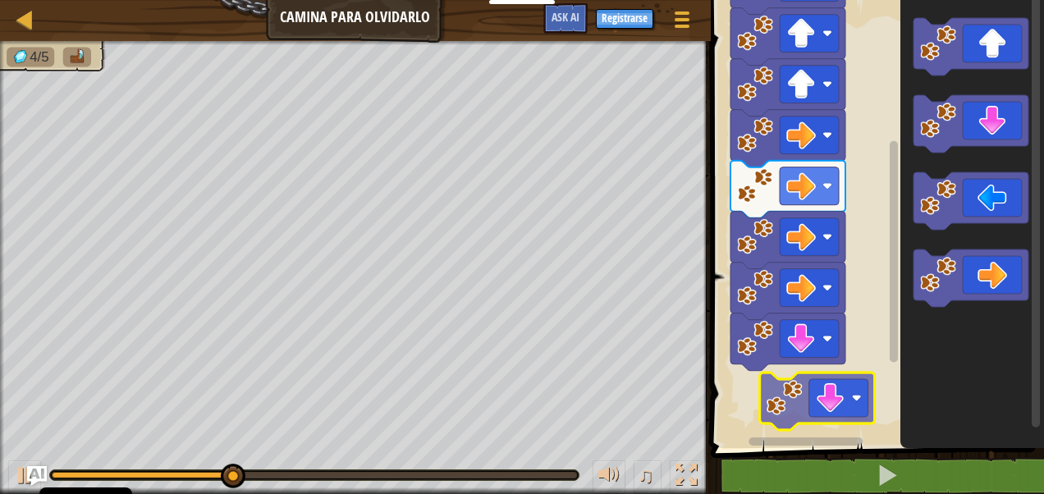
click at [836, 405] on div "Iniciar" at bounding box center [875, 220] width 338 height 456
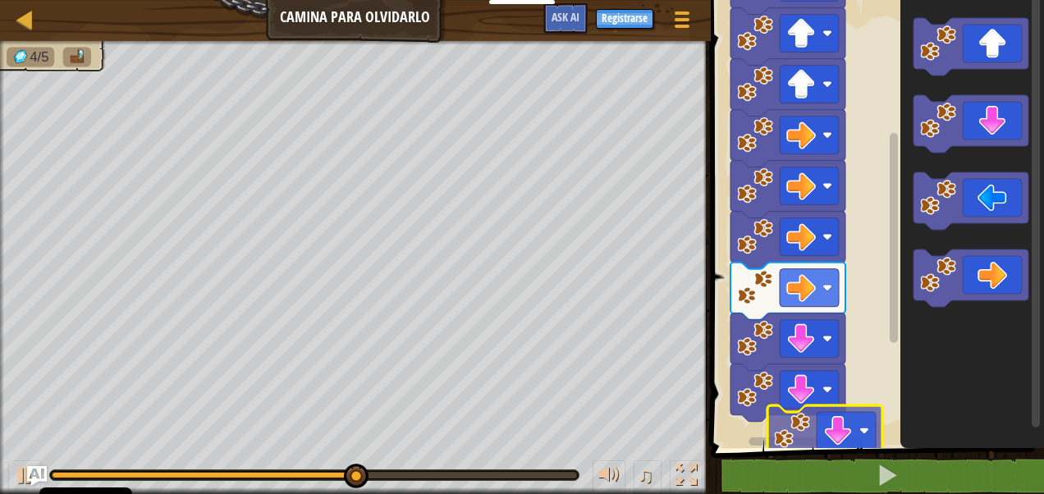
click at [837, 438] on div "Iniciar" at bounding box center [875, 220] width 338 height 456
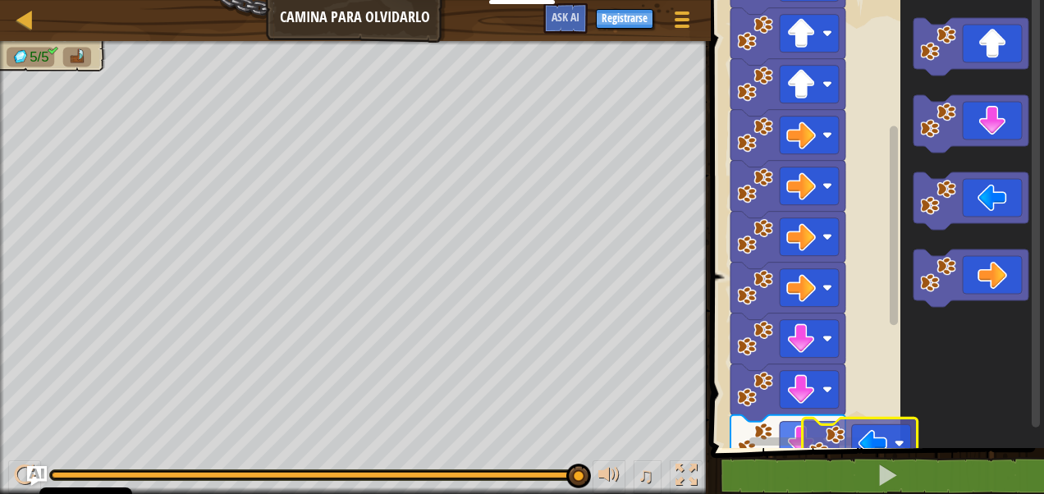
click at [870, 458] on div "1 ההההההההההההההההההההההההההההההההההההההההההההההההההההההההההההההההההההההההההההה…" at bounding box center [875, 262] width 338 height 509
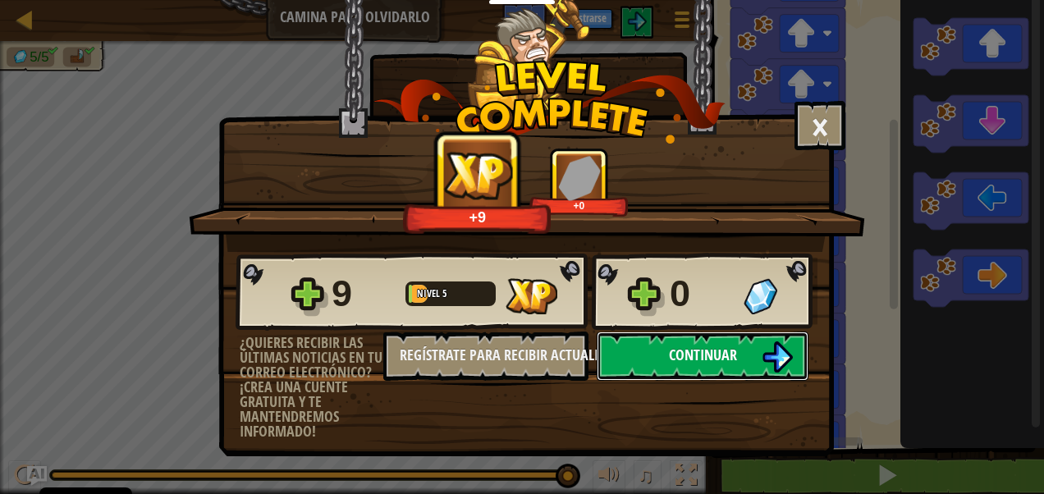
click at [773, 350] on img at bounding box center [777, 356] width 31 height 31
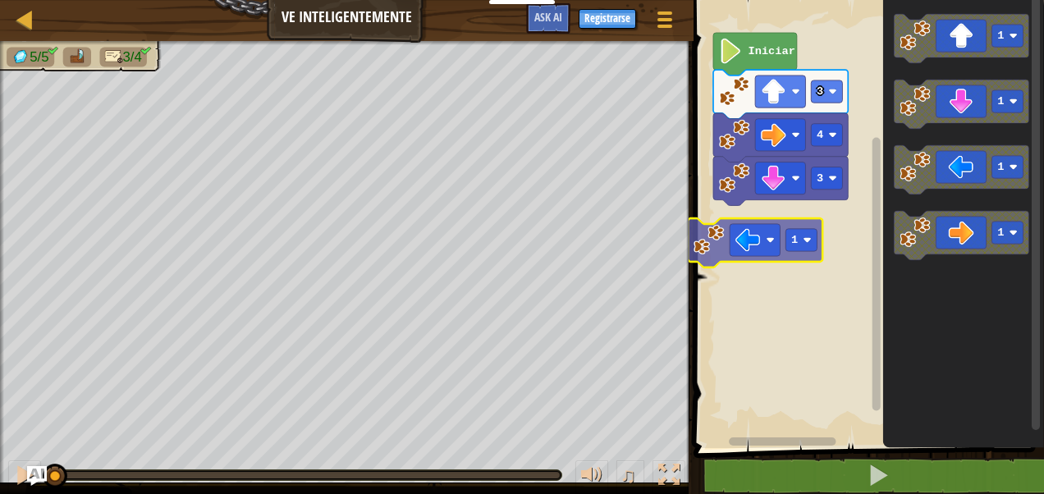
click at [761, 238] on div "3 4 3 Iniciar 1 1 1 1 1" at bounding box center [866, 220] width 355 height 456
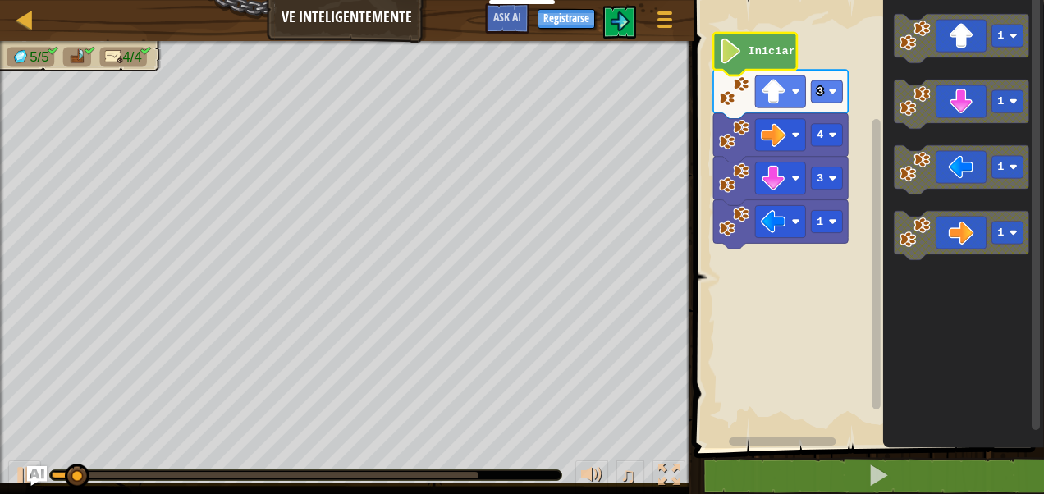
click at [765, 45] on text "Iniciar" at bounding box center [771, 51] width 47 height 12
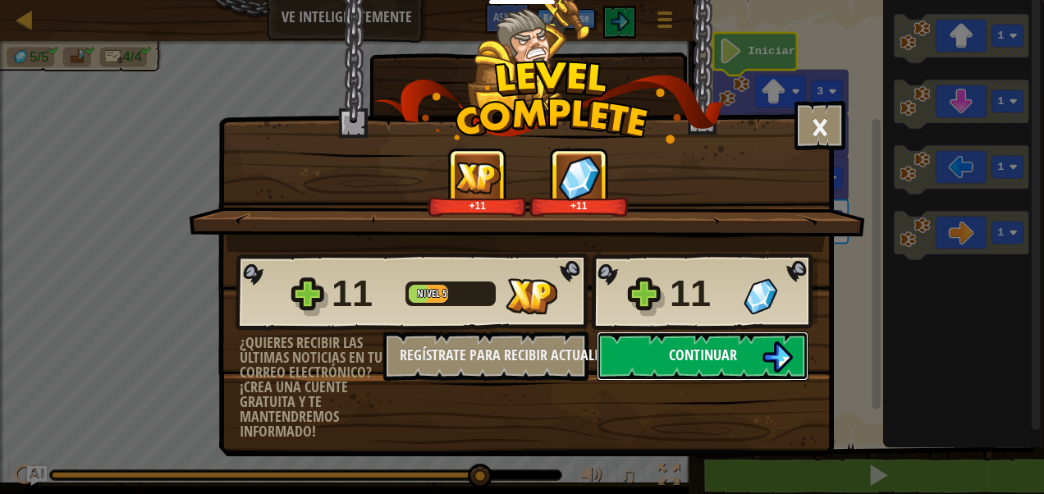
click at [698, 356] on span "Continuar" at bounding box center [703, 355] width 68 height 21
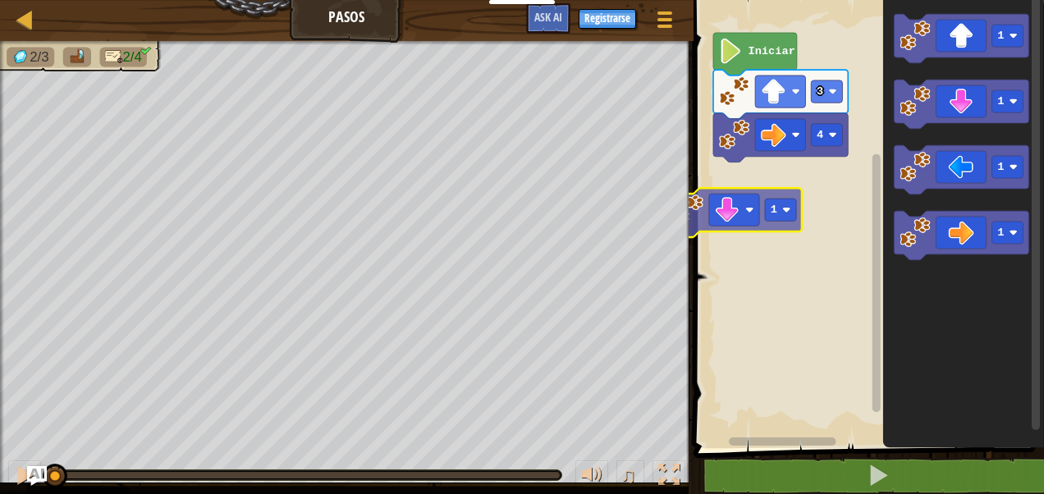
click at [704, 230] on div "4 3 Iniciar 1 1 1 1 1 1" at bounding box center [866, 220] width 355 height 456
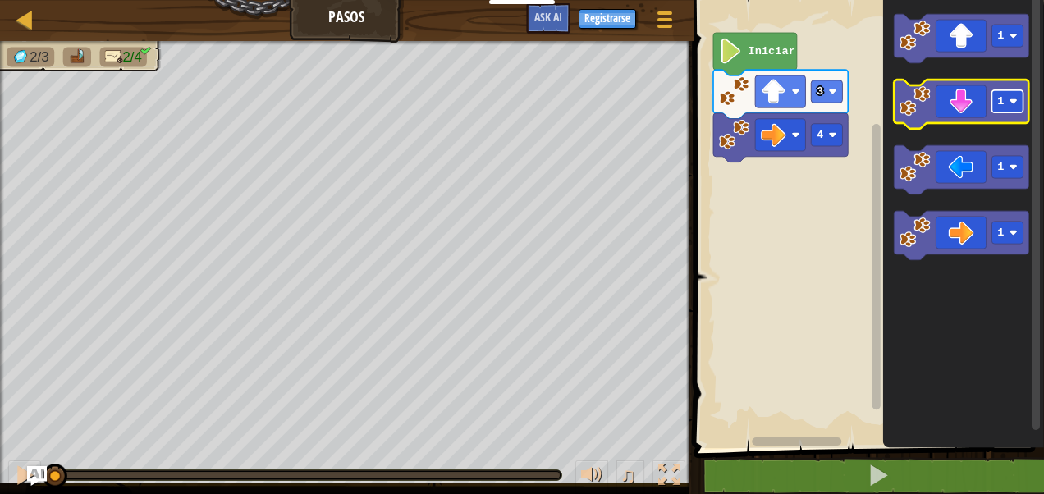
click at [1001, 102] on text "1" at bounding box center [1000, 101] width 7 height 12
click at [973, 113] on icon "Espacio de trabajo de Blockly" at bounding box center [961, 104] width 135 height 49
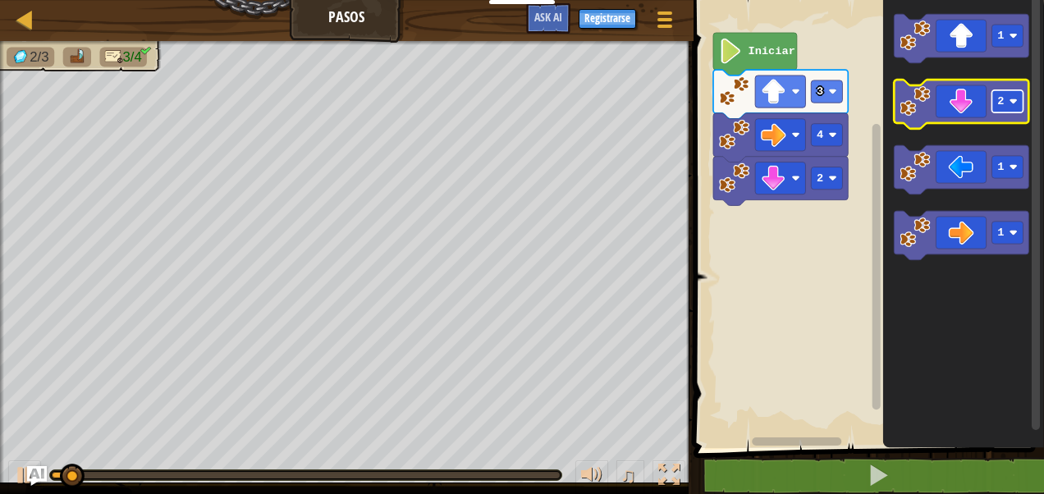
click at [1014, 109] on rect "Espacio de trabajo de Blockly" at bounding box center [1007, 101] width 31 height 22
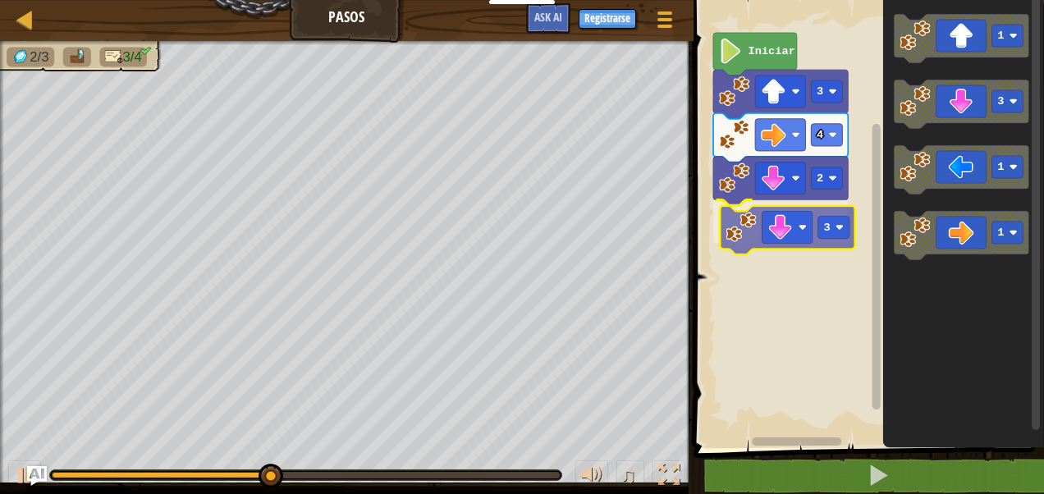
click at [815, 238] on div "4 2 3 3 Iniciar 1 3 1 1 3" at bounding box center [866, 220] width 355 height 456
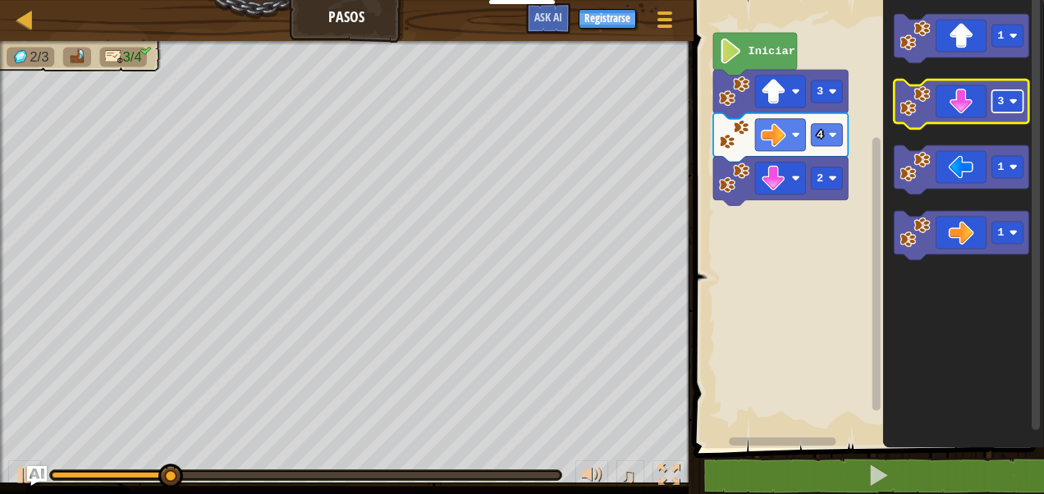
click at [1001, 98] on text "3" at bounding box center [1000, 101] width 7 height 12
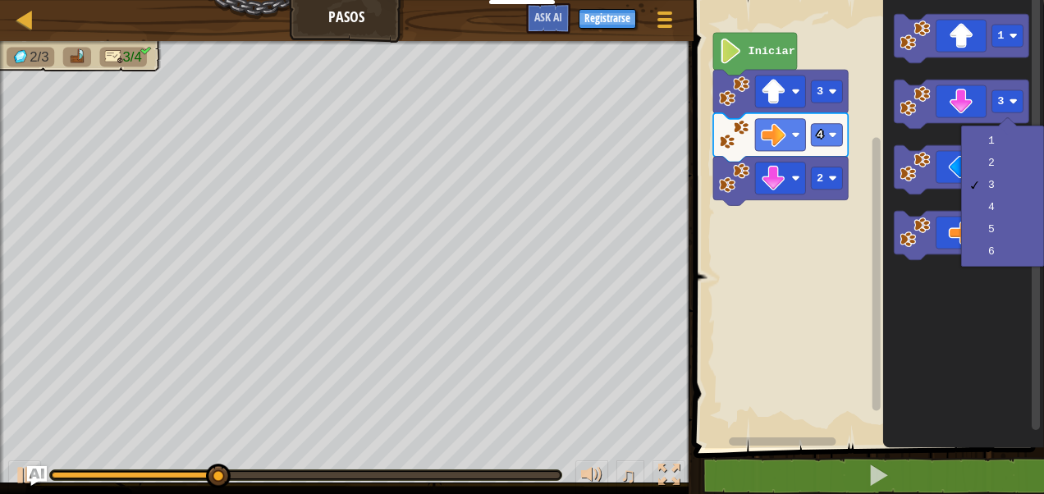
click at [998, 126] on div "1 2 3 4 5 6" at bounding box center [1002, 196] width 83 height 141
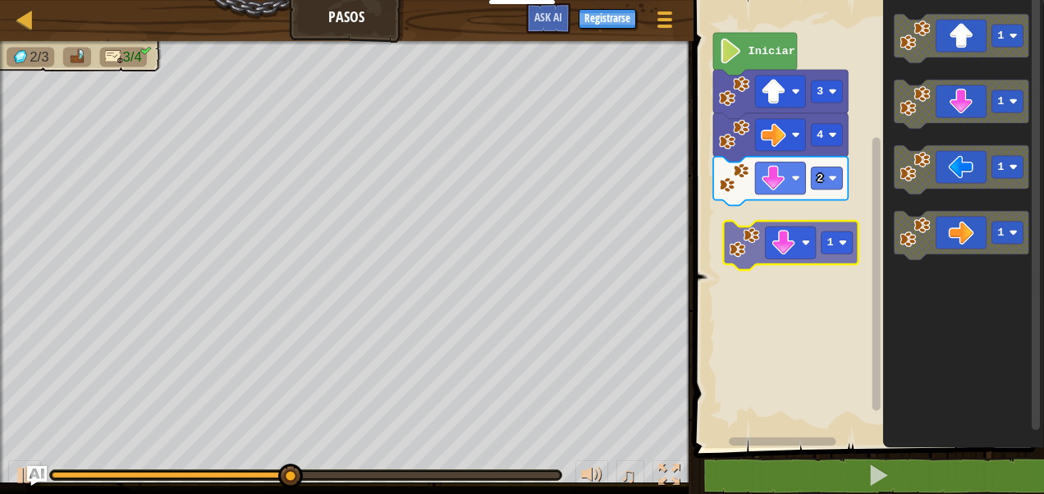
click at [807, 225] on div "4 2 3 Iniciar 1 1 1 1 1" at bounding box center [866, 220] width 355 height 456
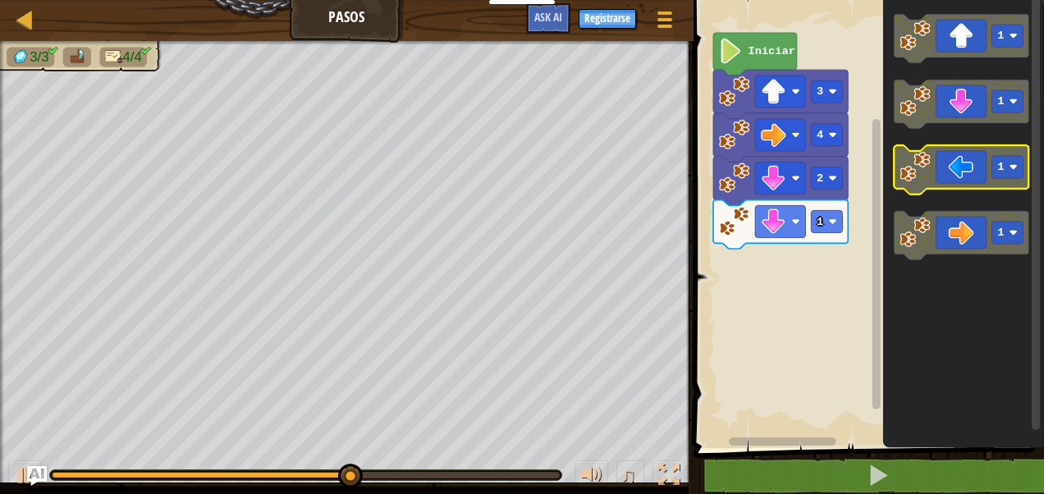
click at [1015, 171] on image "Espacio de trabajo de Blockly" at bounding box center [1014, 167] width 8 height 8
click at [1015, 184] on icon "Espacio de trabajo de Blockly" at bounding box center [961, 169] width 135 height 49
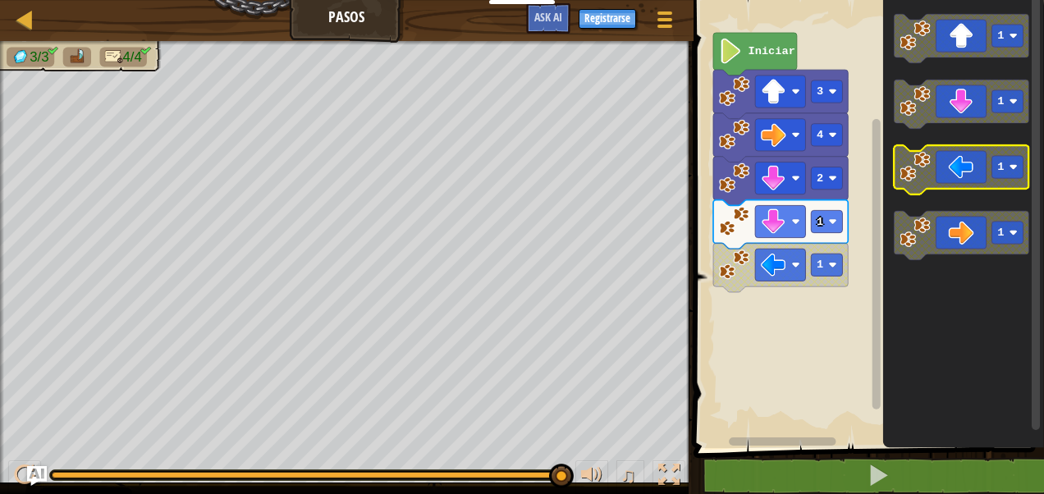
click at [1015, 161] on rect "Espacio de trabajo de Blockly" at bounding box center [1007, 167] width 31 height 22
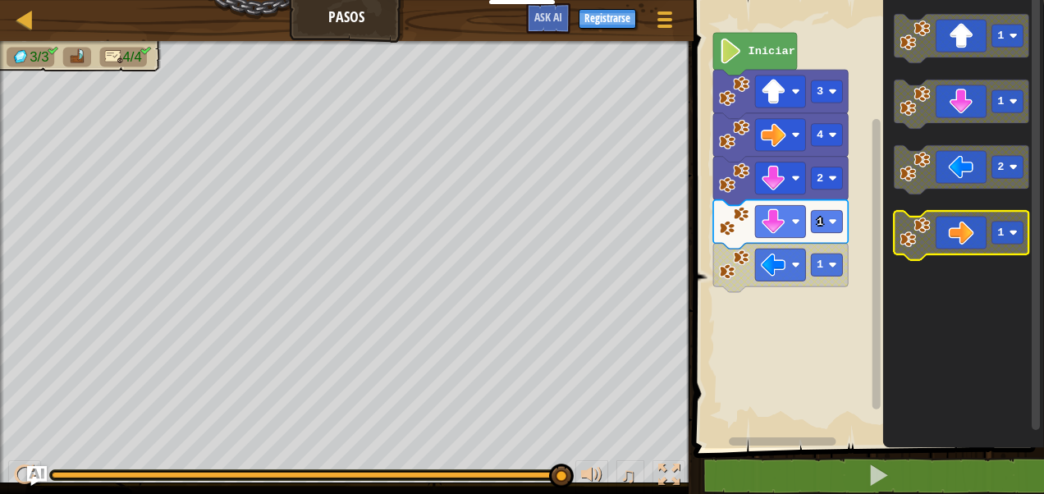
click at [947, 181] on icon "Espacio de trabajo de Blockly" at bounding box center [961, 169] width 135 height 49
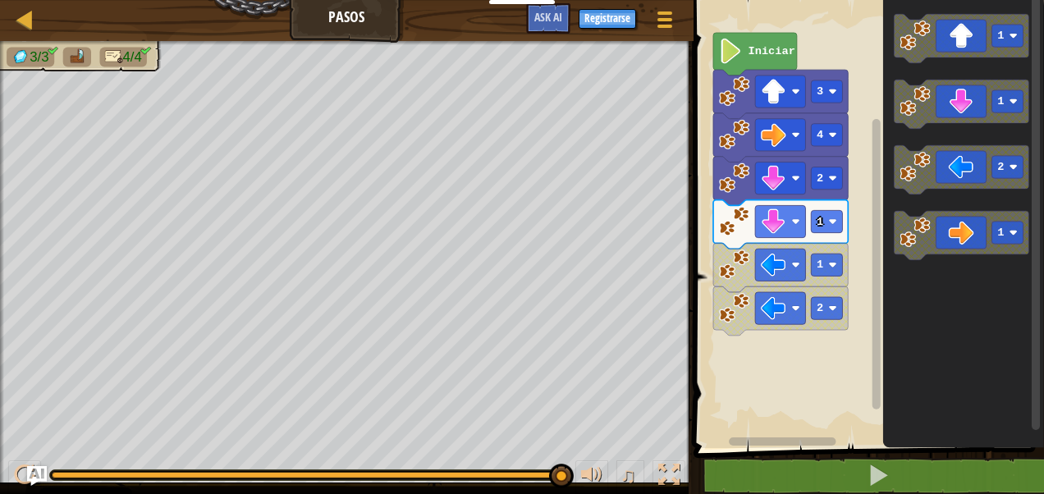
click at [902, 191] on g "1 1 2 1" at bounding box center [961, 137] width 135 height 246
click at [871, 192] on div "4 2 1 1 2 3 Iniciar 1 1 2 1" at bounding box center [866, 220] width 355 height 456
click at [950, 204] on icon "1 1 2 1" at bounding box center [963, 220] width 161 height 456
click at [829, 208] on div "4 2 1 1 2 3 Iniciar 1 1 2 1" at bounding box center [866, 220] width 355 height 456
click at [758, 68] on icon "Espacio de trabajo de Blockly" at bounding box center [755, 54] width 84 height 43
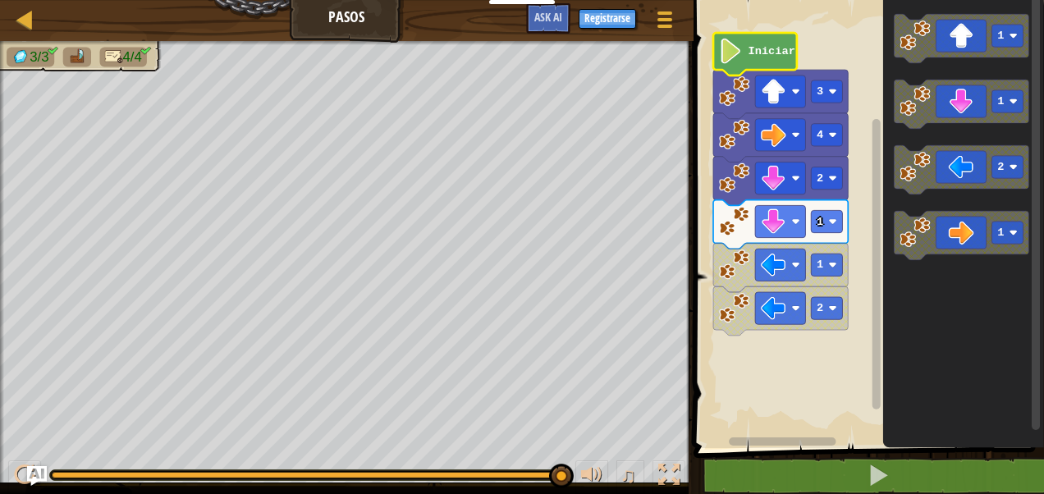
click at [758, 68] on icon "Espacio de trabajo de Blockly" at bounding box center [755, 54] width 84 height 43
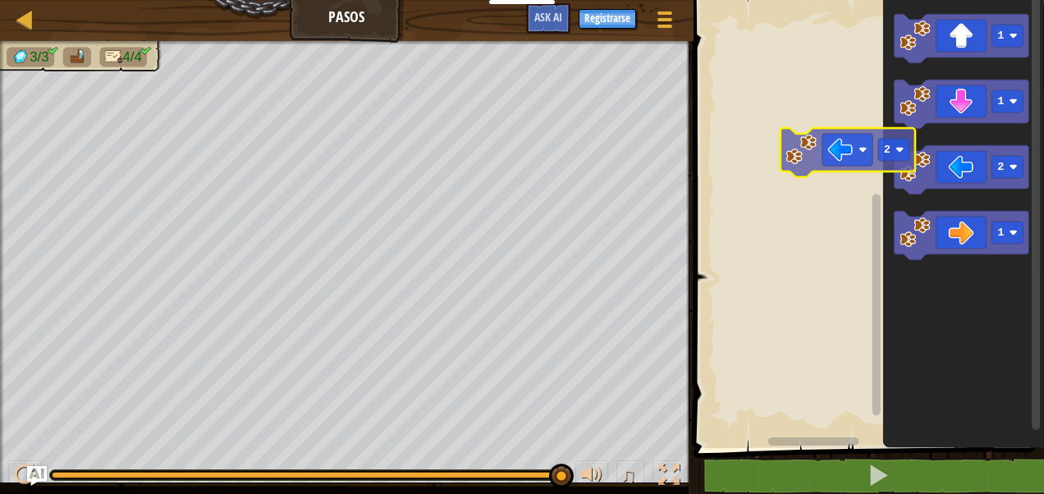
click at [831, 154] on div "1 1 2 1 2" at bounding box center [866, 220] width 355 height 456
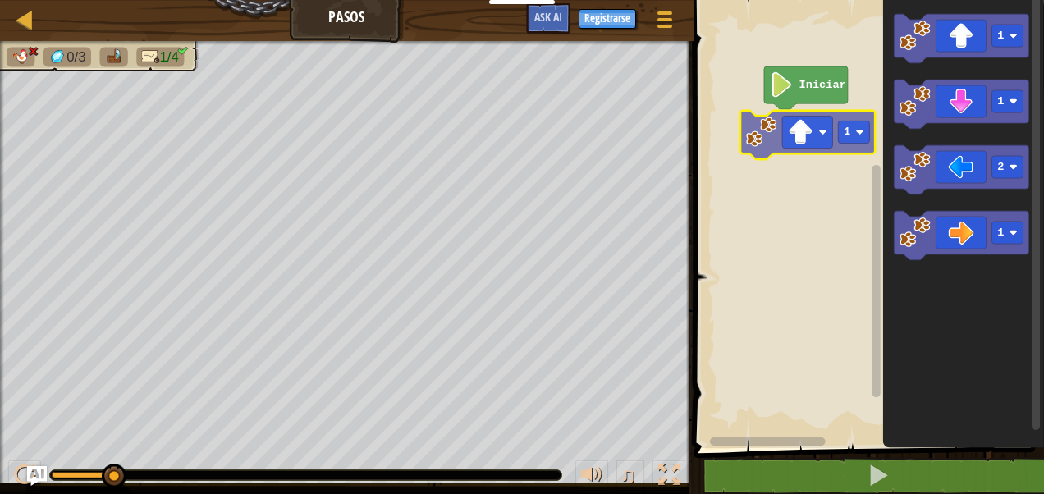
click at [813, 131] on div "Iniciar 1 1 1 2 1 1" at bounding box center [866, 220] width 355 height 456
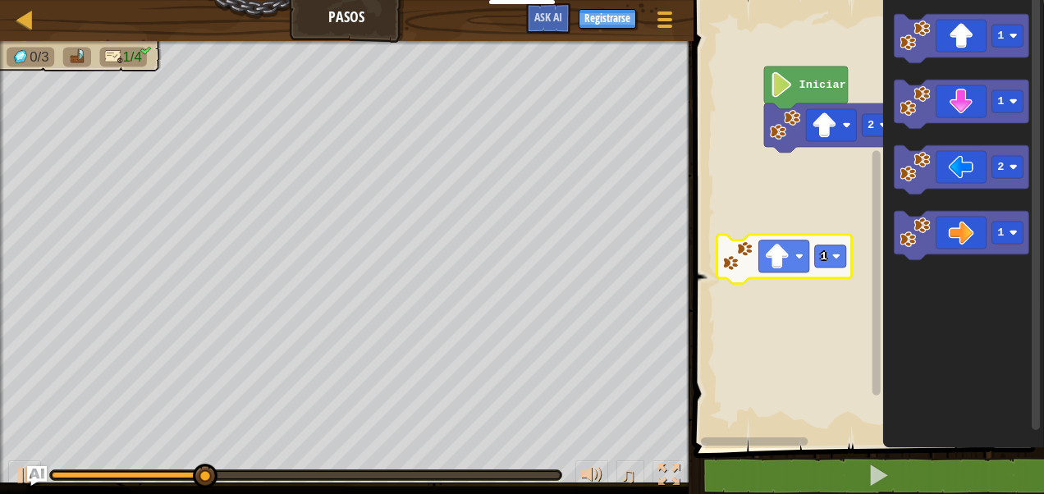
click at [788, 248] on div "Iniciar 2 1 1 2 1 1" at bounding box center [866, 220] width 355 height 456
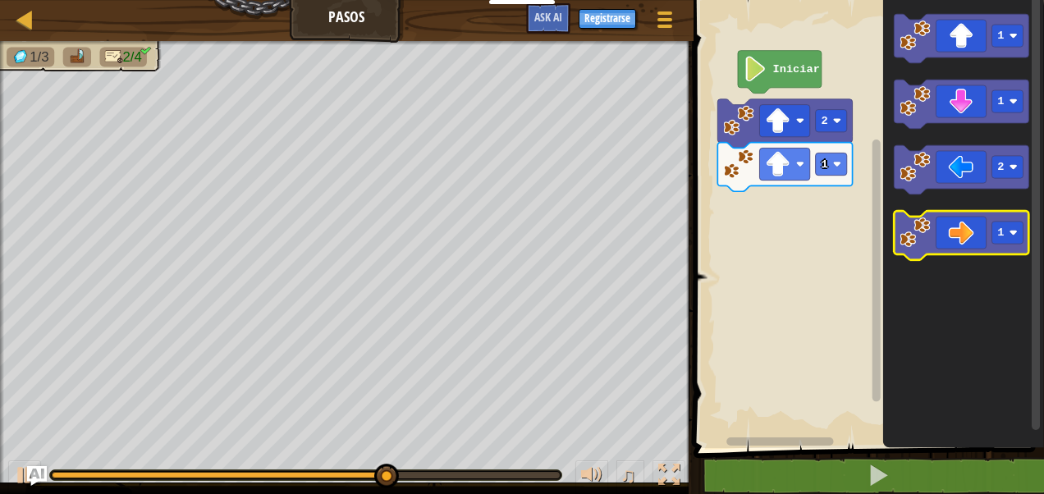
click at [975, 240] on icon "Espacio de trabajo de Blockly" at bounding box center [961, 235] width 135 height 49
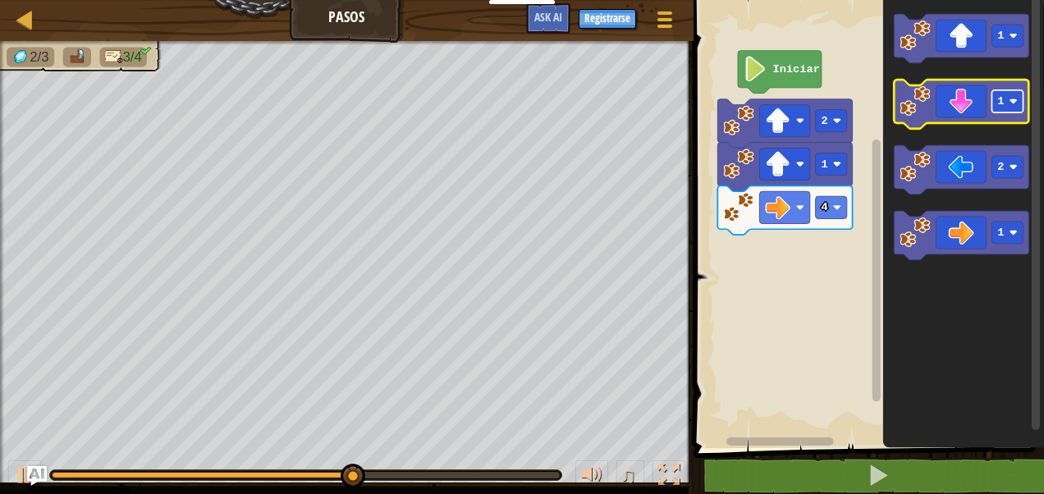
click at [1017, 102] on image "Espacio de trabajo de Blockly" at bounding box center [1014, 102] width 8 height 8
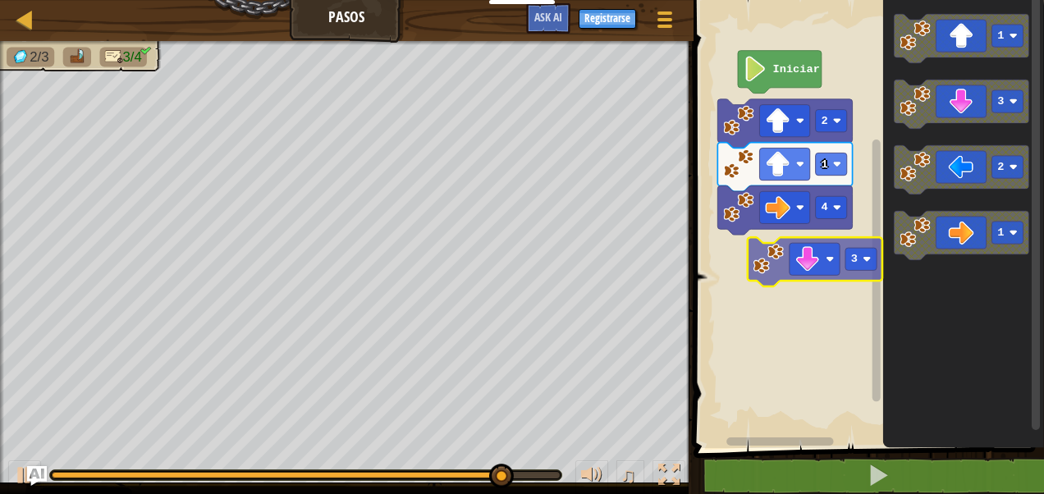
click at [819, 255] on div "Iniciar 2 1 4 1 3 2 1 3" at bounding box center [866, 220] width 355 height 456
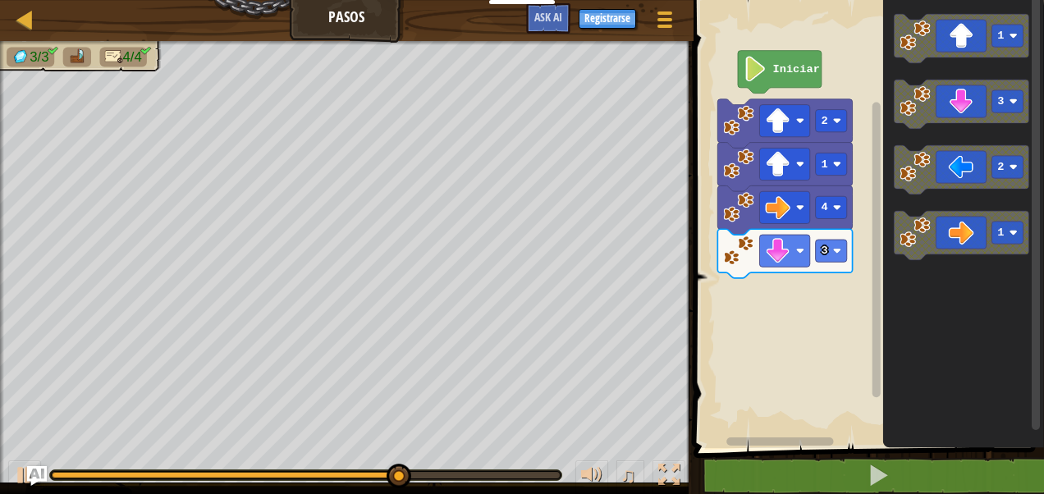
click at [847, 222] on div "Iniciar 2 1 4 3 1 3 2 1" at bounding box center [866, 220] width 355 height 456
click at [851, 178] on div "Iniciar 2 1 4 3 1 3 2 1" at bounding box center [866, 220] width 355 height 456
click at [941, 186] on g "2" at bounding box center [961, 169] width 135 height 49
click at [886, 197] on icon "1 3 2 1" at bounding box center [963, 220] width 161 height 456
click at [911, 164] on g "2" at bounding box center [961, 169] width 135 height 49
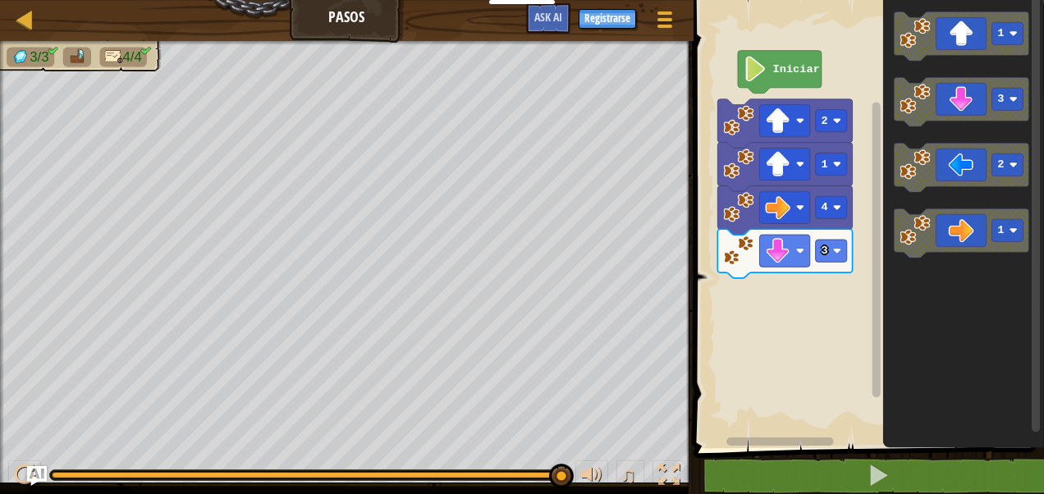
click at [905, 226] on g "1" at bounding box center [961, 233] width 135 height 49
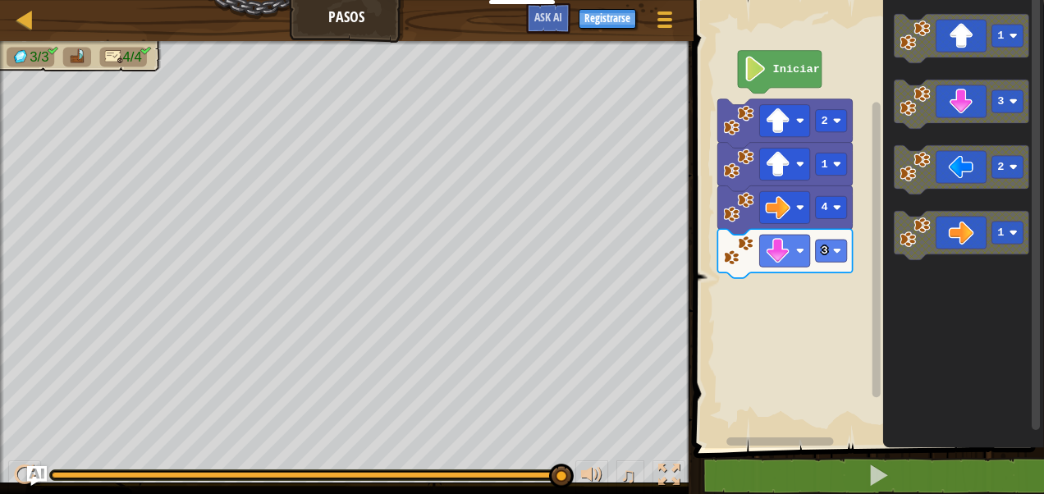
click at [877, 261] on g "Espacio de trabajo de Blockly" at bounding box center [876, 214] width 12 height 443
click at [762, 74] on image "Espacio de trabajo de Blockly" at bounding box center [756, 68] width 24 height 25
click at [946, 120] on icon "Espacio de trabajo de Blockly" at bounding box center [961, 104] width 135 height 49
click at [914, 183] on icon "Espacio de trabajo de Blockly" at bounding box center [961, 169] width 135 height 49
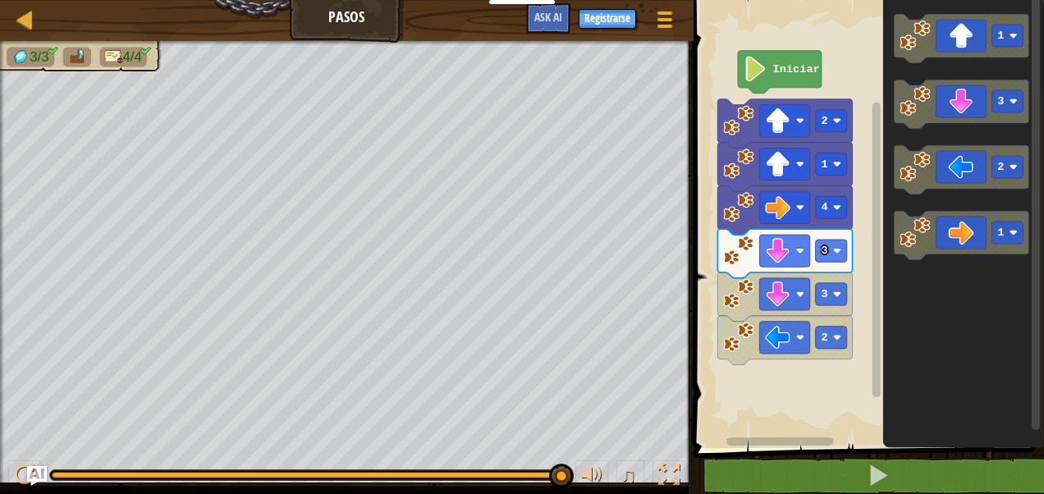
click at [853, 39] on rect "Espacio de trabajo de Blockly" at bounding box center [866, 220] width 355 height 456
click at [794, 65] on text "Iniciar" at bounding box center [795, 69] width 47 height 12
click at [789, 344] on image "Espacio de trabajo de Blockly" at bounding box center [777, 337] width 25 height 25
click at [768, 80] on icon "Espacio de trabajo de Blockly" at bounding box center [780, 72] width 84 height 43
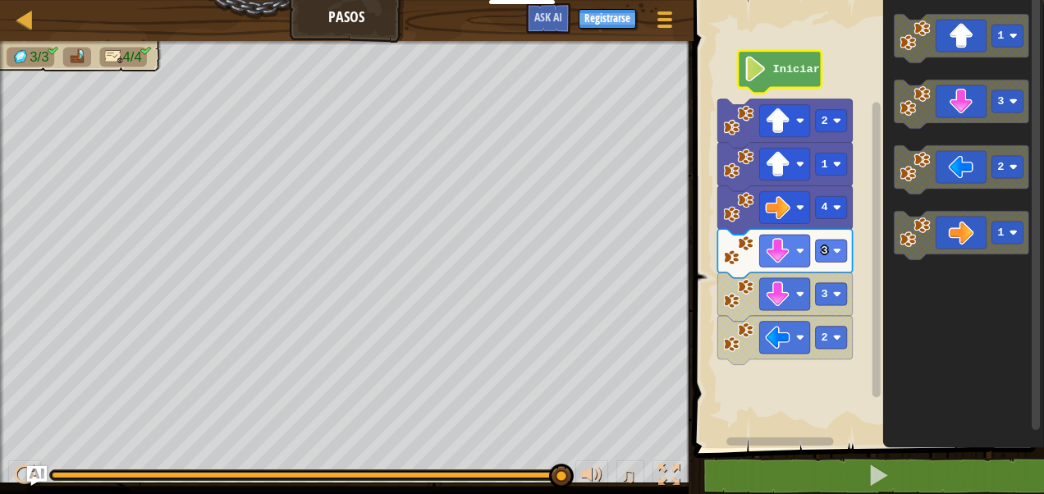
click at [768, 80] on icon "Espacio de trabajo de Blockly" at bounding box center [780, 72] width 84 height 43
click at [765, 71] on image "Espacio de trabajo de Blockly" at bounding box center [756, 68] width 24 height 25
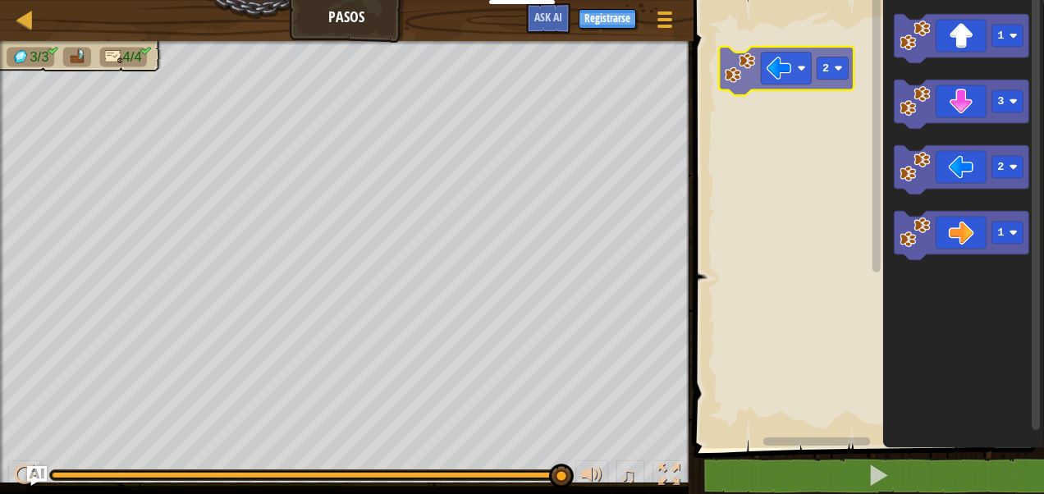
click at [744, 78] on div "1 3 2 1 2" at bounding box center [866, 220] width 355 height 456
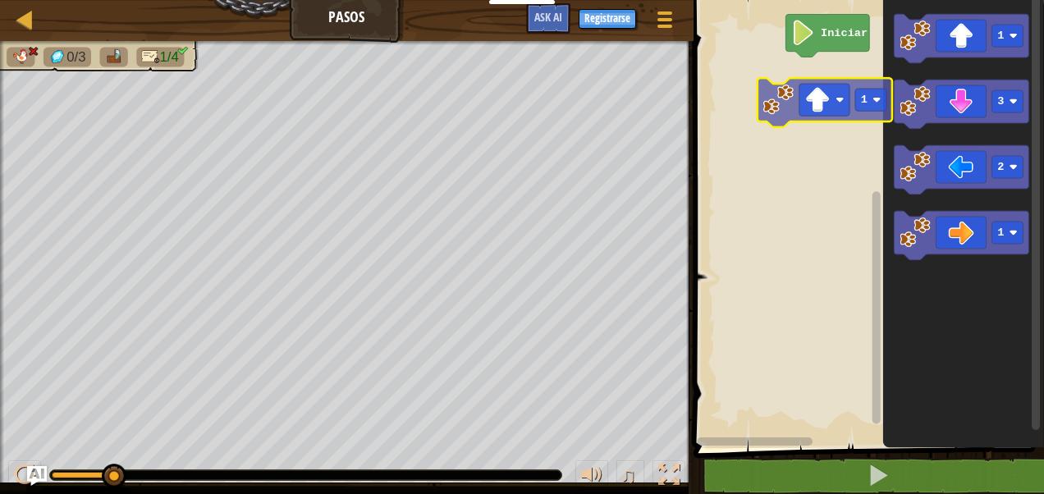
click at [817, 115] on div "Iniciar 1 1 3 2 1 1" at bounding box center [866, 220] width 355 height 456
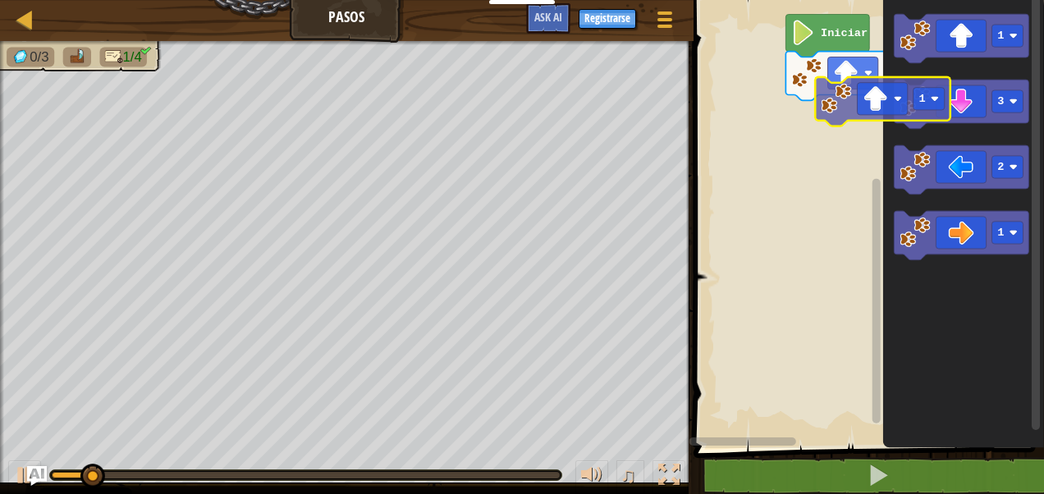
click at [835, 126] on div "1 Iniciar 1 3 2 1 1" at bounding box center [866, 220] width 355 height 456
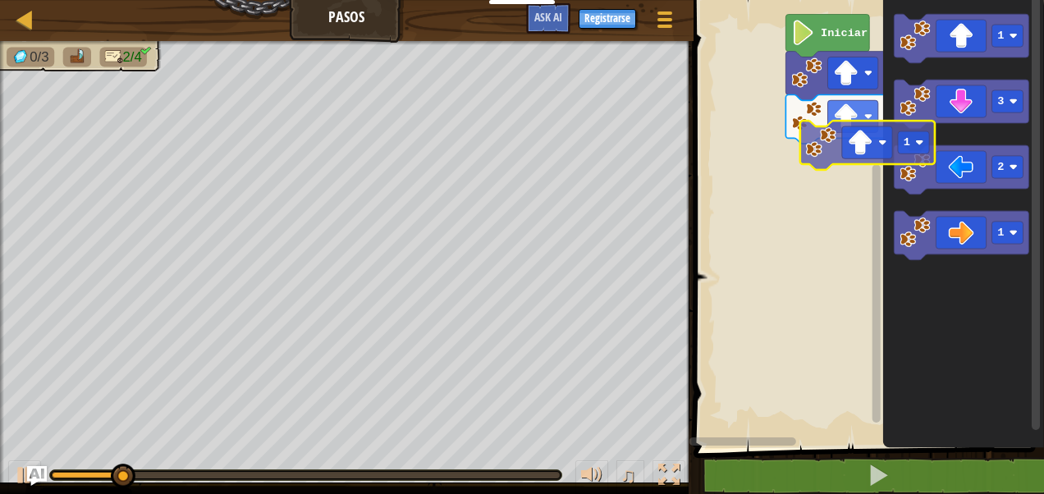
click at [838, 174] on div "1 1 Iniciar 1 3 2 1 1" at bounding box center [866, 220] width 355 height 456
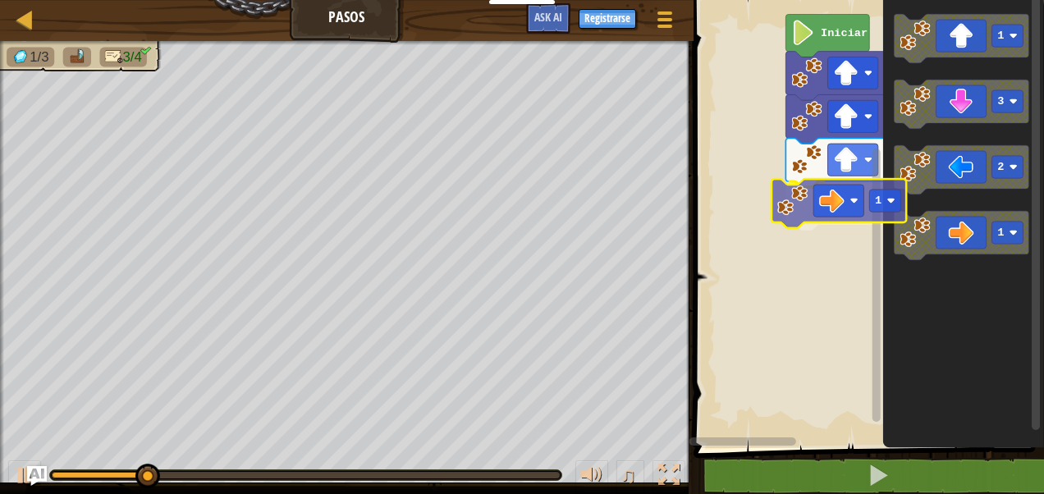
click at [850, 222] on div "1 1 1 1 Iniciar 1 3 2 1 1" at bounding box center [866, 220] width 355 height 456
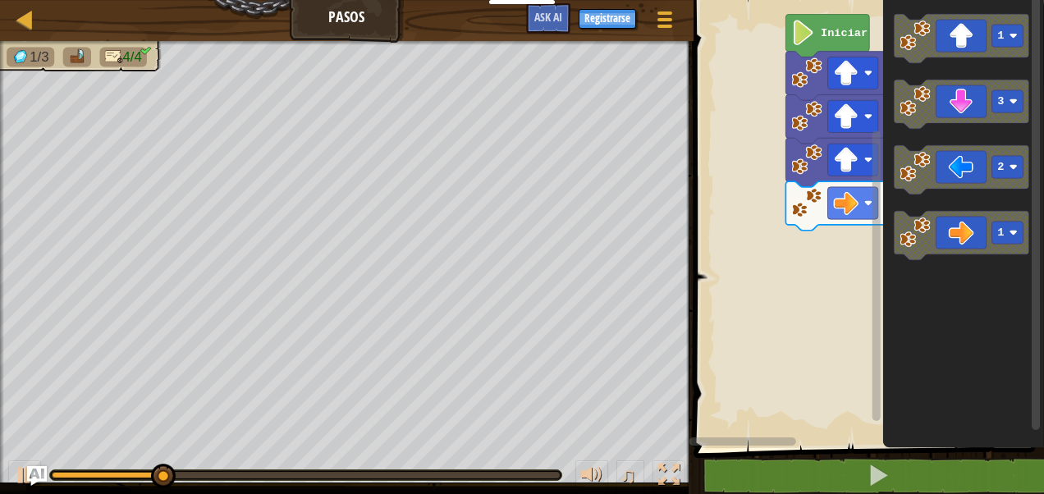
click at [834, 244] on div "1 1 1 1 Iniciar 1 3 2 1" at bounding box center [866, 220] width 355 height 456
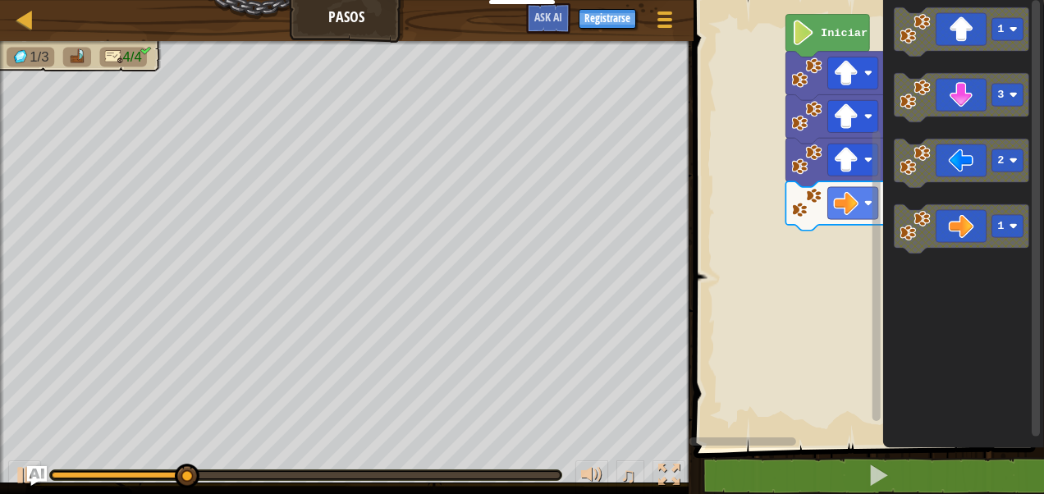
click at [852, 232] on div "1 1 1 1 Iniciar 1 3 2 1" at bounding box center [866, 220] width 355 height 456
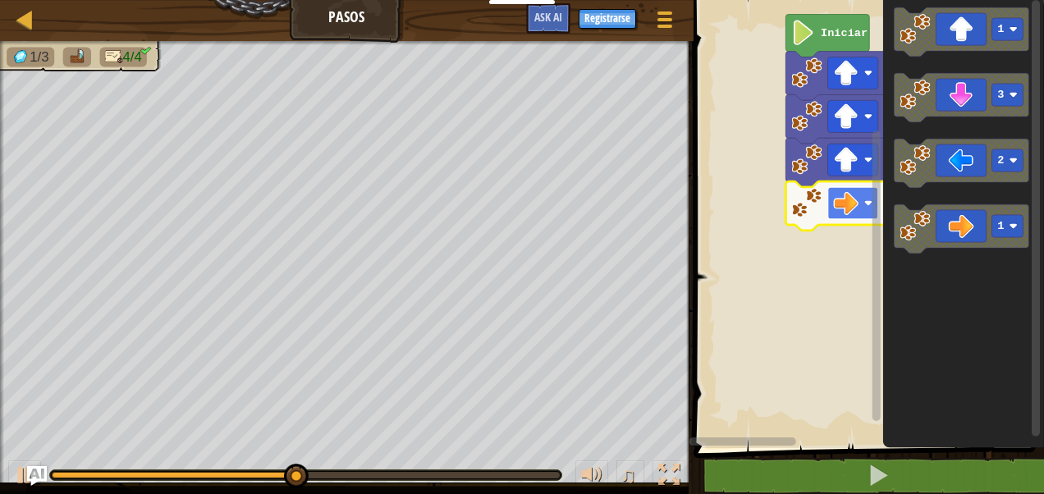
click at [868, 197] on rect "Espacio de trabajo de Blockly" at bounding box center [852, 203] width 50 height 32
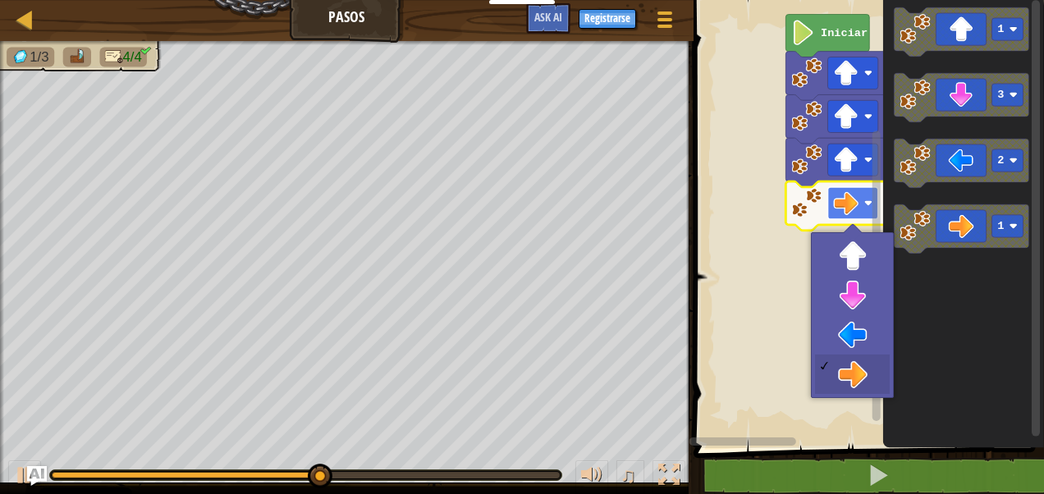
click at [868, 197] on rect "Espacio de trabajo de Blockly" at bounding box center [852, 203] width 50 height 32
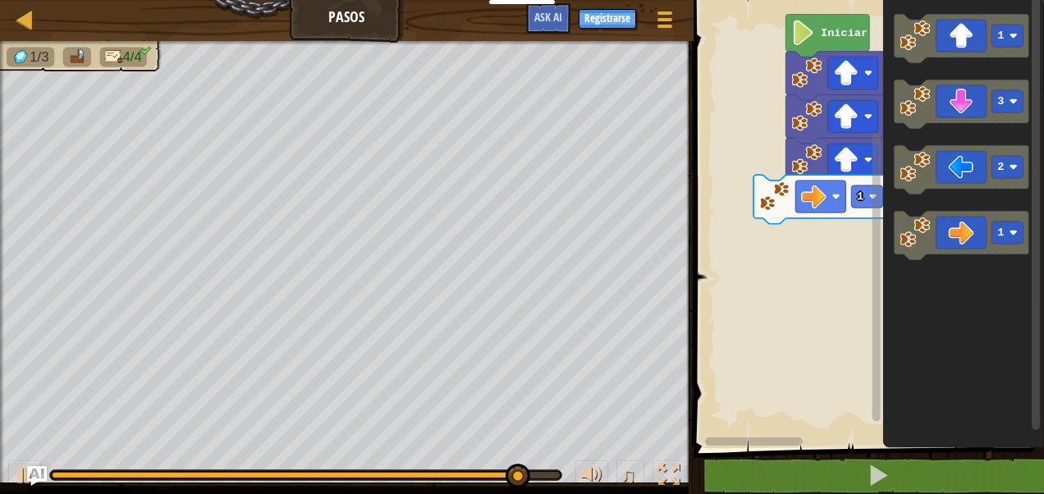
click at [744, 256] on div "Iniciar 1 1 1 1 1 3 2 1" at bounding box center [866, 220] width 355 height 456
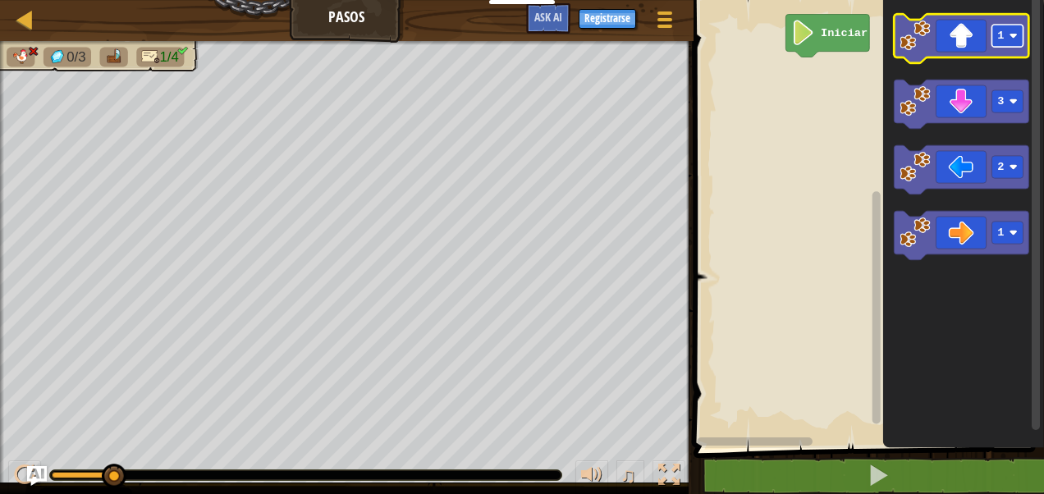
click at [1003, 41] on text "1" at bounding box center [1000, 36] width 7 height 12
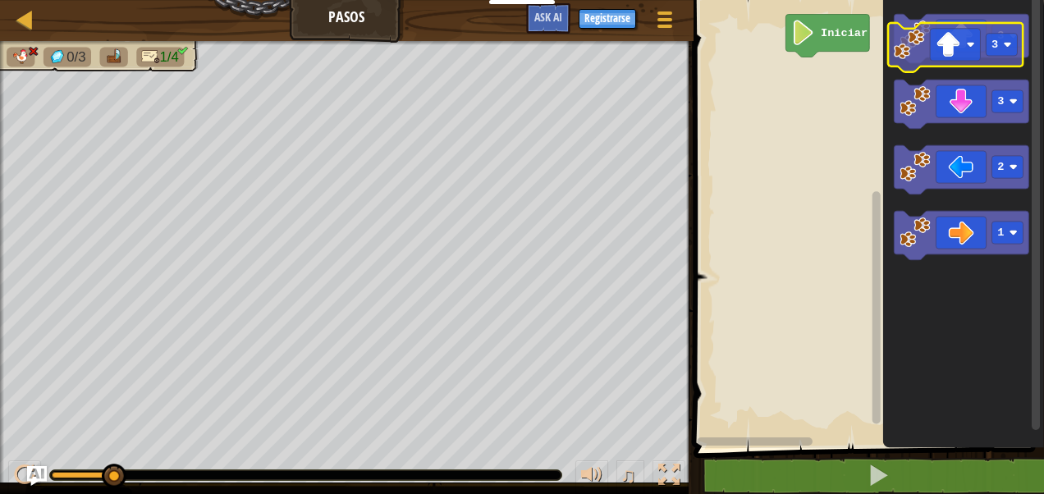
click at [964, 51] on icon "Espacio de trabajo de Blockly" at bounding box center [961, 38] width 135 height 49
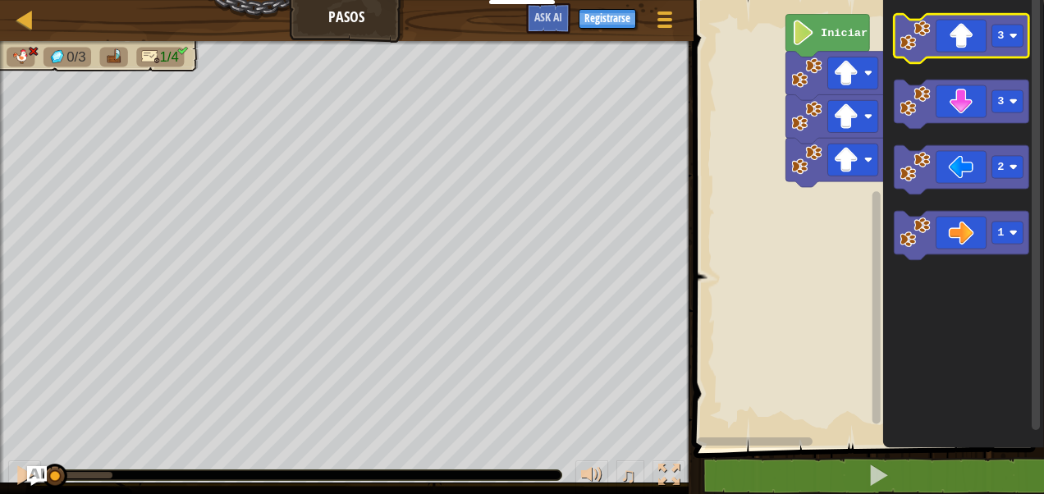
click at [964, 51] on icon "Espacio de trabajo de Blockly" at bounding box center [961, 38] width 135 height 49
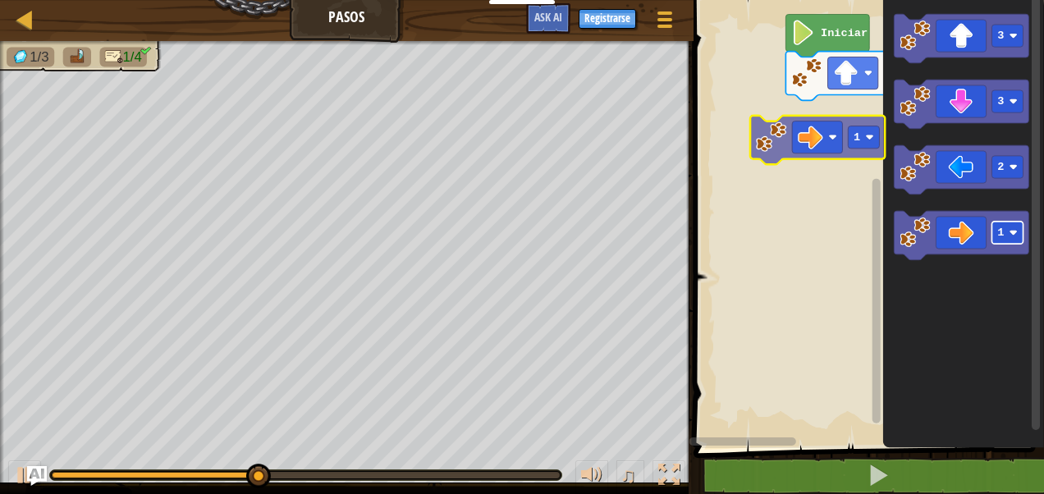
click at [850, 140] on div "Iniciar 3 3 3 2 1 1" at bounding box center [866, 220] width 355 height 456
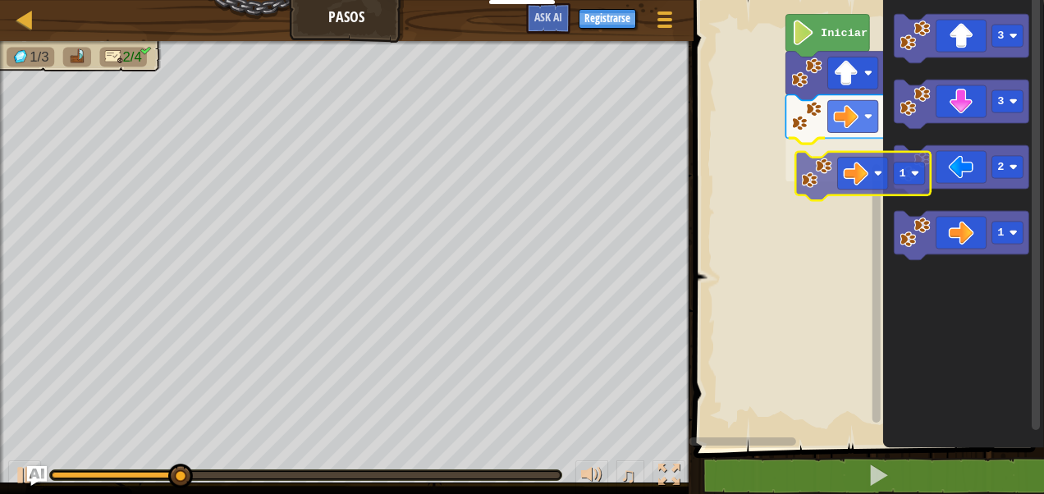
click at [827, 160] on div "1 1 3 Iniciar 3 3 2 1 1" at bounding box center [866, 220] width 355 height 456
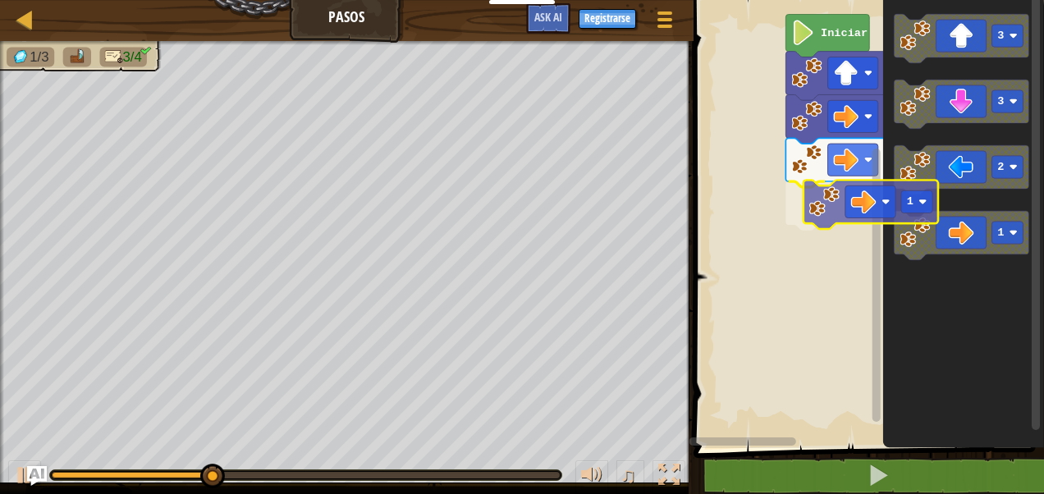
click at [861, 197] on div "1 1 1 3 Iniciar 3 3 2 1 1" at bounding box center [866, 220] width 355 height 456
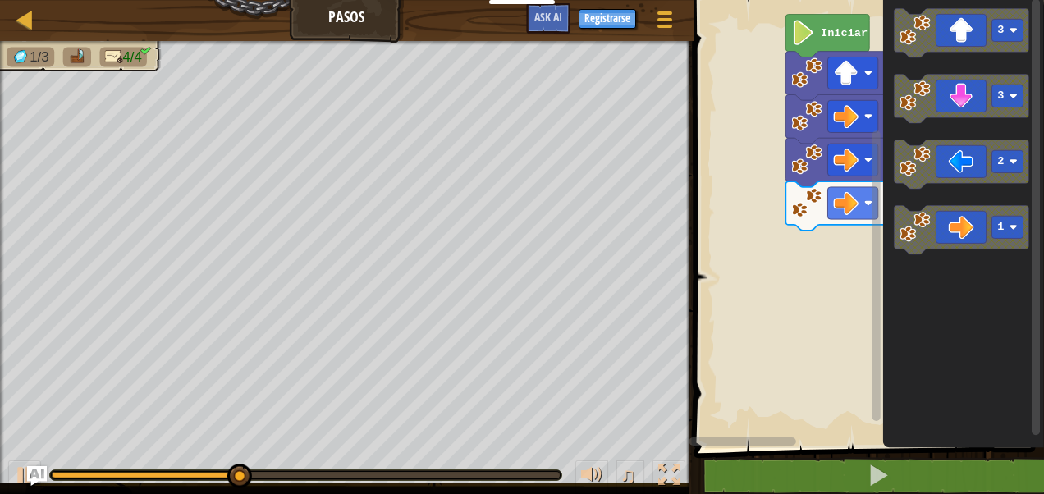
click at [862, 239] on div "1 1 1 3 Iniciar 3 3 2 1" at bounding box center [866, 220] width 355 height 456
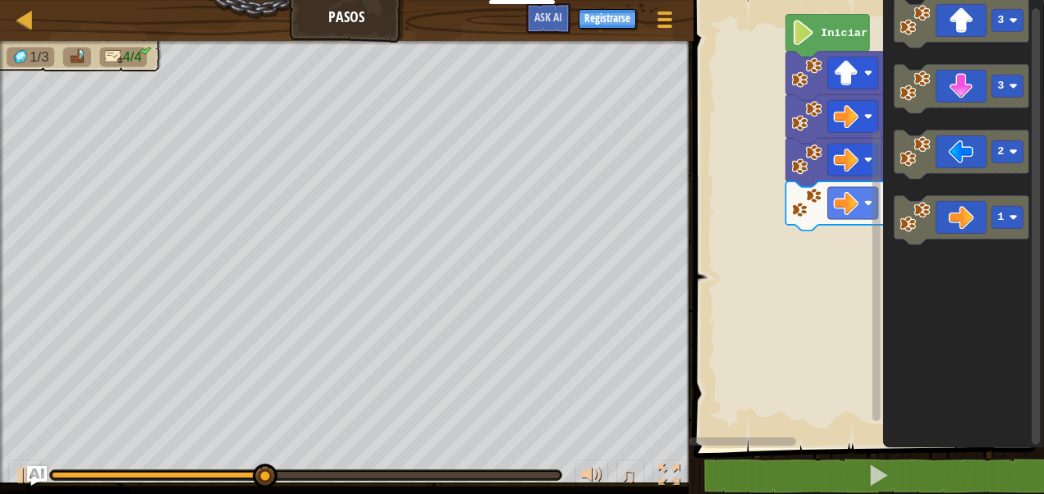
click at [831, 218] on div "1 1 1 3 Iniciar 3 3 2 1" at bounding box center [866, 220] width 355 height 456
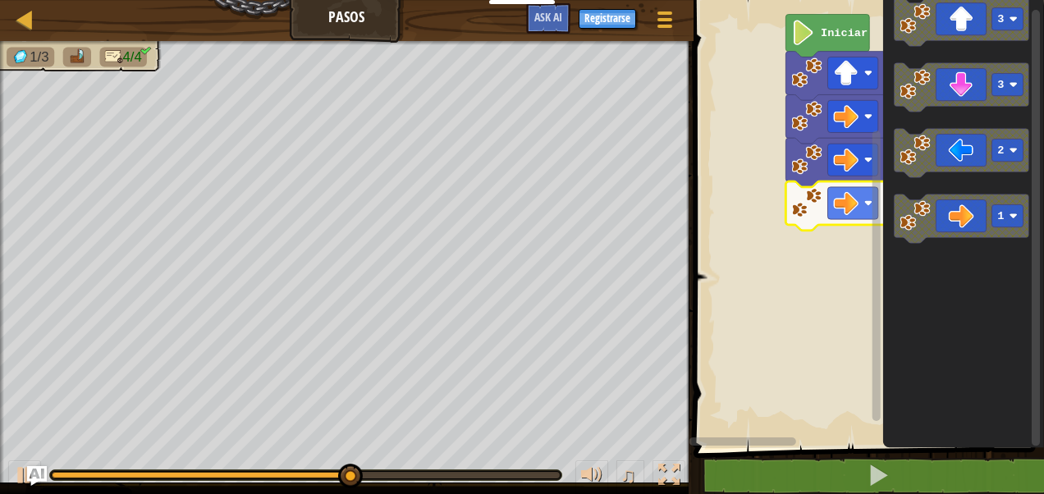
click at [754, 237] on rect "Espacio de trabajo de Blockly" at bounding box center [866, 220] width 355 height 456
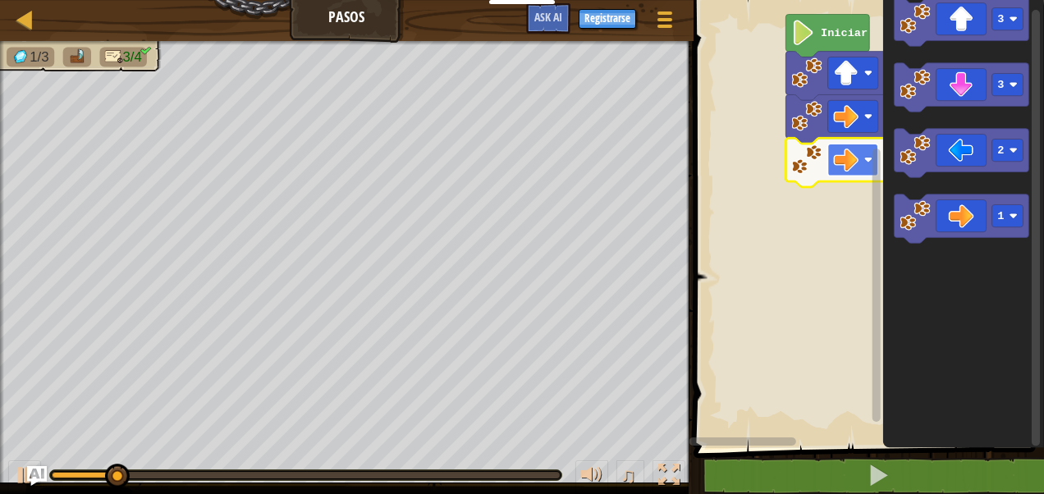
click at [866, 167] on rect "Espacio de trabajo de Blockly" at bounding box center [852, 160] width 50 height 32
click at [868, 156] on image "Espacio de trabajo de Blockly" at bounding box center [868, 160] width 8 height 8
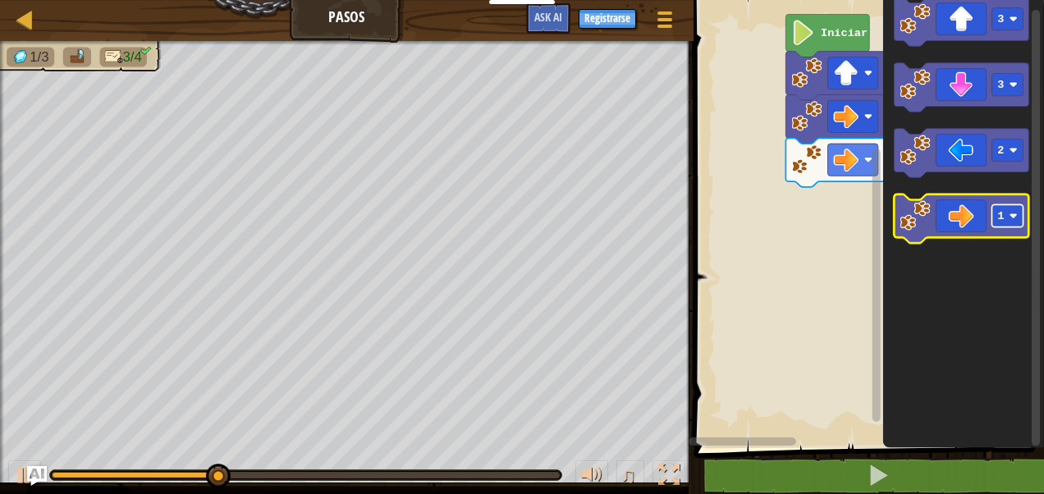
click at [1018, 222] on rect "Espacio de trabajo de Blockly" at bounding box center [1007, 216] width 31 height 22
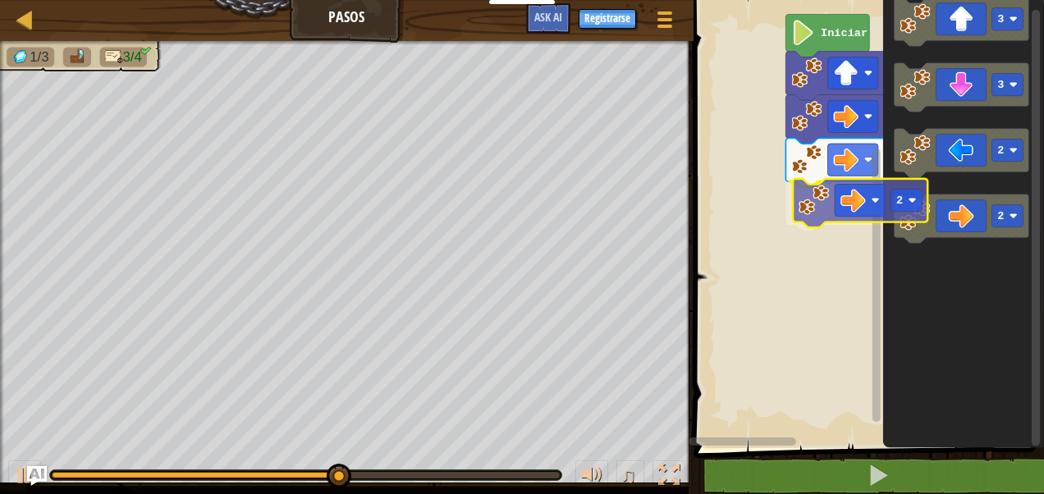
click at [891, 213] on icon "3 3 2 2" at bounding box center [963, 220] width 161 height 456
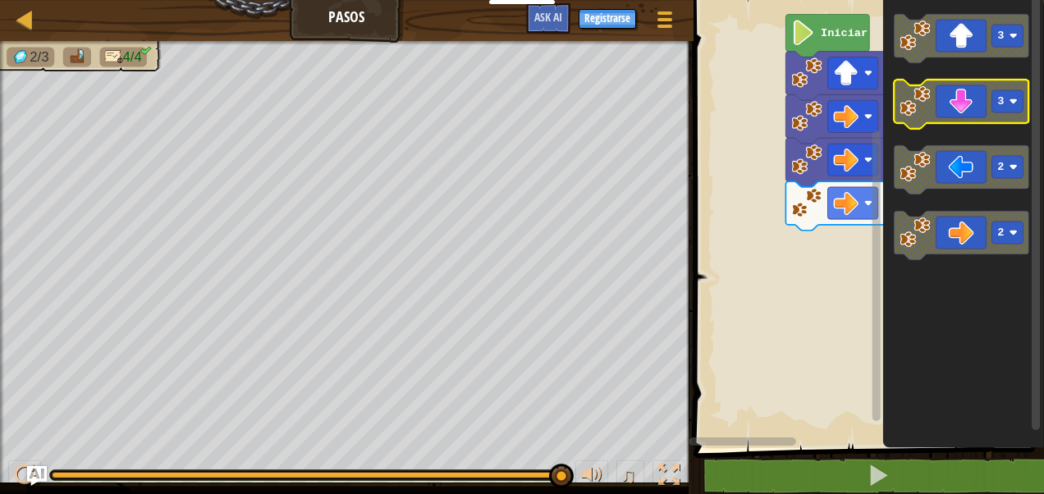
click at [922, 85] on g "3 3 2 2" at bounding box center [961, 137] width 135 height 246
click at [851, 115] on div "Iniciar 3 1 1 2 3 3 2 2" at bounding box center [866, 220] width 355 height 456
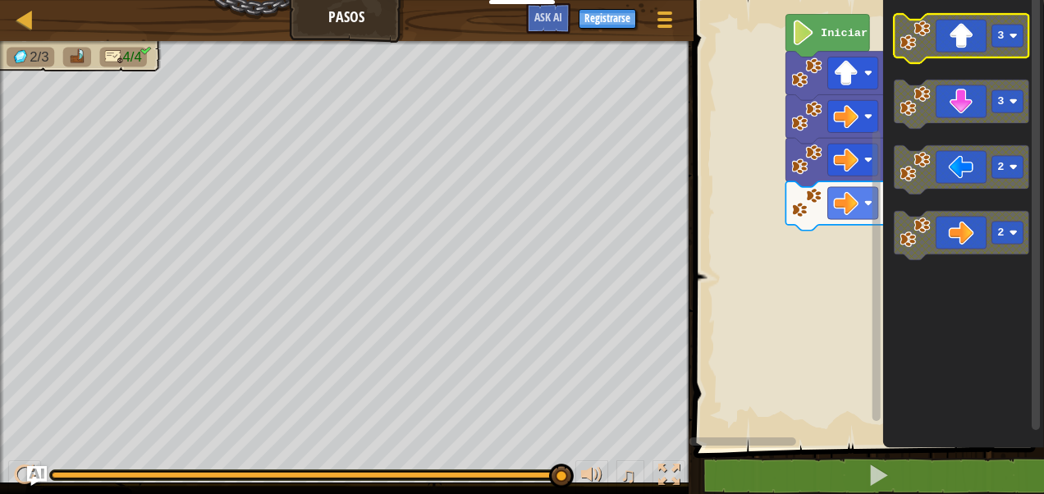
click at [936, 48] on icon "Espacio de trabajo de Blockly" at bounding box center [961, 38] width 135 height 49
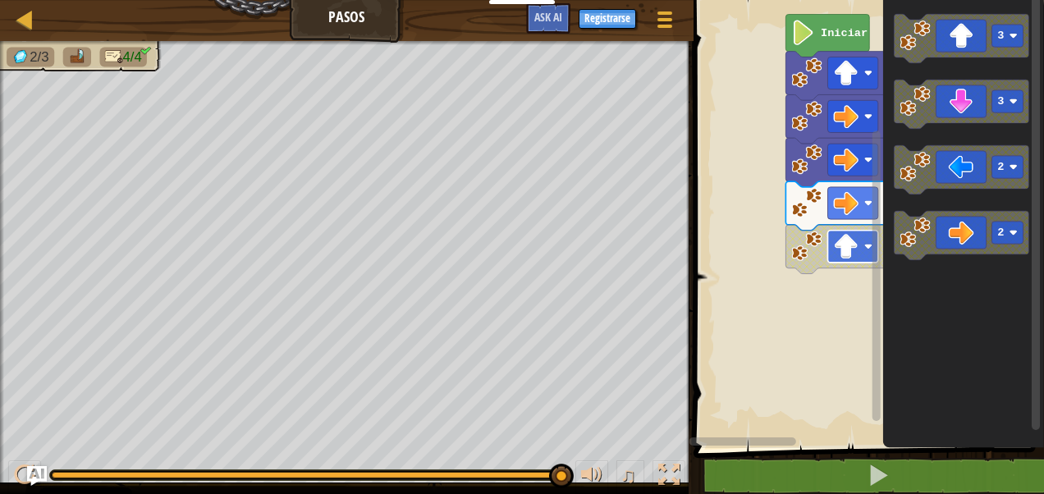
click at [858, 242] on image "Espacio de trabajo de Blockly" at bounding box center [845, 246] width 25 height 25
click at [868, 242] on image "Espacio de trabajo de Blockly" at bounding box center [868, 246] width 8 height 8
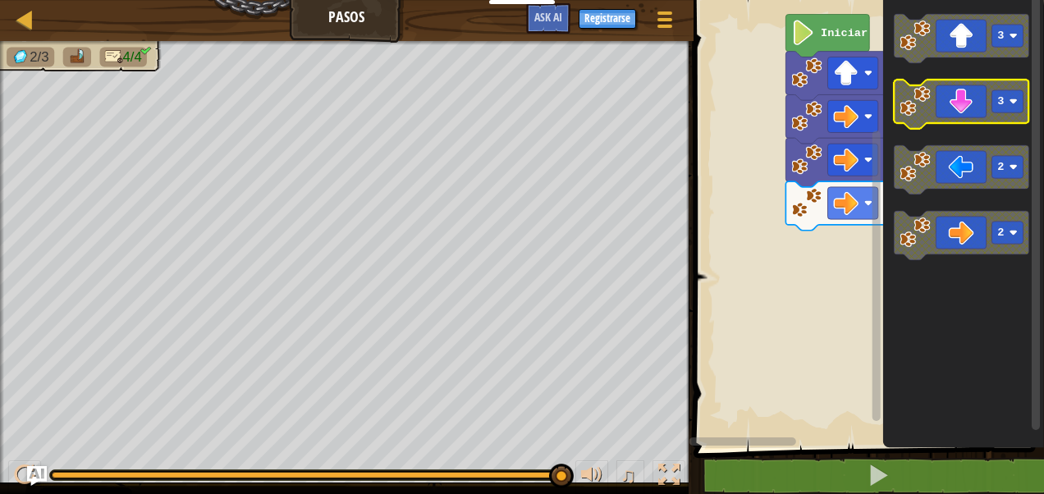
click at [931, 70] on icon "3 3 2 2" at bounding box center [963, 220] width 161 height 456
click at [863, 128] on div "Iniciar 3 1 1 2 3 3 2 2" at bounding box center [866, 220] width 355 height 456
click at [890, 137] on icon "3 3 2 2" at bounding box center [963, 220] width 161 height 456
click at [809, 204] on div "Iniciar 3 1 1 2 3 3 2 2" at bounding box center [866, 220] width 355 height 456
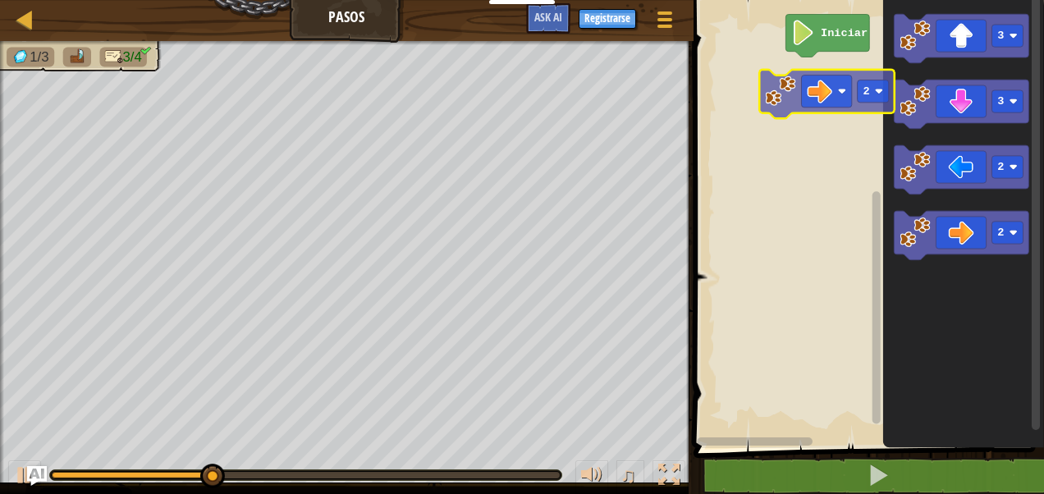
click at [851, 74] on div "Iniciar 3 3 2 2 2" at bounding box center [866, 220] width 355 height 456
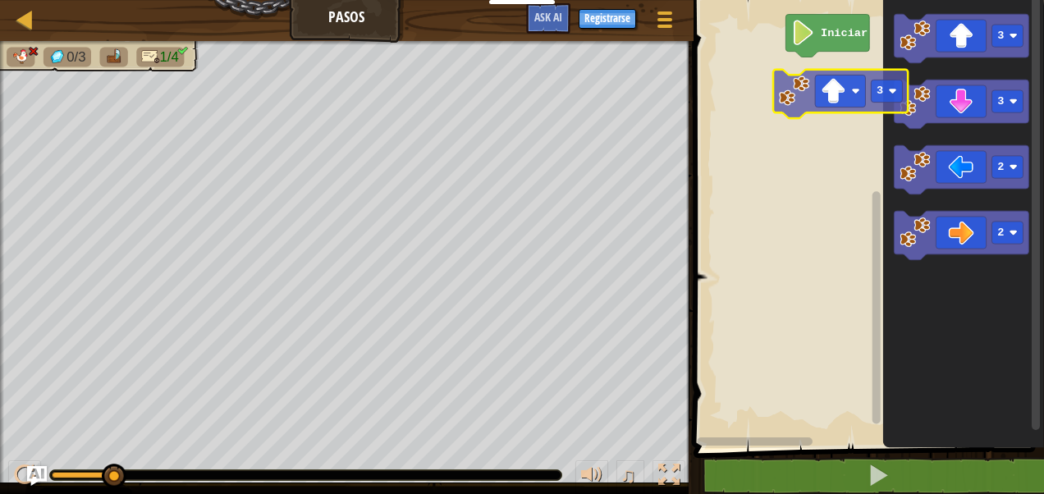
click at [846, 96] on div "Iniciar 3 3 2 2 3" at bounding box center [866, 220] width 355 height 456
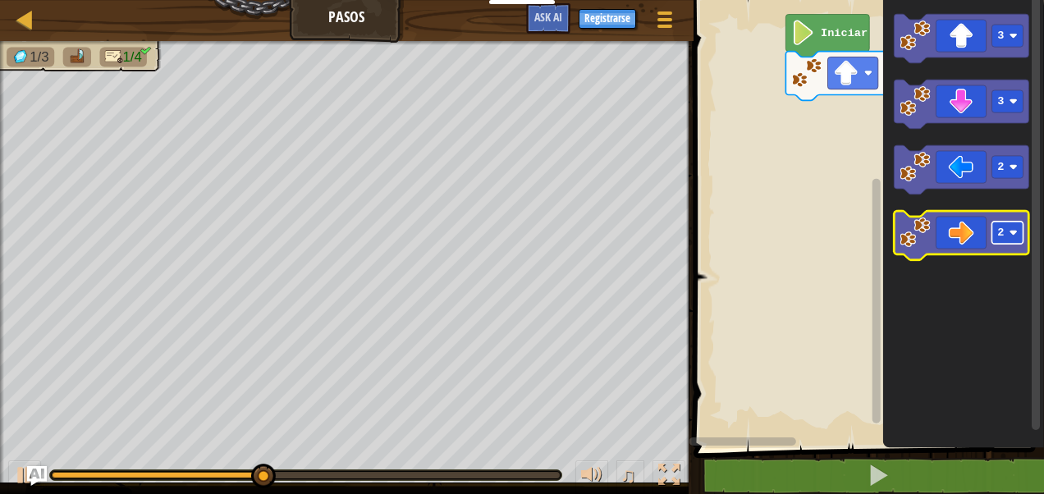
click at [1008, 230] on rect "Espacio de trabajo de Blockly" at bounding box center [1007, 233] width 31 height 22
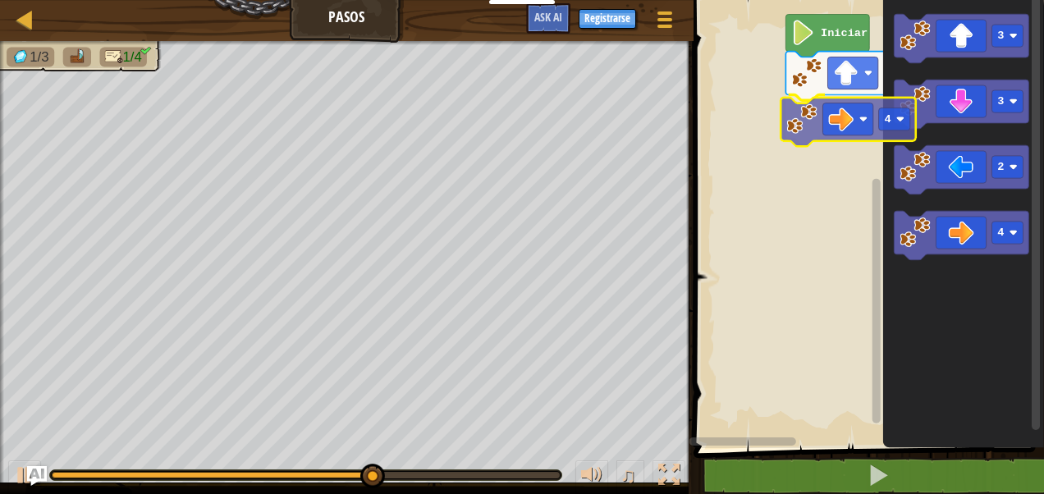
click at [826, 123] on div "3 4 Iniciar 3 3 2 4 4" at bounding box center [866, 220] width 355 height 456
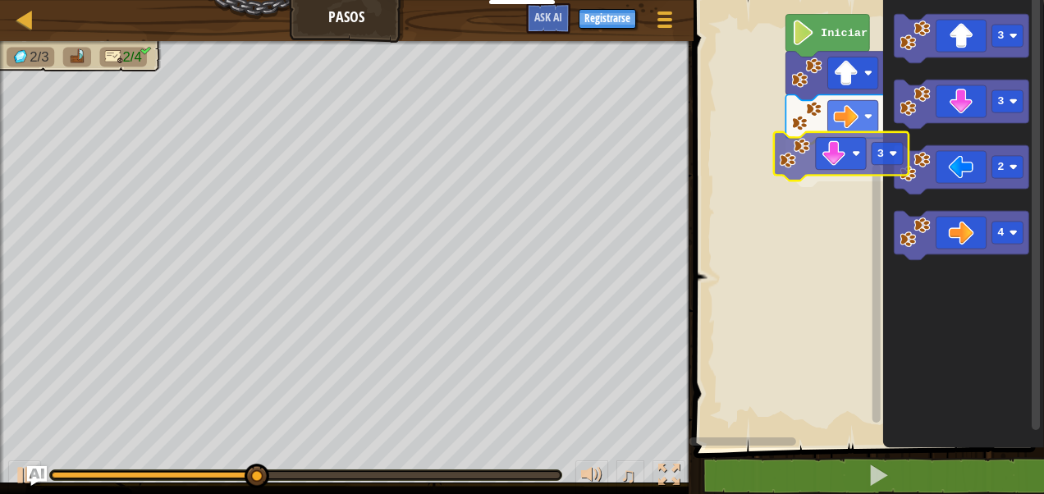
click at [845, 165] on div "3 4 3 Iniciar 3 3 2 4 3" at bounding box center [866, 220] width 355 height 456
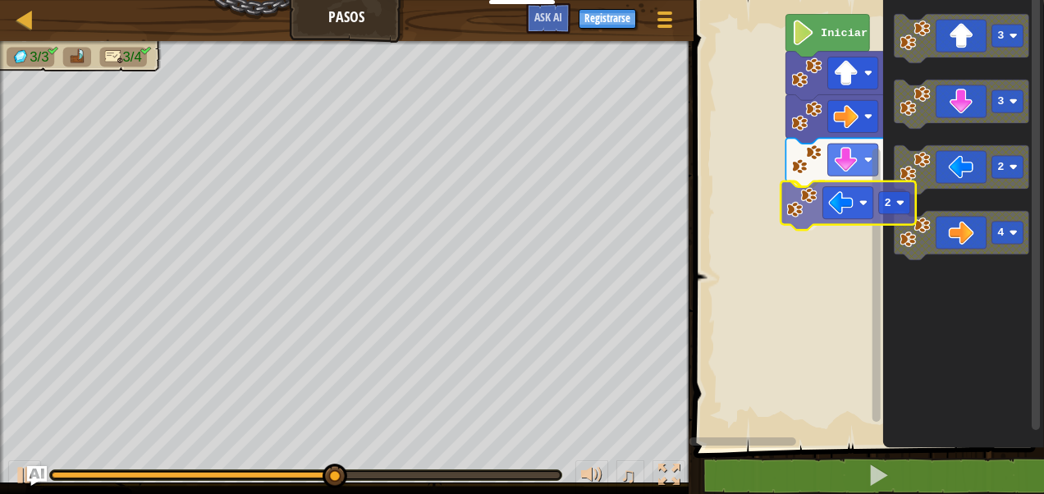
click at [838, 207] on div "3 4 3 2 Iniciar 3 3 2 4 2" at bounding box center [866, 220] width 355 height 456
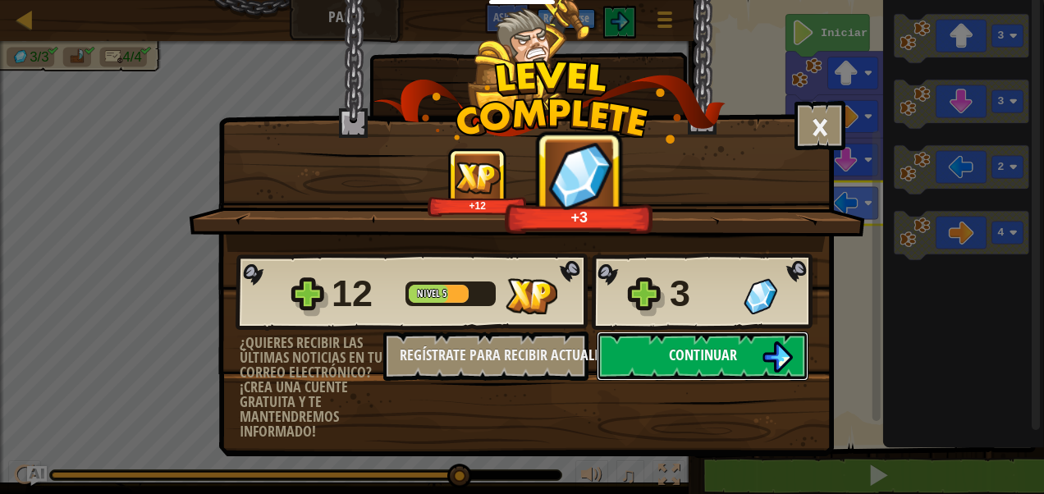
click at [762, 364] on img at bounding box center [777, 356] width 31 height 31
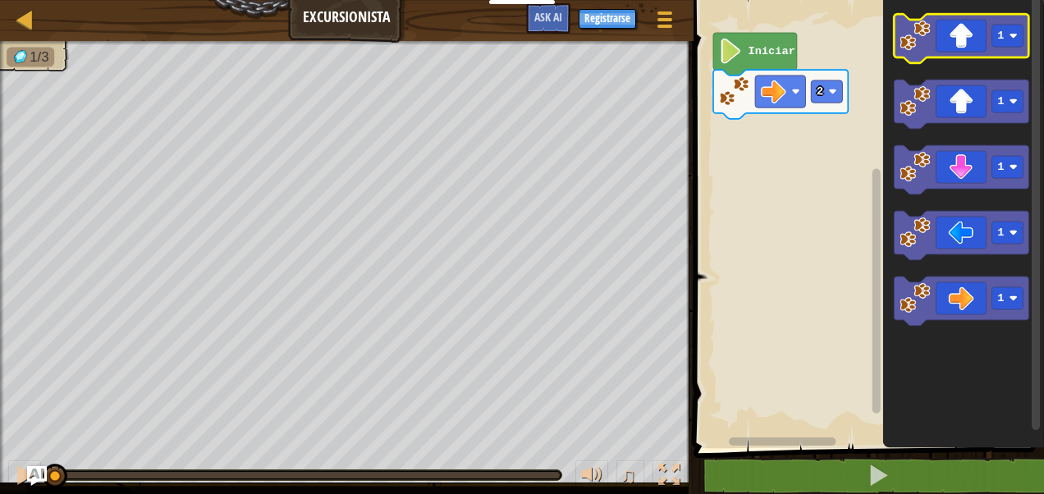
click at [995, 52] on icon "Espacio de trabajo de Blockly" at bounding box center [961, 38] width 135 height 49
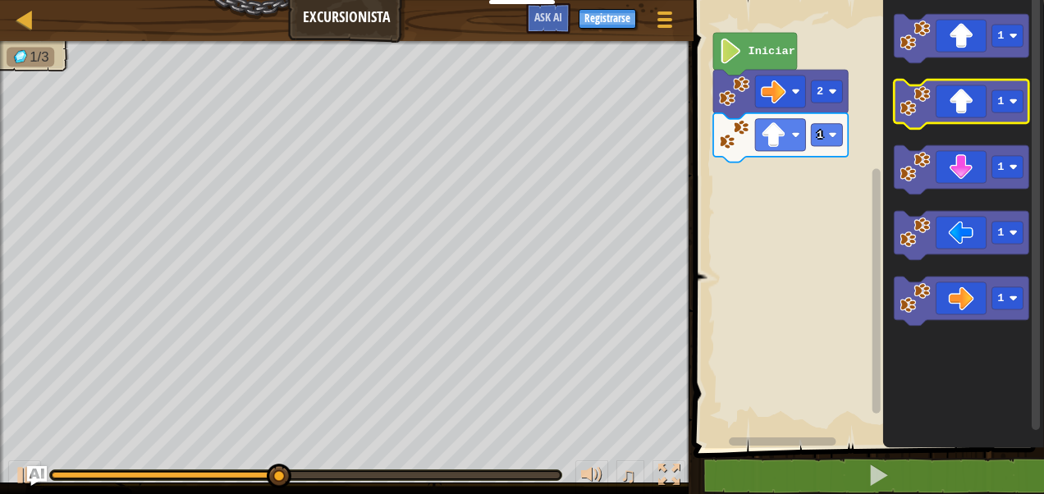
click at [966, 108] on icon "Espacio de trabajo de Blockly" at bounding box center [961, 104] width 135 height 49
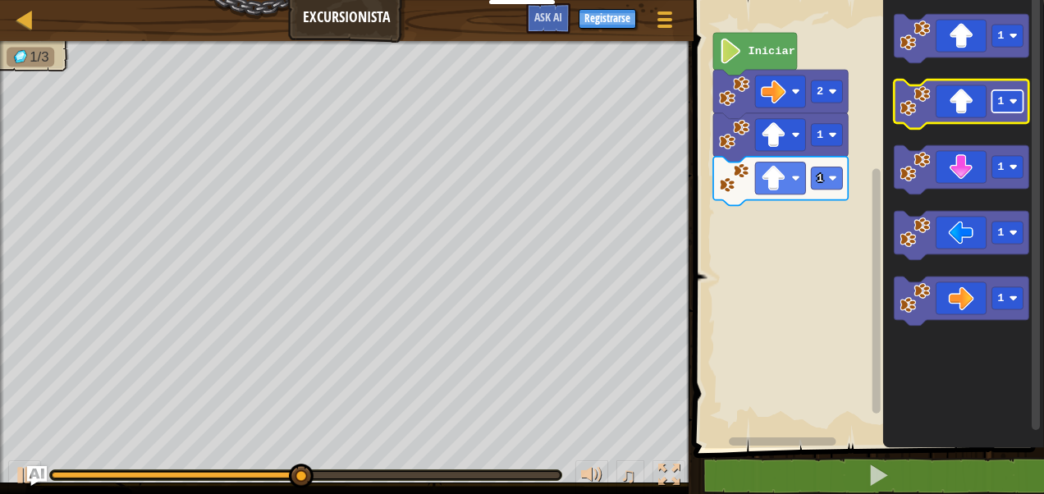
click at [1019, 103] on rect "Espacio de trabajo de Blockly" at bounding box center [1007, 101] width 31 height 22
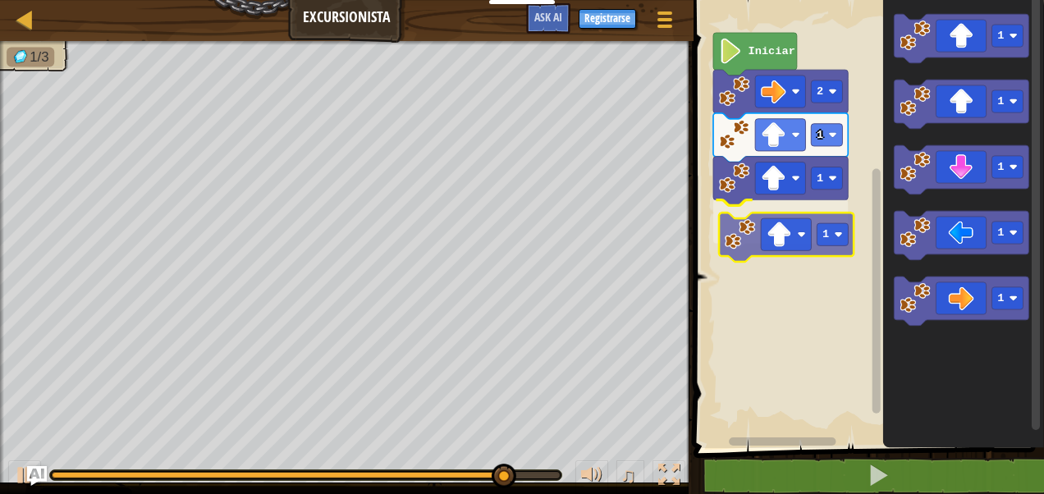
click at [789, 236] on div "2 1 1 1 Iniciar 1 1 1 1 1 1" at bounding box center [866, 220] width 355 height 456
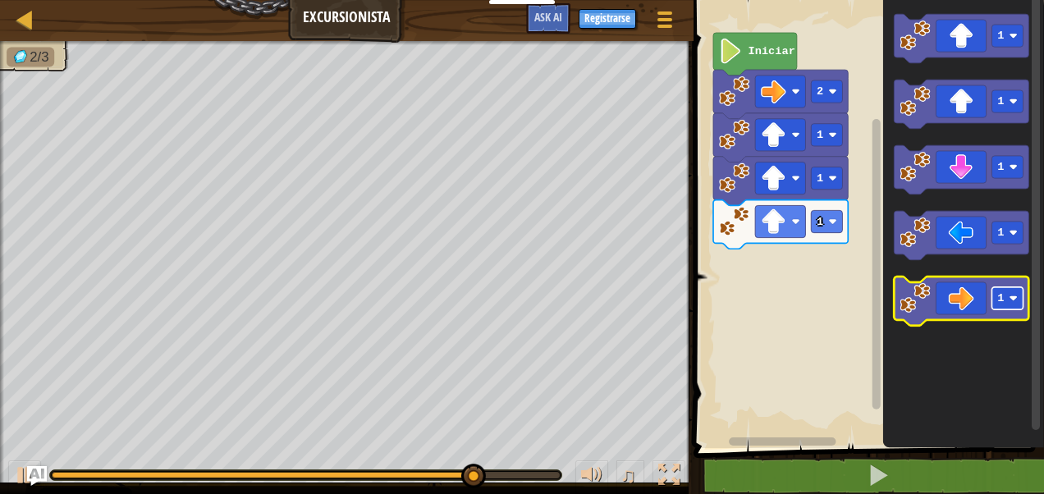
click at [1001, 305] on rect "Espacio de trabajo de Blockly" at bounding box center [1007, 298] width 31 height 22
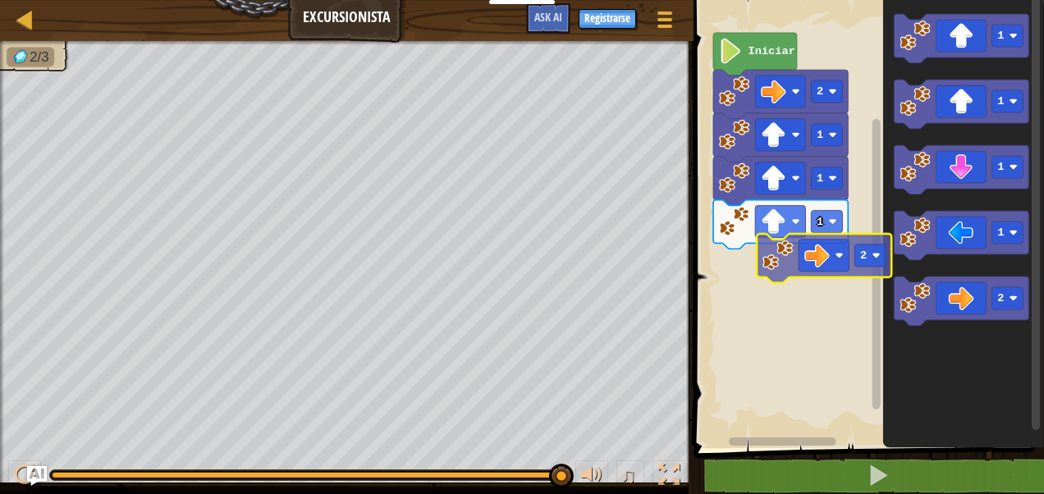
click at [827, 259] on div "2 1 1 1 Iniciar 1 1 1 1 2 2" at bounding box center [866, 220] width 355 height 456
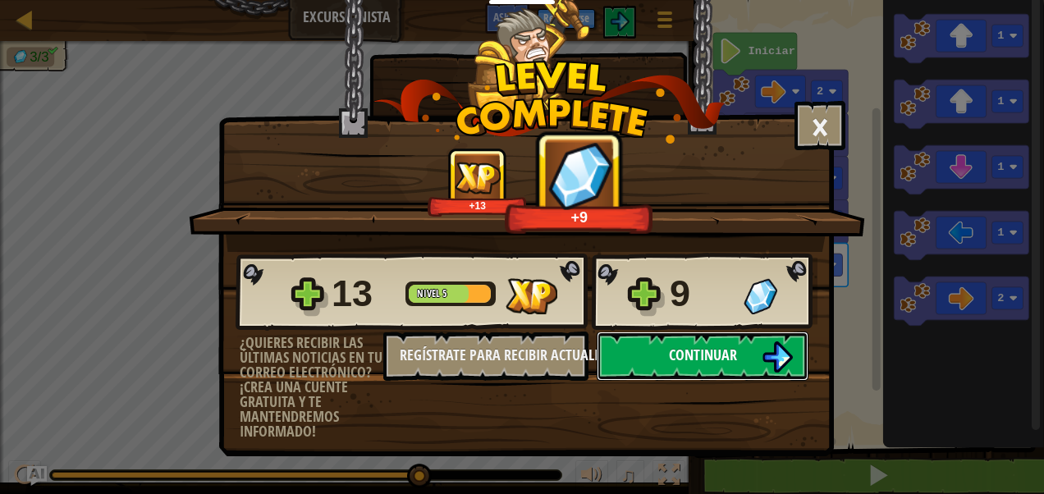
click at [740, 358] on button "Continuar" at bounding box center [703, 356] width 212 height 49
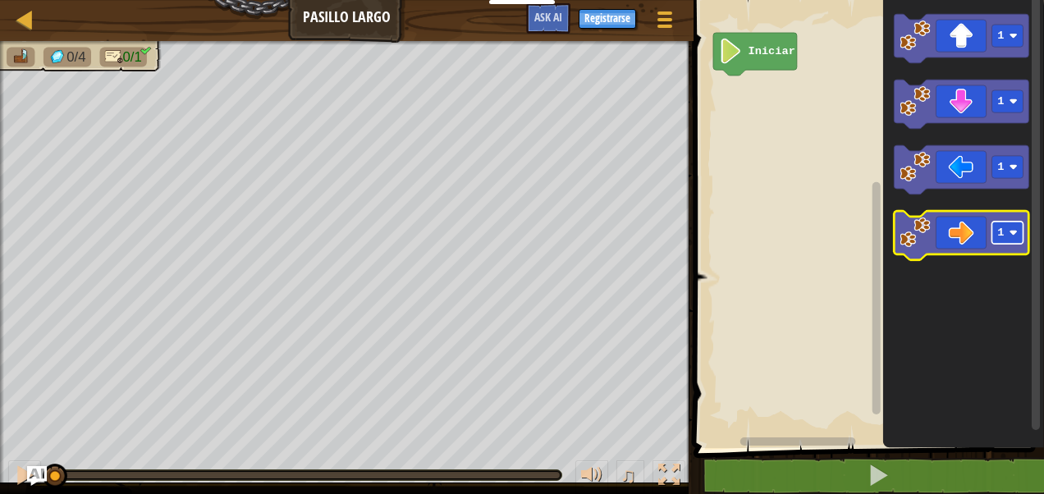
click at [996, 242] on rect "Espacio de trabajo de Blockly" at bounding box center [1007, 233] width 31 height 22
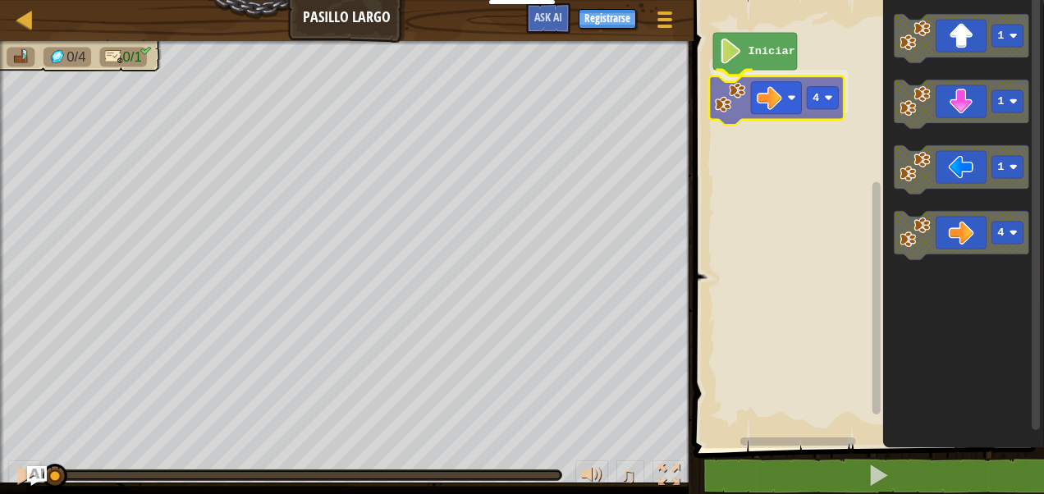
click at [765, 113] on div "Iniciar 4 1 1 1 4 4" at bounding box center [866, 220] width 355 height 456
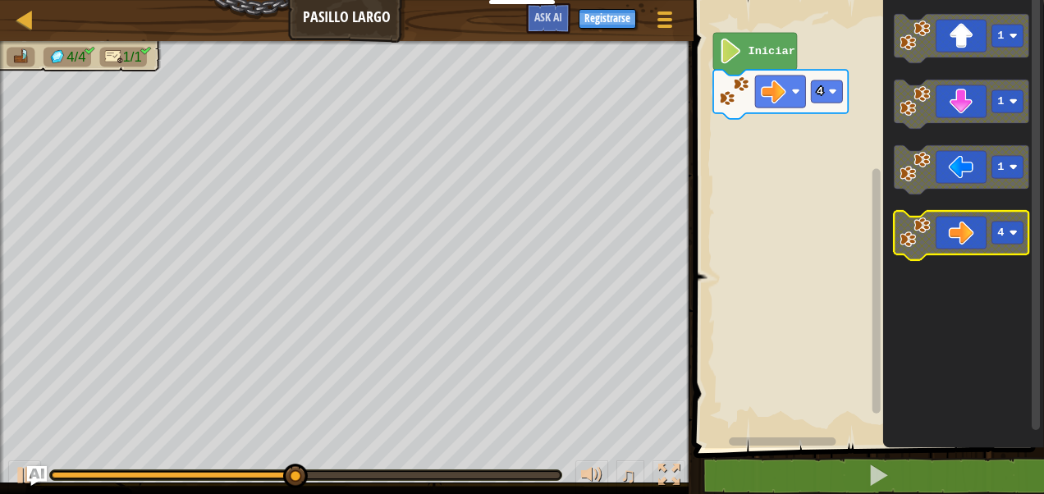
click at [997, 234] on text "4" at bounding box center [1000, 233] width 7 height 12
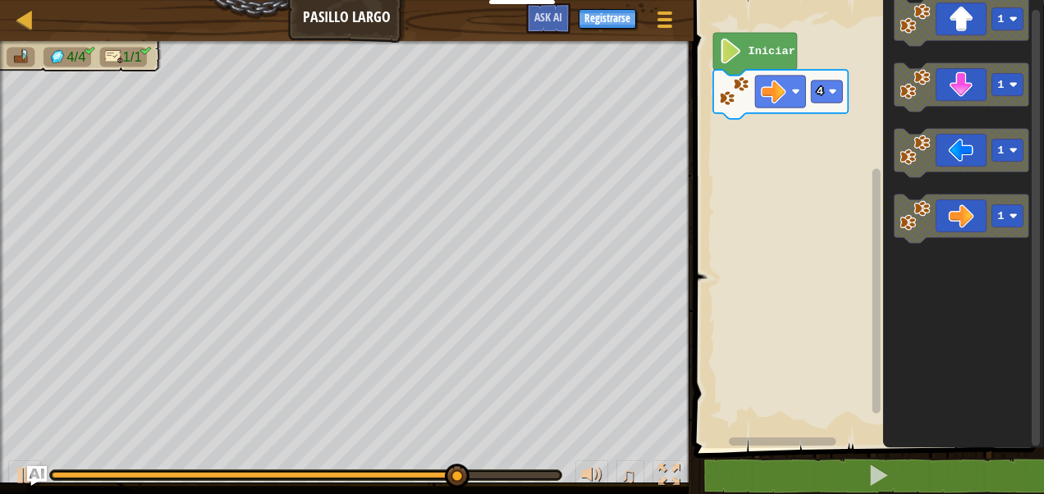
click at [808, 177] on div "4 Iniciar 1 1 1 1" at bounding box center [866, 220] width 355 height 456
click at [831, 167] on div "4 Iniciar 1 1 1 1" at bounding box center [866, 220] width 355 height 456
click at [855, 176] on div "4 Iniciar 1 1 1 1" at bounding box center [866, 220] width 355 height 456
click at [851, 153] on div "4 Iniciar 1 1 1 1" at bounding box center [866, 220] width 355 height 456
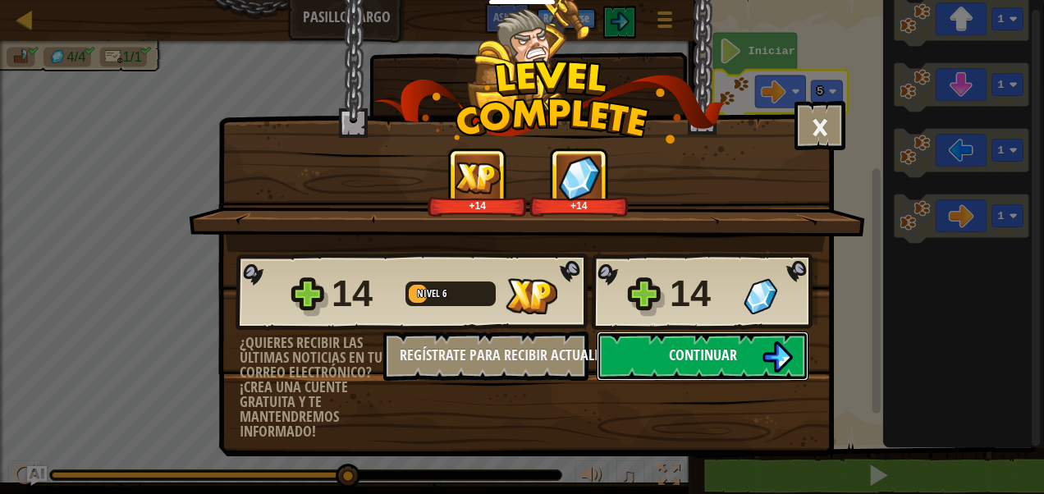
click at [760, 376] on button "Continuar" at bounding box center [703, 356] width 212 height 49
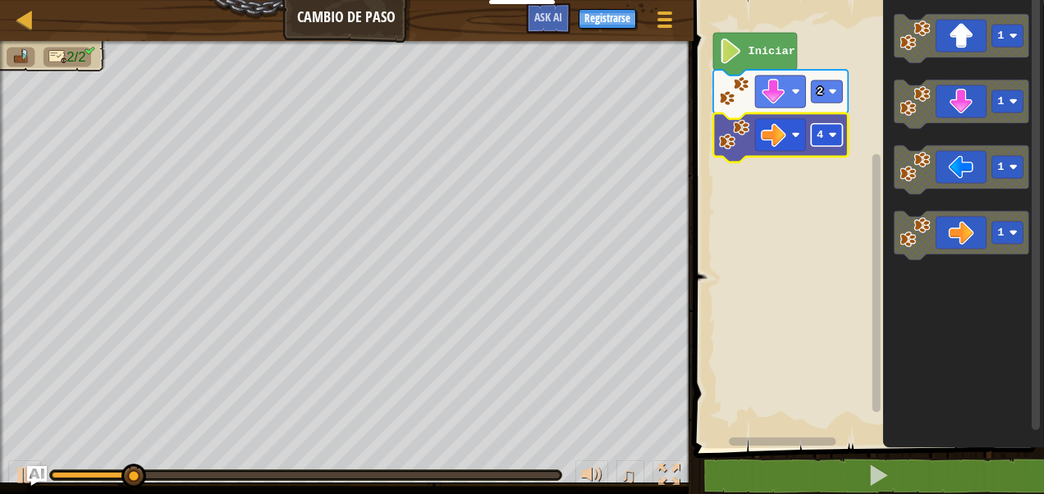
click at [811, 135] on rect "Espacio de trabajo de Blockly" at bounding box center [826, 135] width 31 height 22
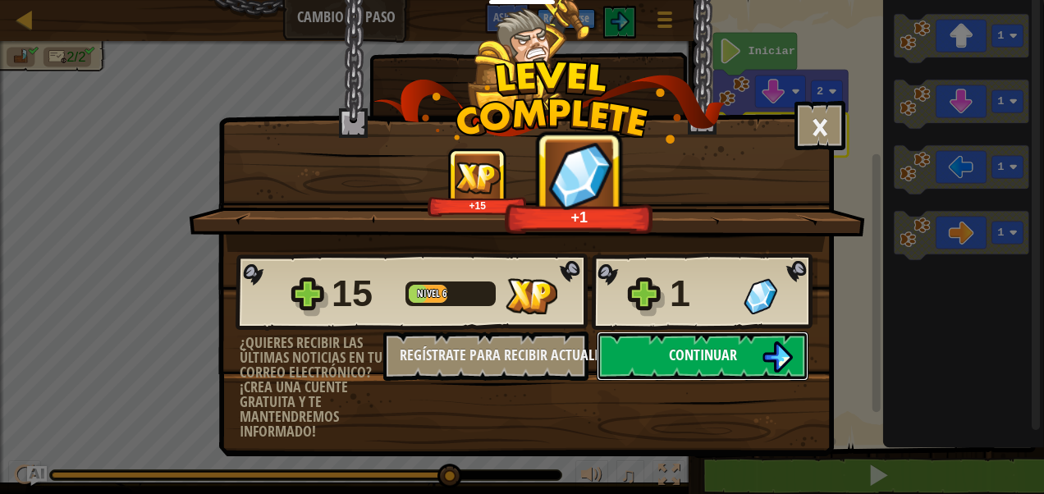
click at [645, 336] on button "Continuar" at bounding box center [703, 356] width 212 height 49
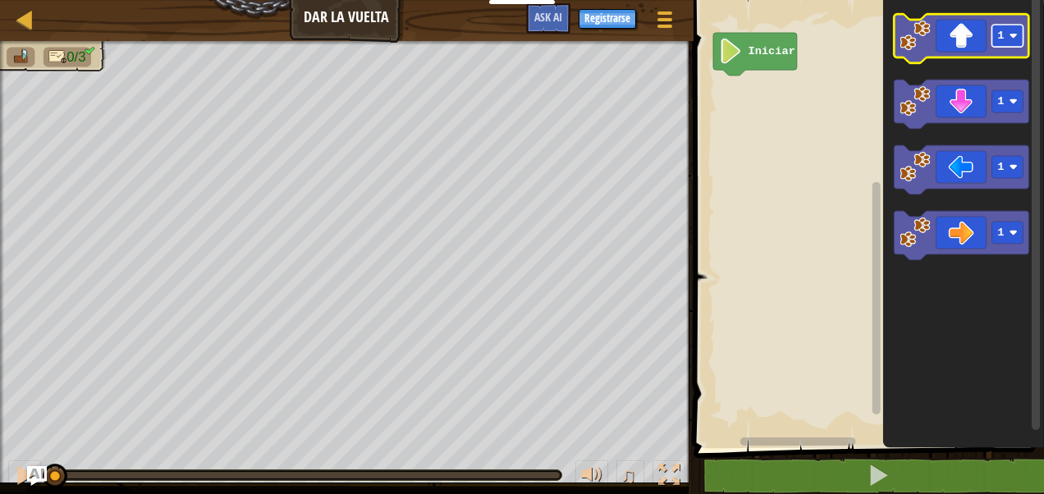
click at [1019, 44] on rect "Espacio de trabajo de Blockly" at bounding box center [1007, 36] width 31 height 22
click at [1013, 57] on rect "Espacio de trabajo de Blockly" at bounding box center [961, 38] width 135 height 49
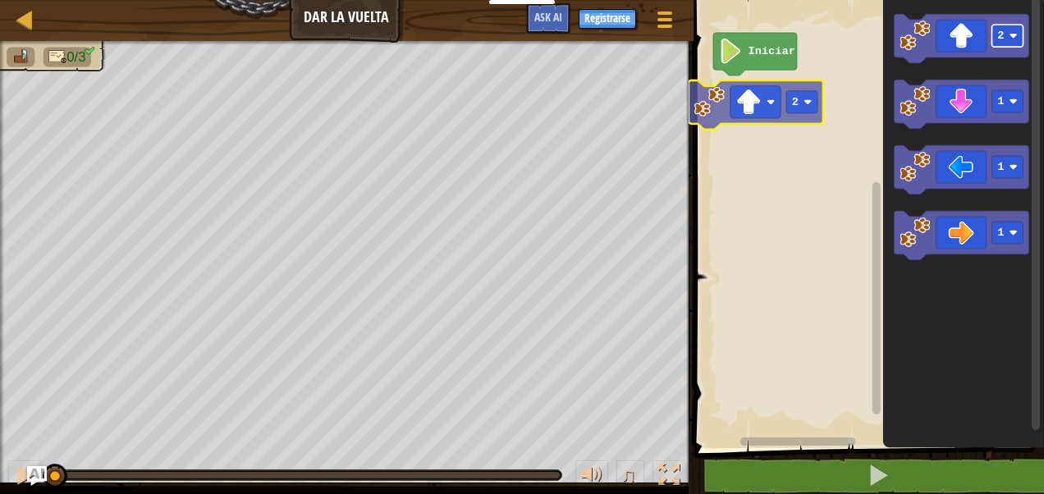
click at [793, 110] on div "Iniciar 2 2 1 1 1 2" at bounding box center [866, 220] width 355 height 456
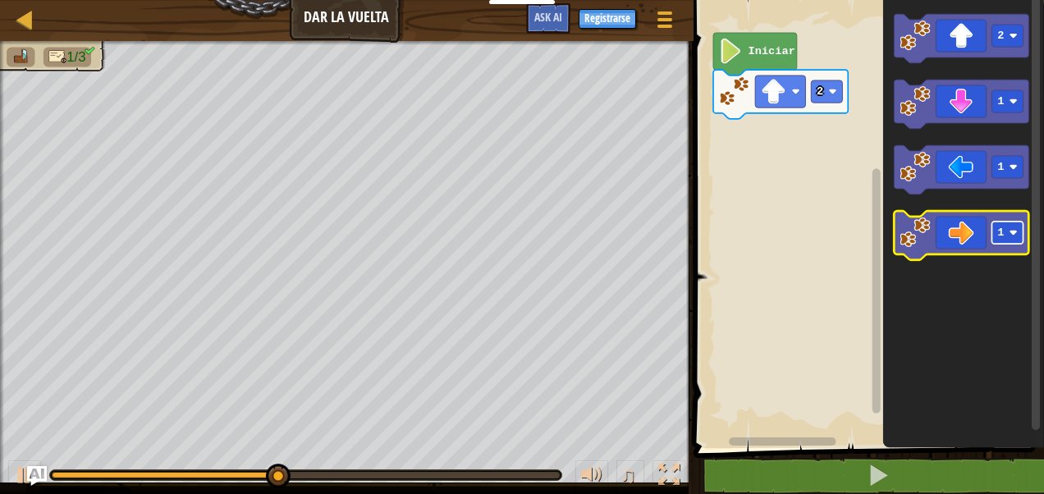
click at [1017, 236] on image "Espacio de trabajo de Blockly" at bounding box center [1014, 233] width 8 height 8
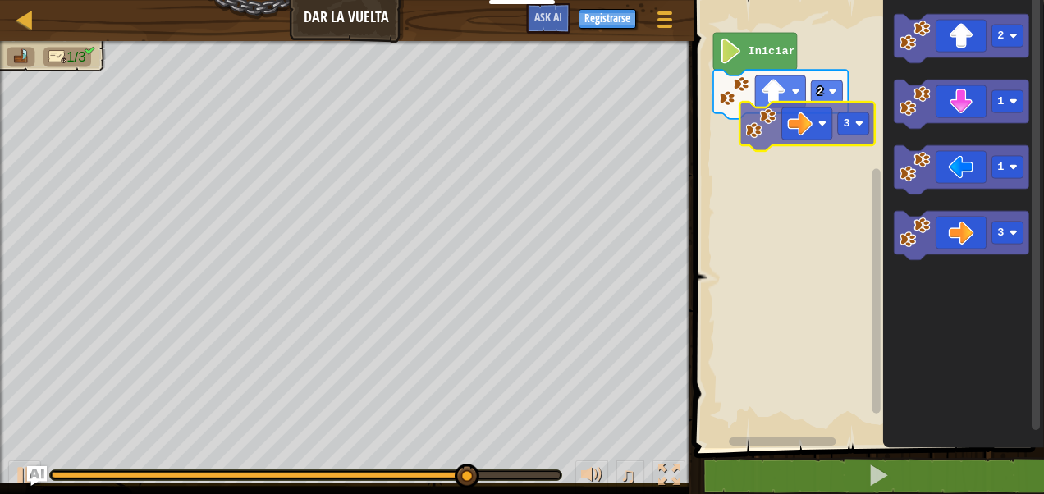
click at [803, 123] on div "2 Iniciar 2 1 1 3 3" at bounding box center [866, 220] width 355 height 456
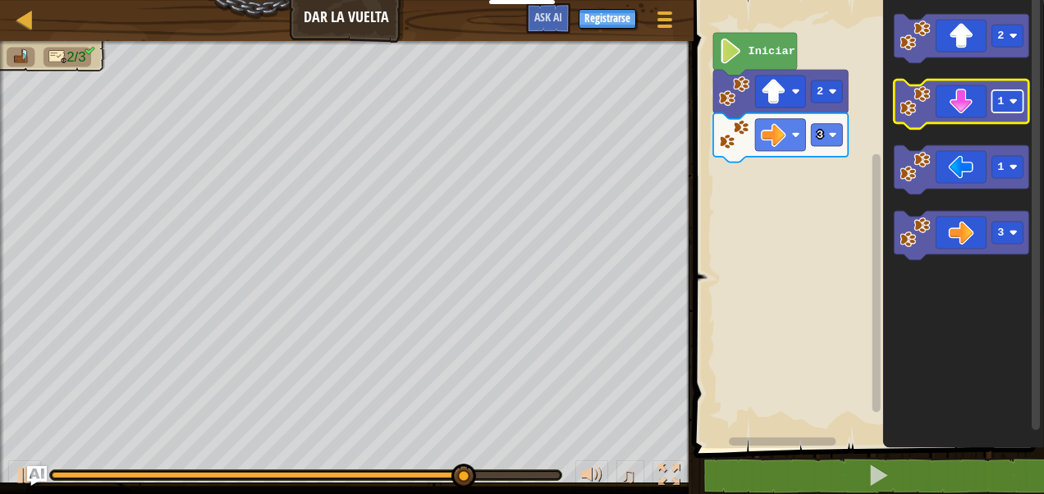
click at [1017, 100] on image "Espacio de trabajo de Blockly" at bounding box center [1014, 102] width 8 height 8
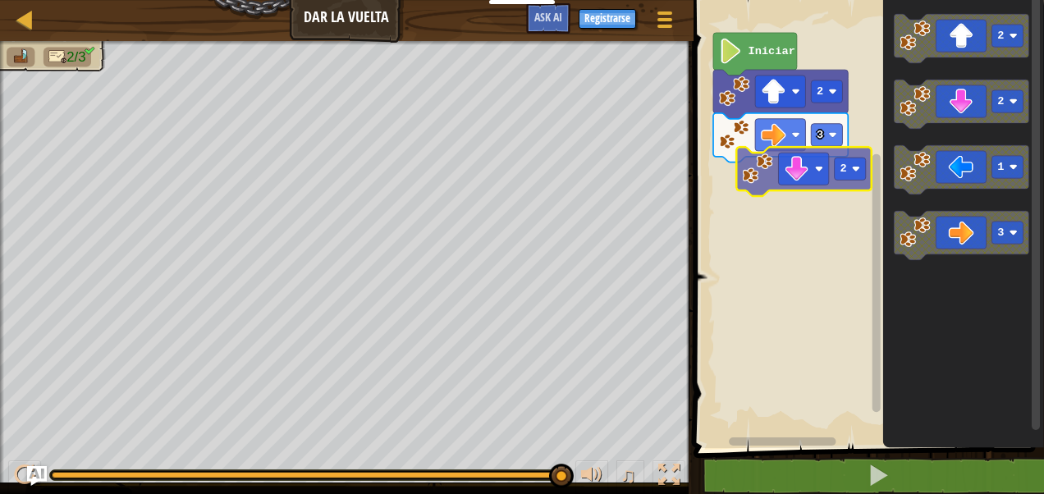
click at [830, 163] on div "3 2 Iniciar 2 2 1 3 2" at bounding box center [866, 220] width 355 height 456
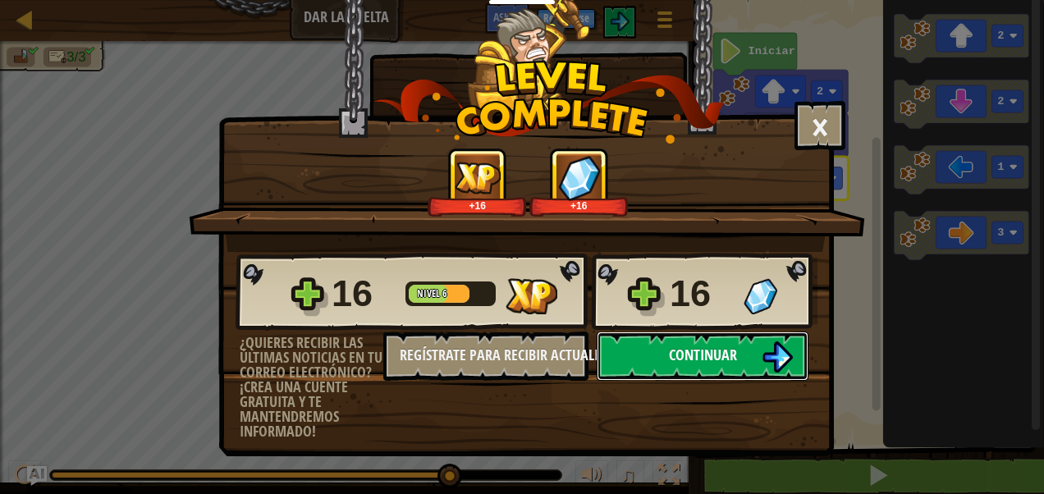
click at [713, 361] on span "Continuar" at bounding box center [703, 355] width 68 height 21
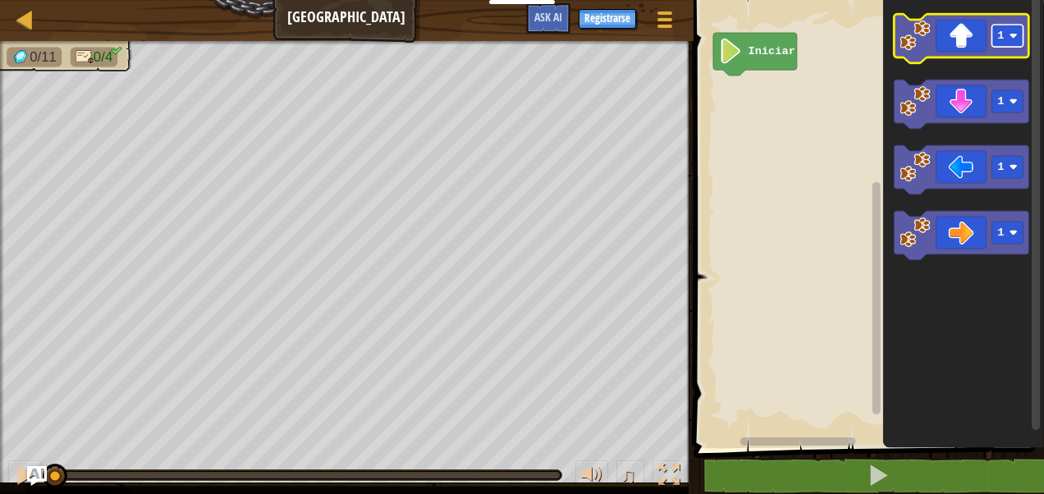
click at [1010, 47] on rect "Espacio de trabajo de Blockly" at bounding box center [1007, 36] width 31 height 22
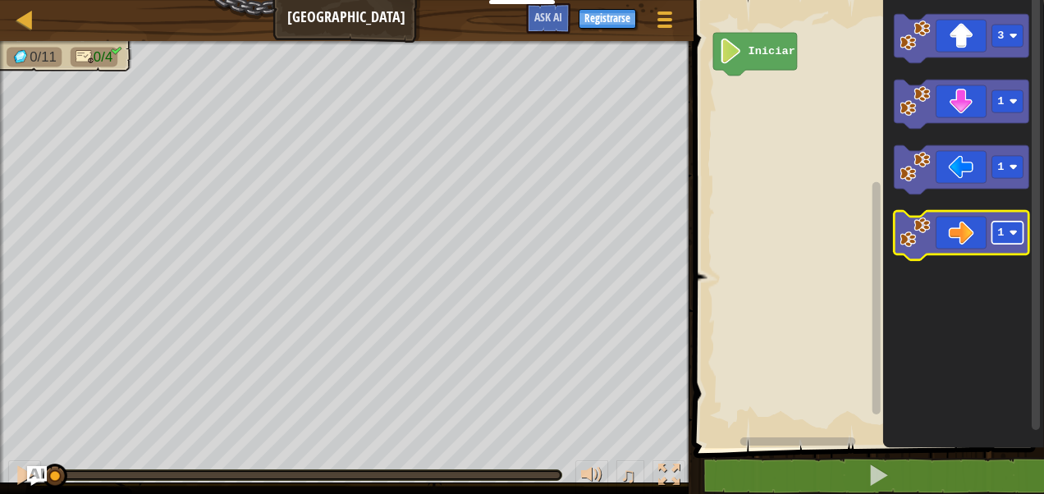
click at [1006, 230] on rect "Espacio de trabajo de Blockly" at bounding box center [1007, 233] width 31 height 22
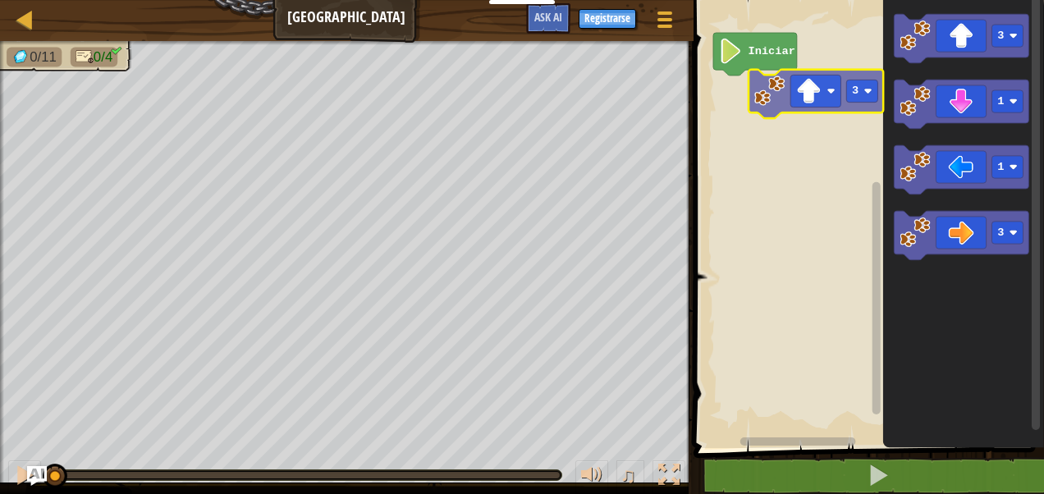
click at [797, 118] on div "Iniciar 3 1 1 3 3" at bounding box center [866, 220] width 355 height 456
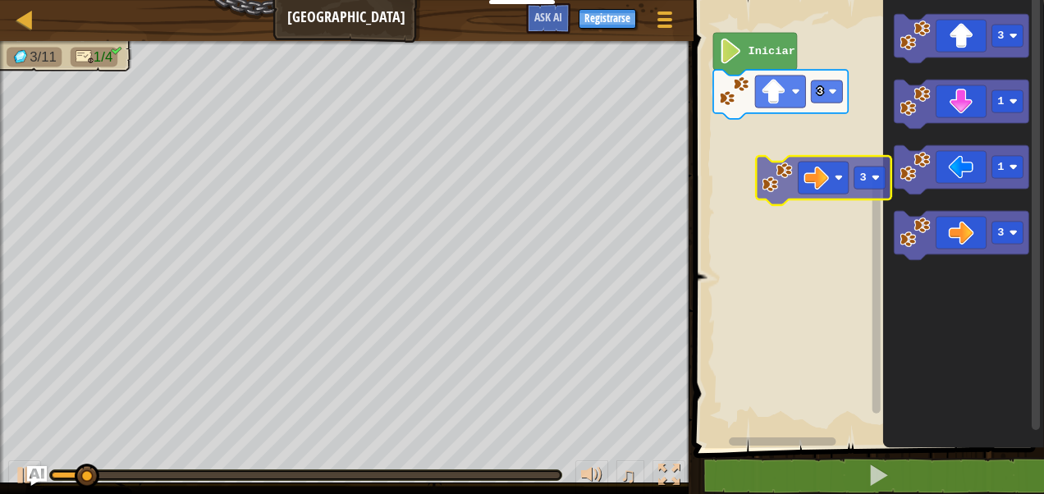
click at [801, 166] on div "3 Iniciar 3 1 1 3 3" at bounding box center [866, 220] width 355 height 456
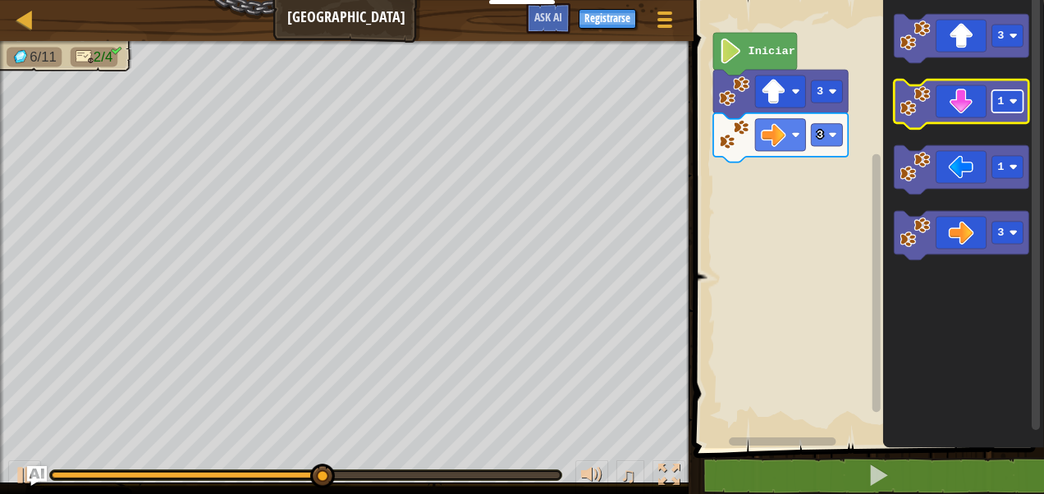
click at [1015, 103] on image "Espacio de trabajo de Blockly" at bounding box center [1014, 102] width 8 height 8
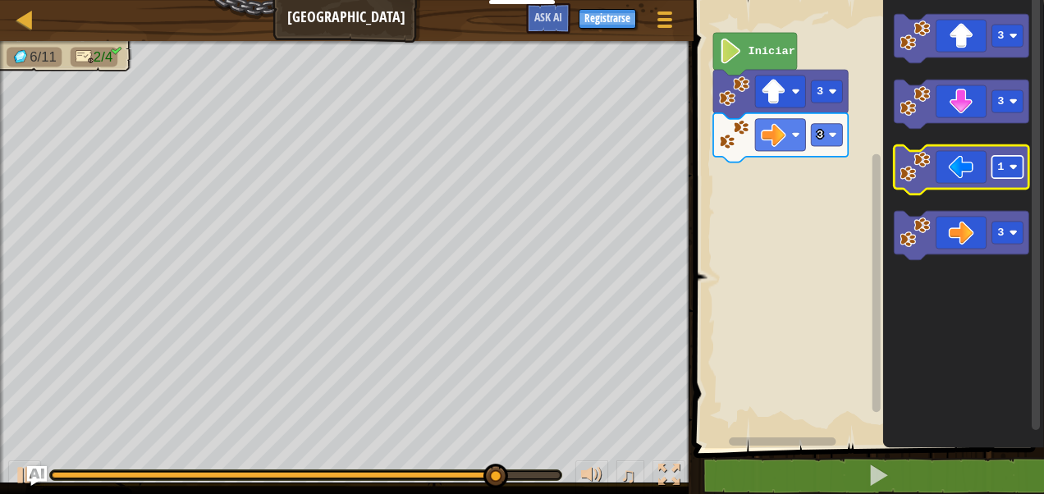
click at [1014, 172] on rect "Espacio de trabajo de Blockly" at bounding box center [1007, 167] width 31 height 22
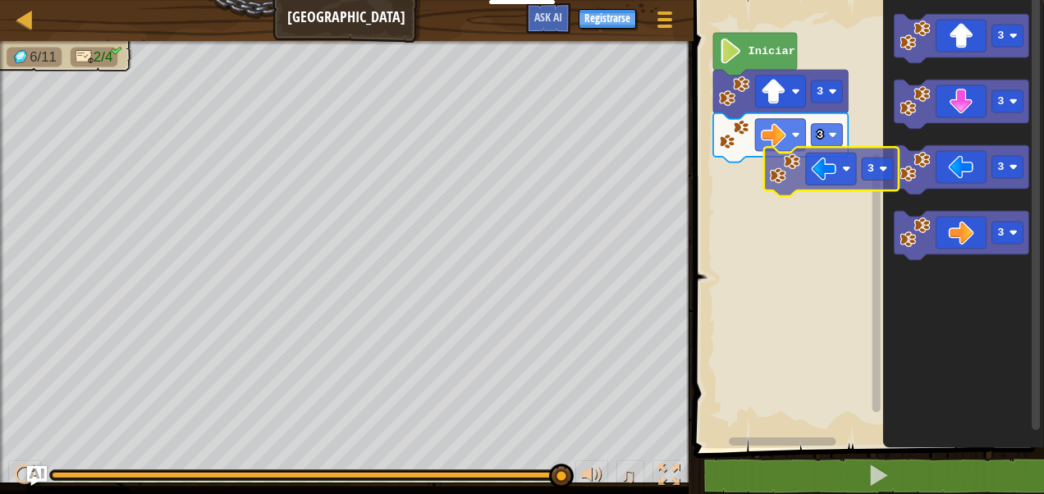
click at [844, 179] on div "3 3 Iniciar 3 3 3 3 3" at bounding box center [866, 220] width 355 height 456
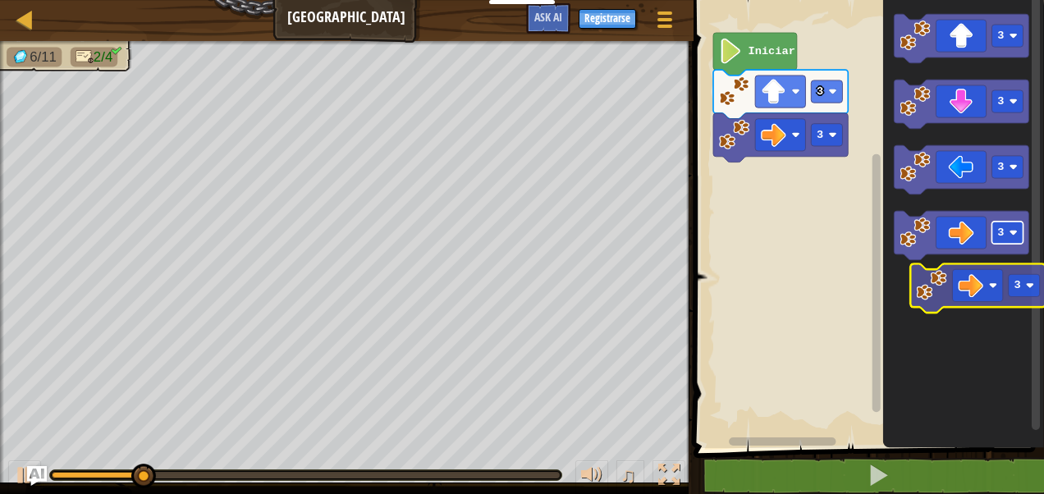
click at [1030, 289] on div "3 3 Iniciar 3 3 3 3 3" at bounding box center [866, 220] width 355 height 456
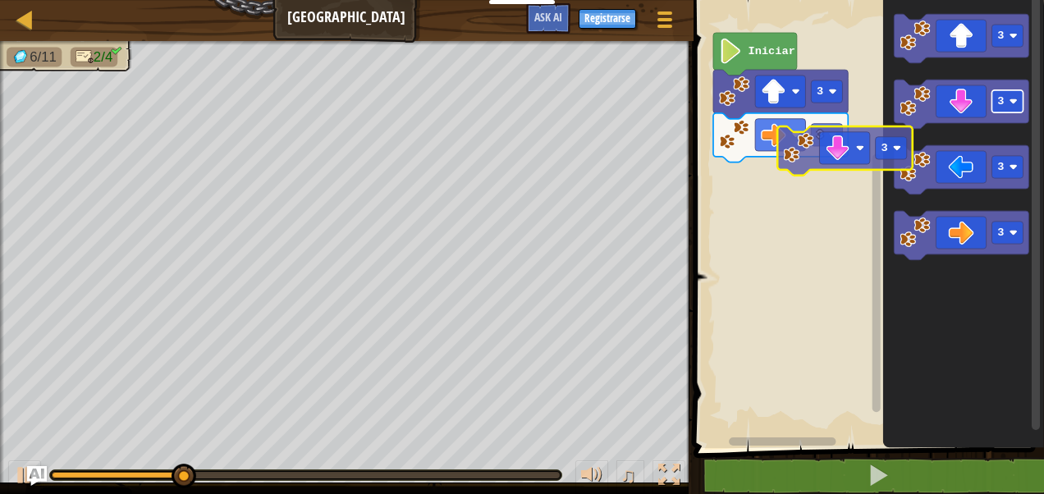
click at [857, 176] on div "3 3 Iniciar 3 3 3 3 3" at bounding box center [866, 220] width 355 height 456
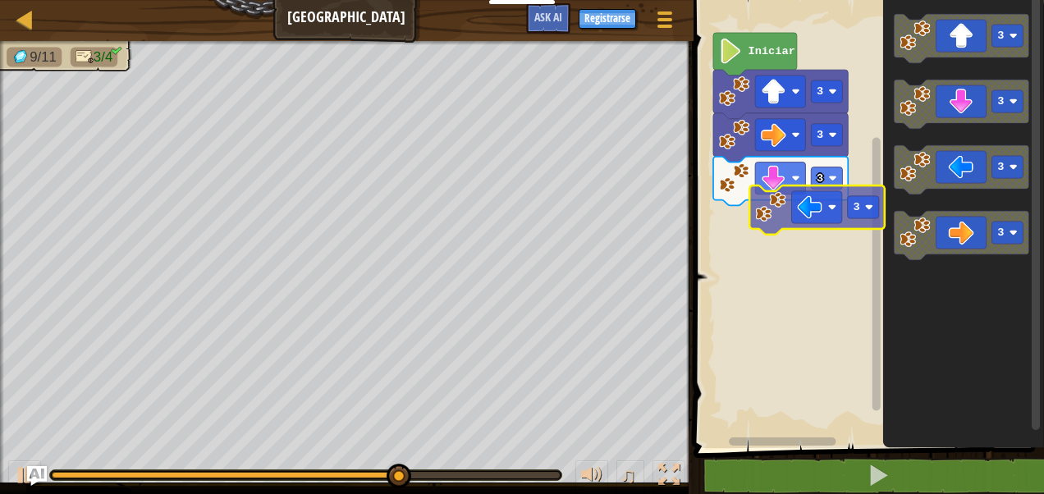
click at [793, 227] on div "3 3 3 Iniciar 3 3 3 3 3" at bounding box center [866, 220] width 355 height 456
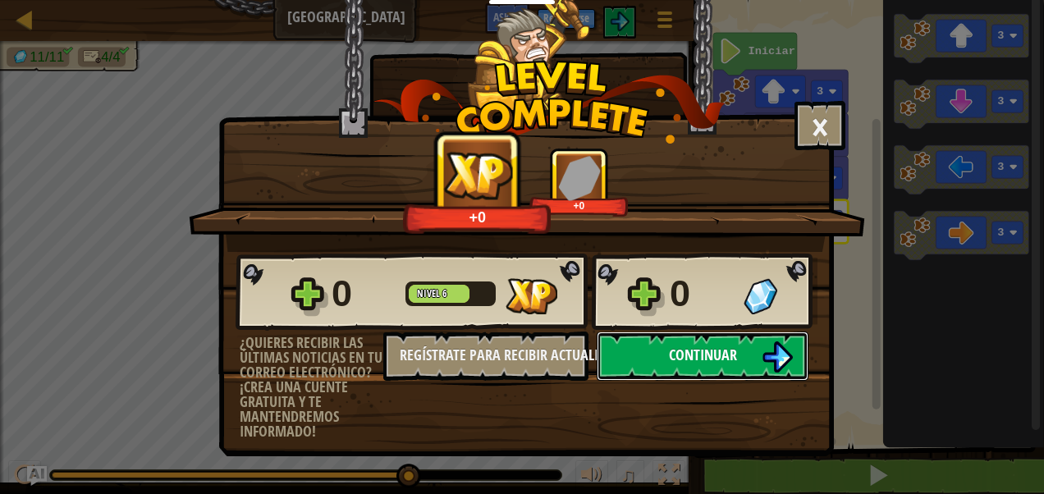
click at [662, 355] on button "Continuar" at bounding box center [703, 356] width 212 height 49
